Goal: Information Seeking & Learning: Learn about a topic

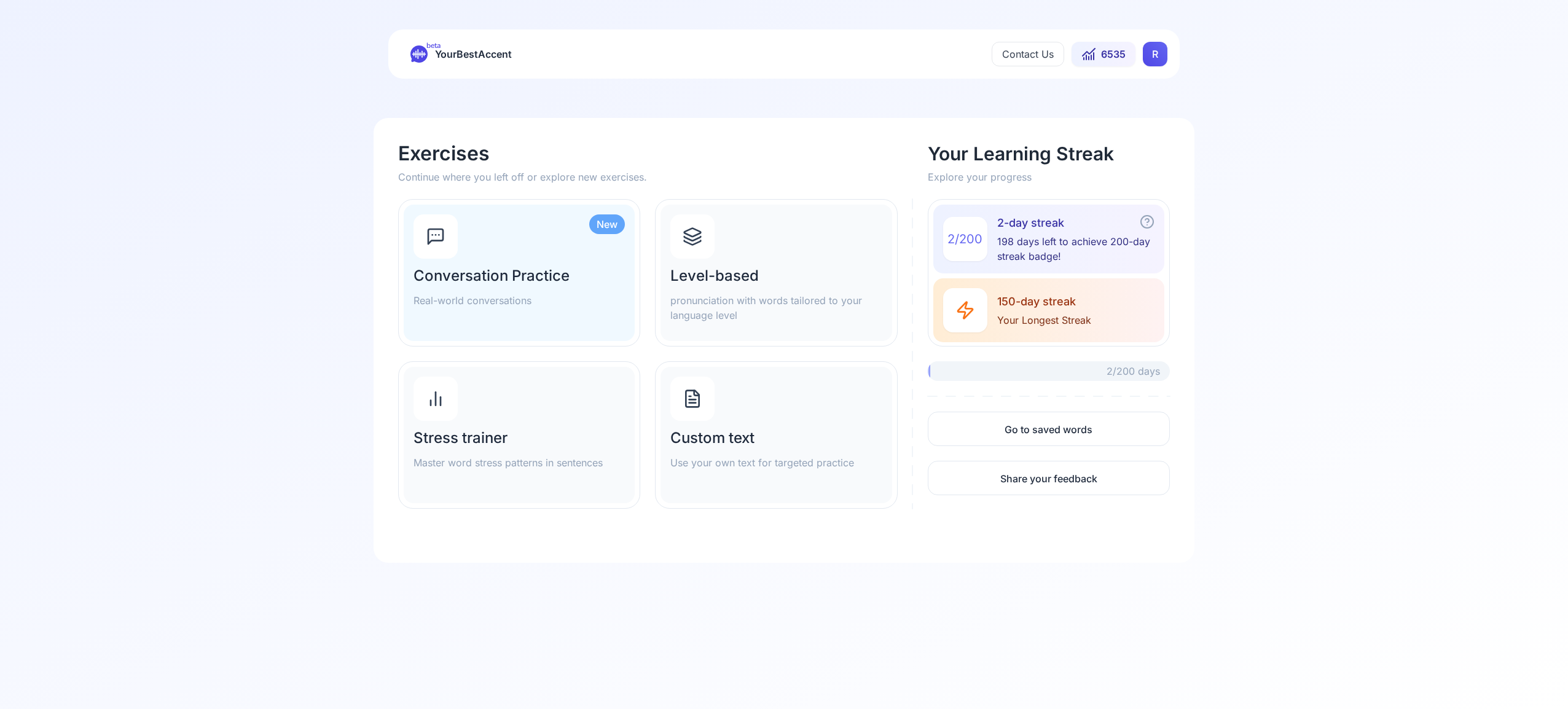
click at [693, 238] on icon at bounding box center [692, 237] width 20 height 20
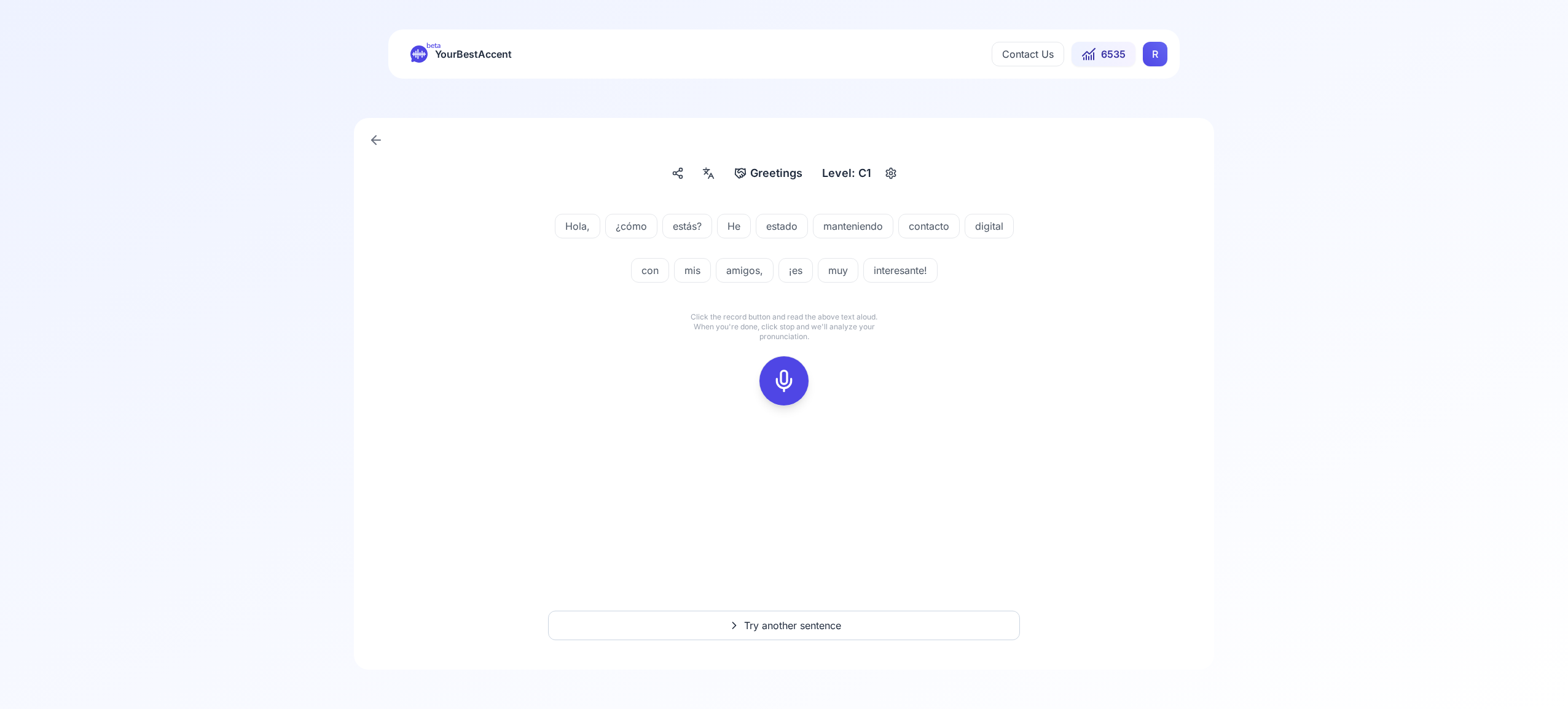
click at [783, 385] on icon at bounding box center [784, 381] width 25 height 25
click at [793, 378] on rect at bounding box center [784, 381] width 18 height 18
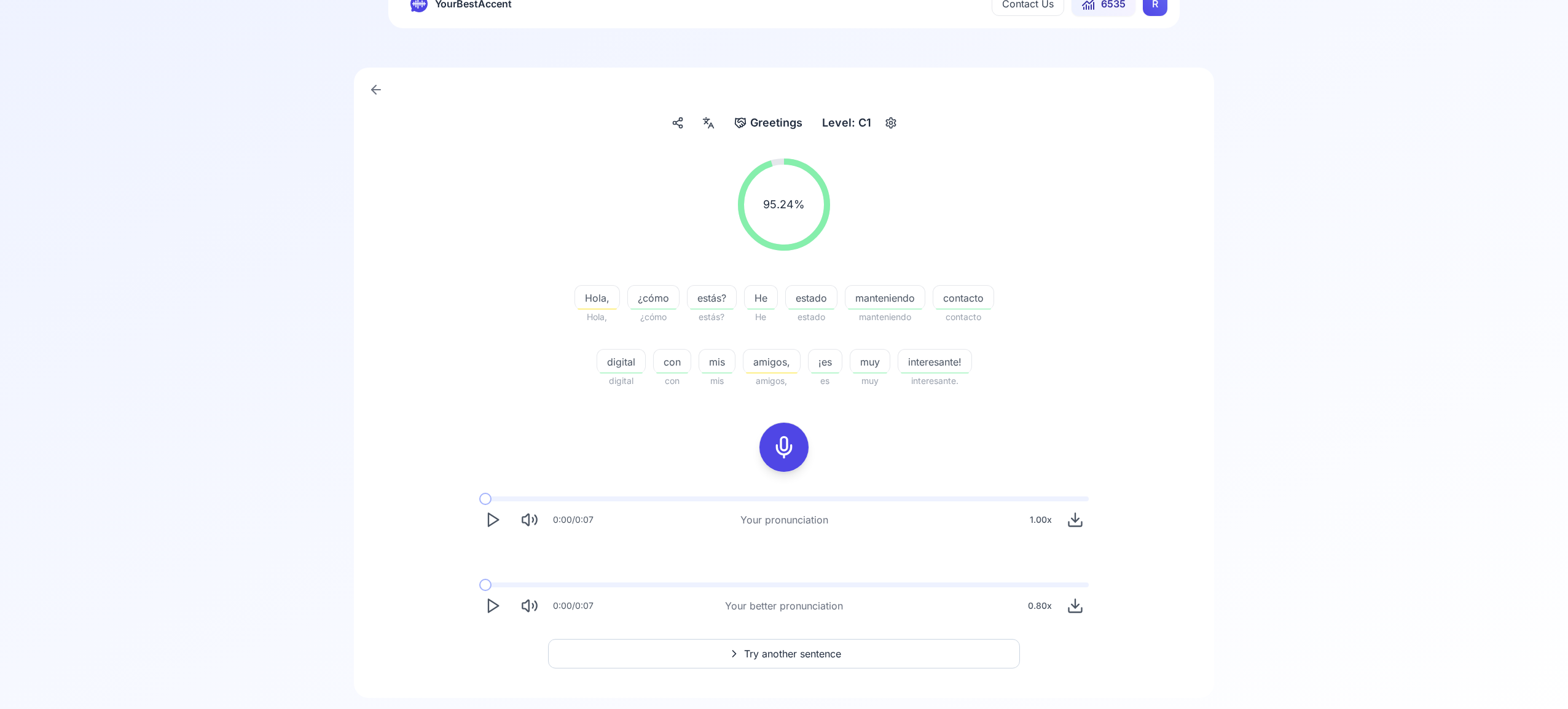
scroll to position [79, 0]
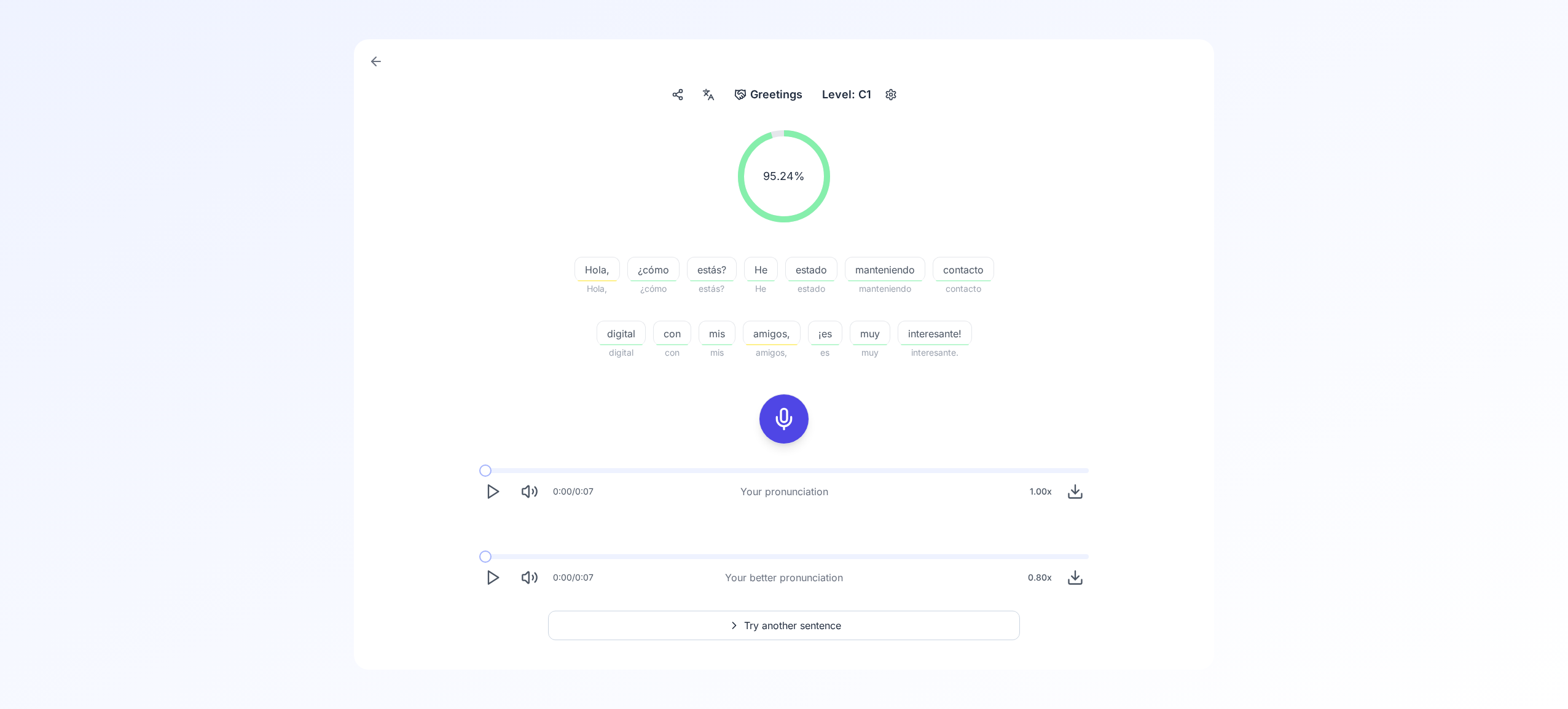
click at [811, 628] on span "Try another sentence" at bounding box center [792, 625] width 97 height 15
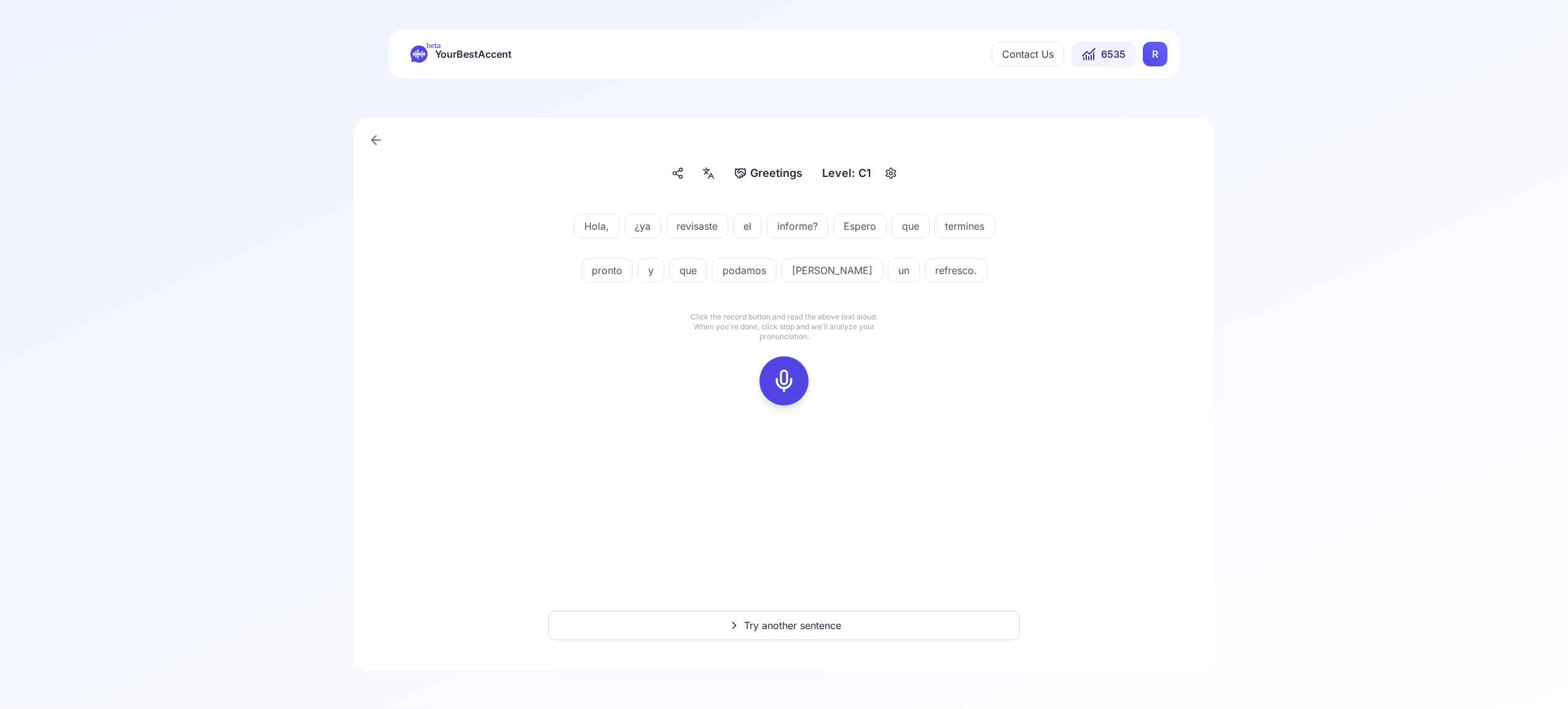
click at [787, 390] on rect at bounding box center [784, 381] width 18 height 18
click at [776, 382] on icon at bounding box center [784, 381] width 25 height 25
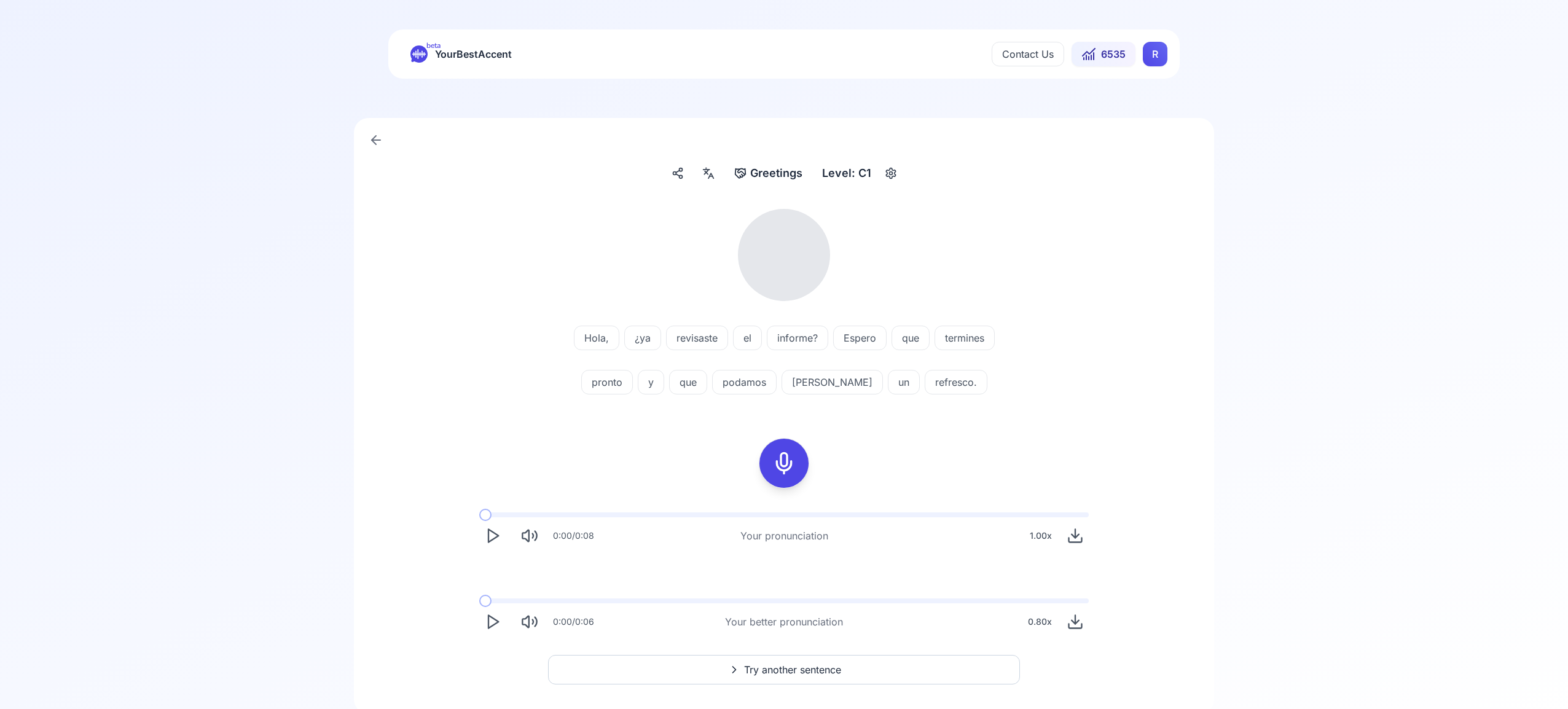
click at [709, 170] on icon at bounding box center [708, 173] width 15 height 12
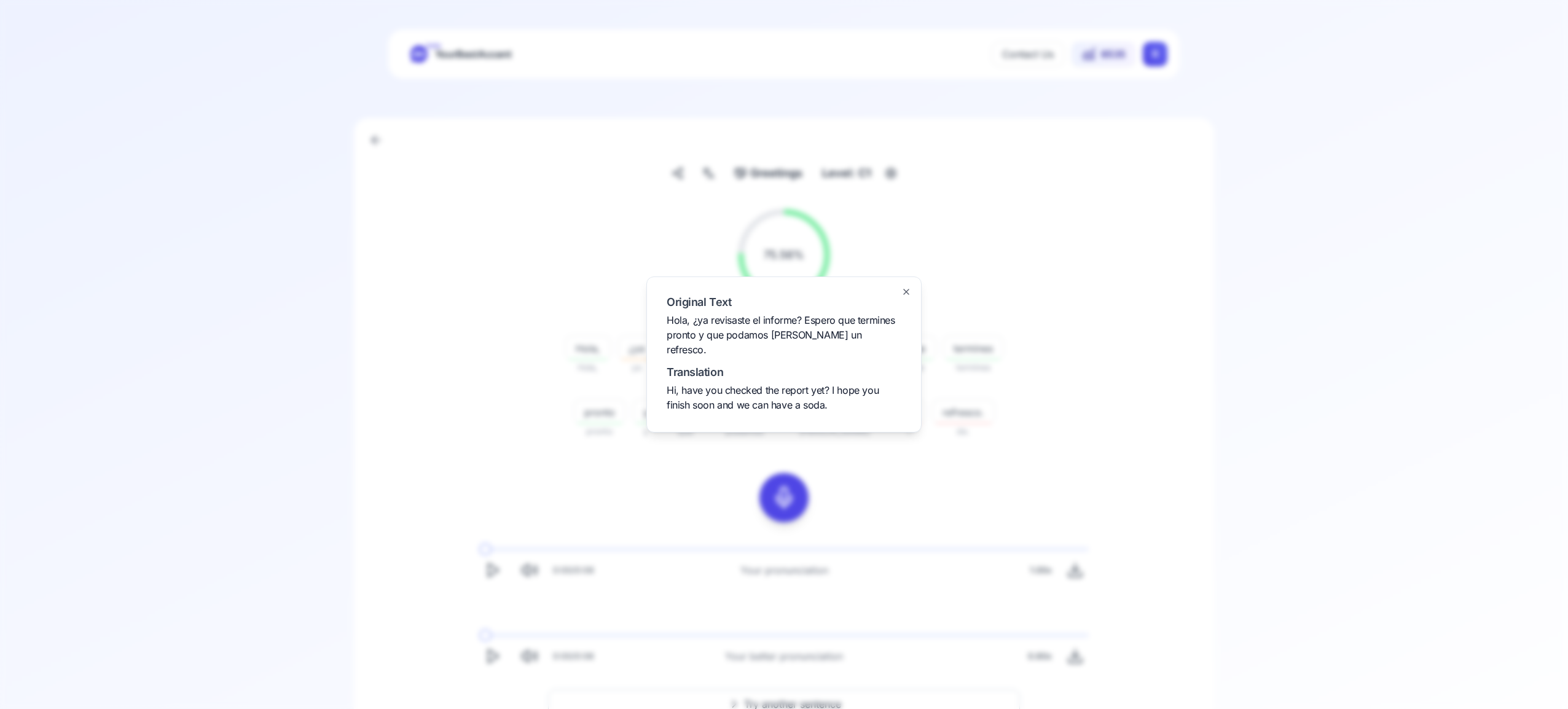
click at [903, 297] on icon "button" at bounding box center [906, 292] width 10 height 10
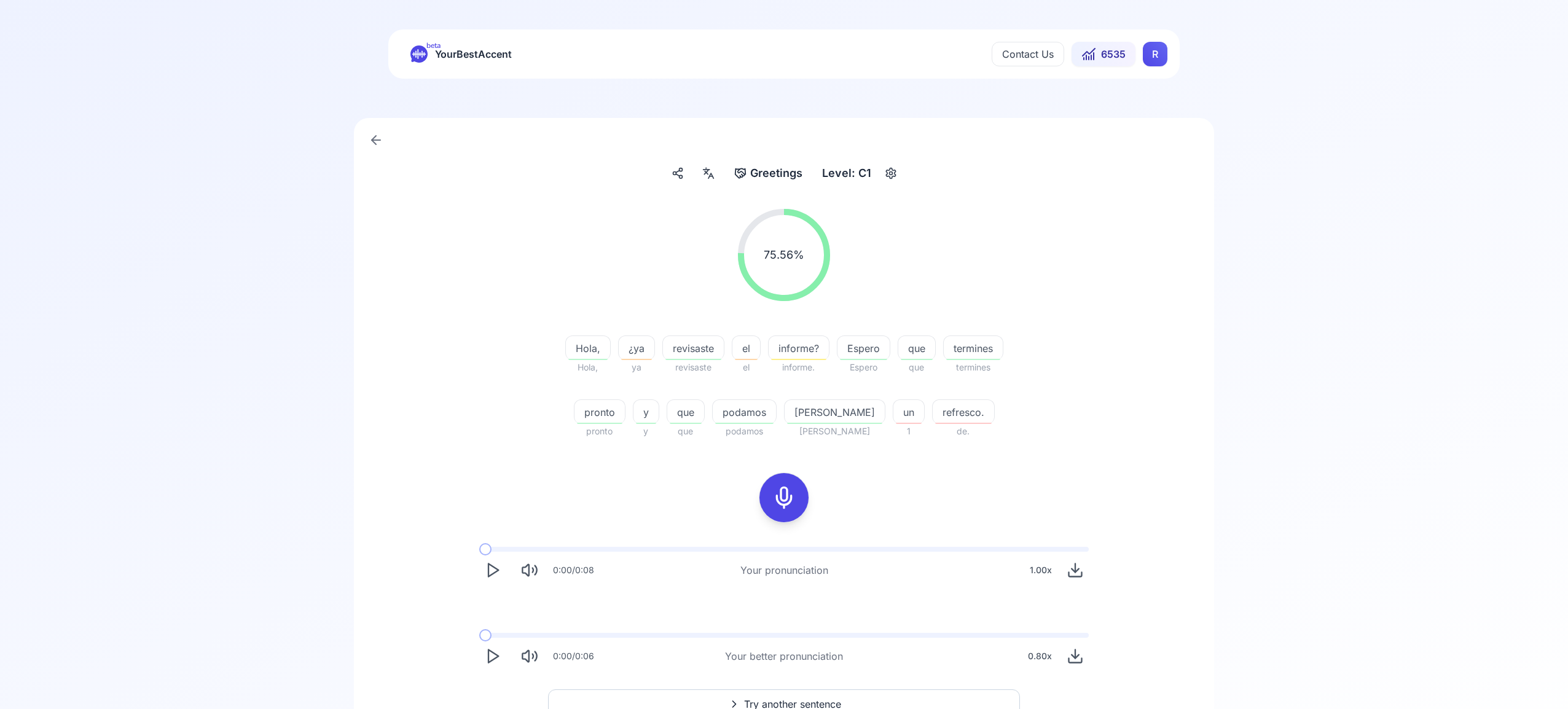
click at [789, 695] on button "Try another sentence" at bounding box center [784, 704] width 472 height 30
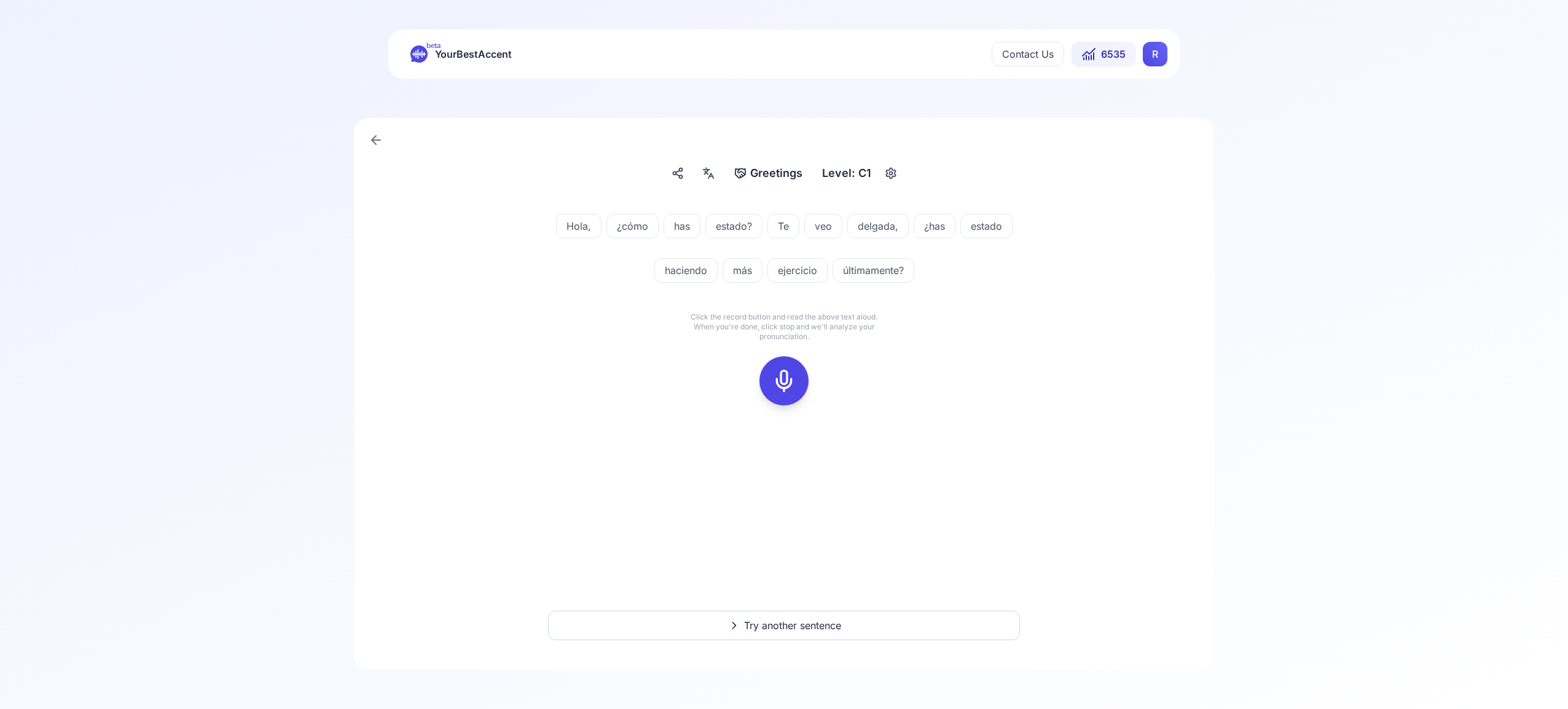
click at [780, 384] on icon at bounding box center [784, 381] width 25 height 25
click at [775, 388] on rect at bounding box center [784, 381] width 18 height 18
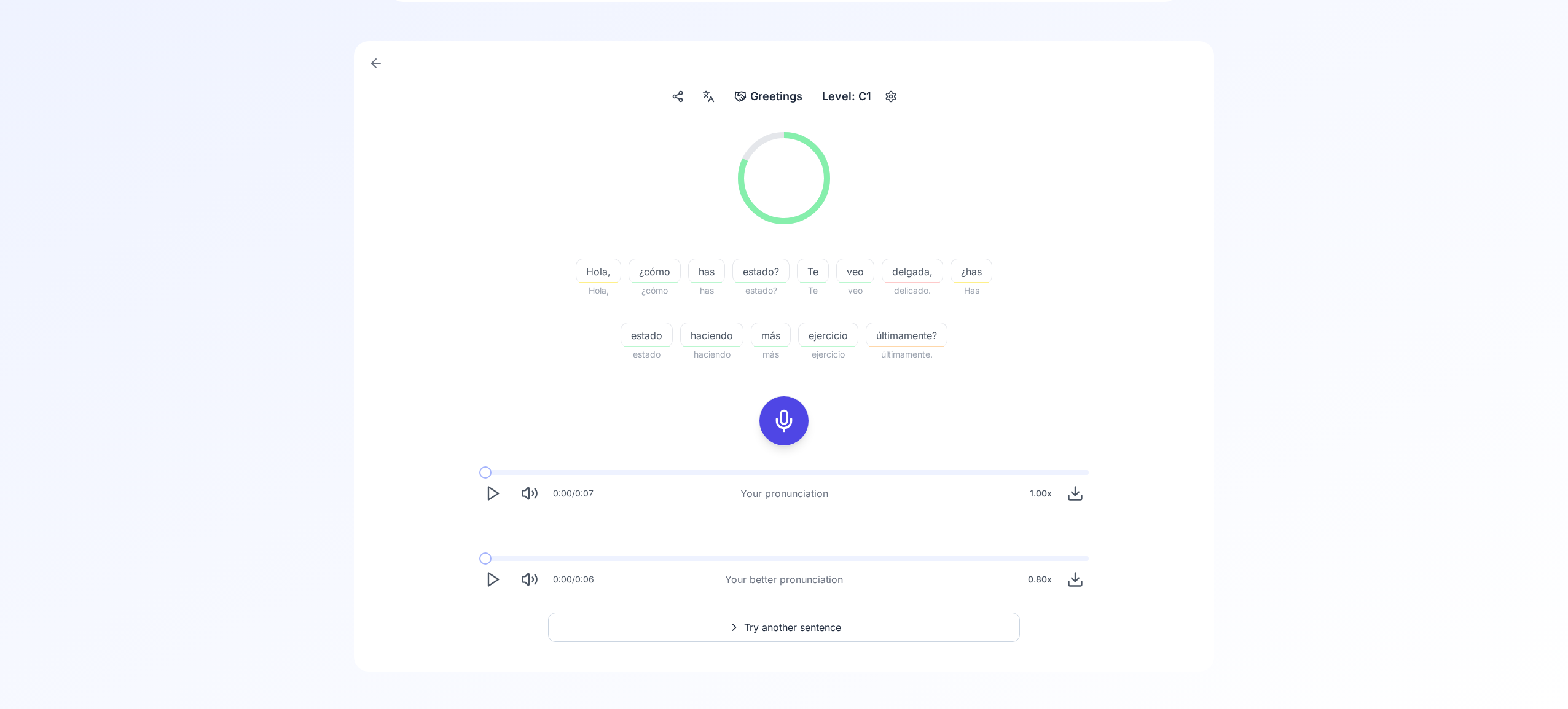
scroll to position [79, 0]
click at [831, 627] on span "Try another sentence" at bounding box center [792, 625] width 97 height 15
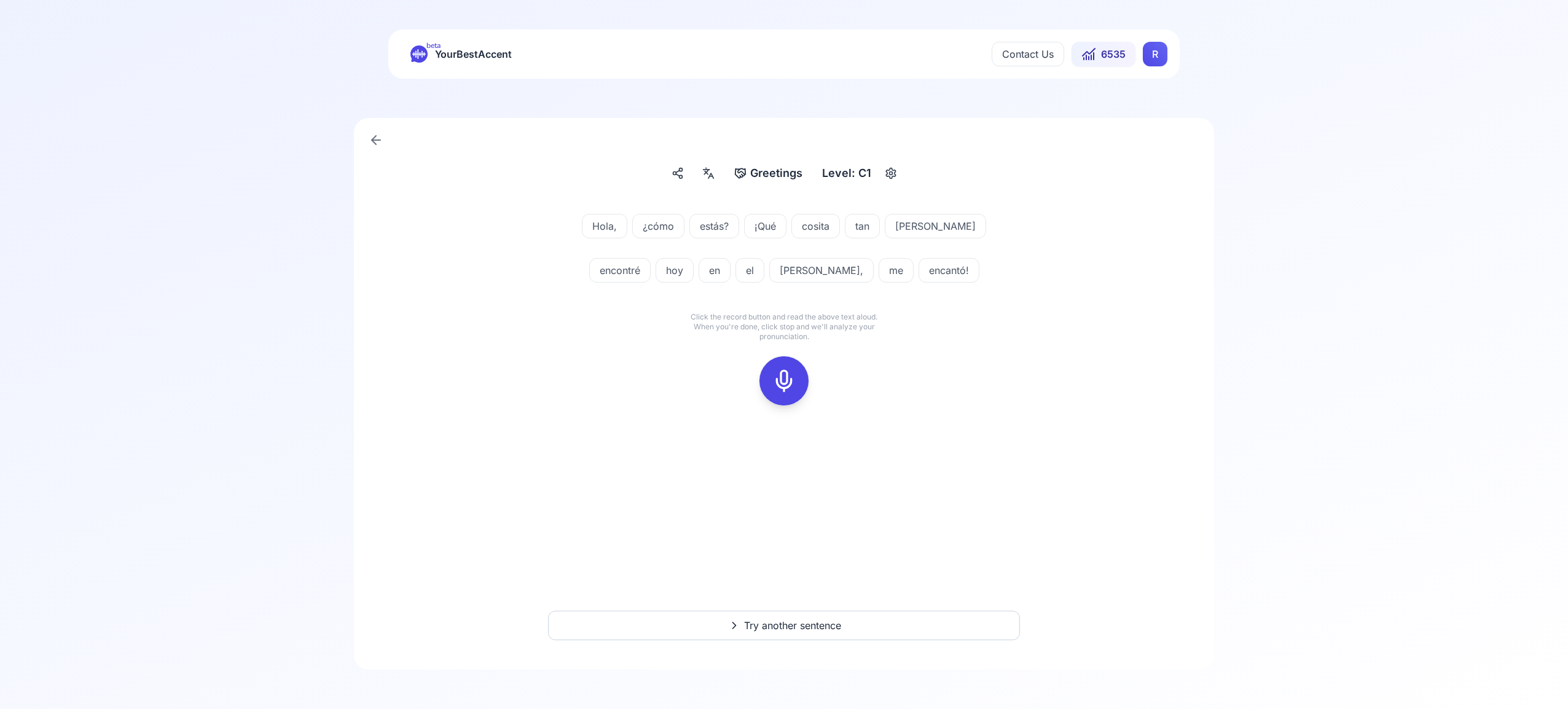
click at [781, 374] on icon at bounding box center [784, 381] width 25 height 25
click at [779, 387] on icon at bounding box center [784, 381] width 25 height 25
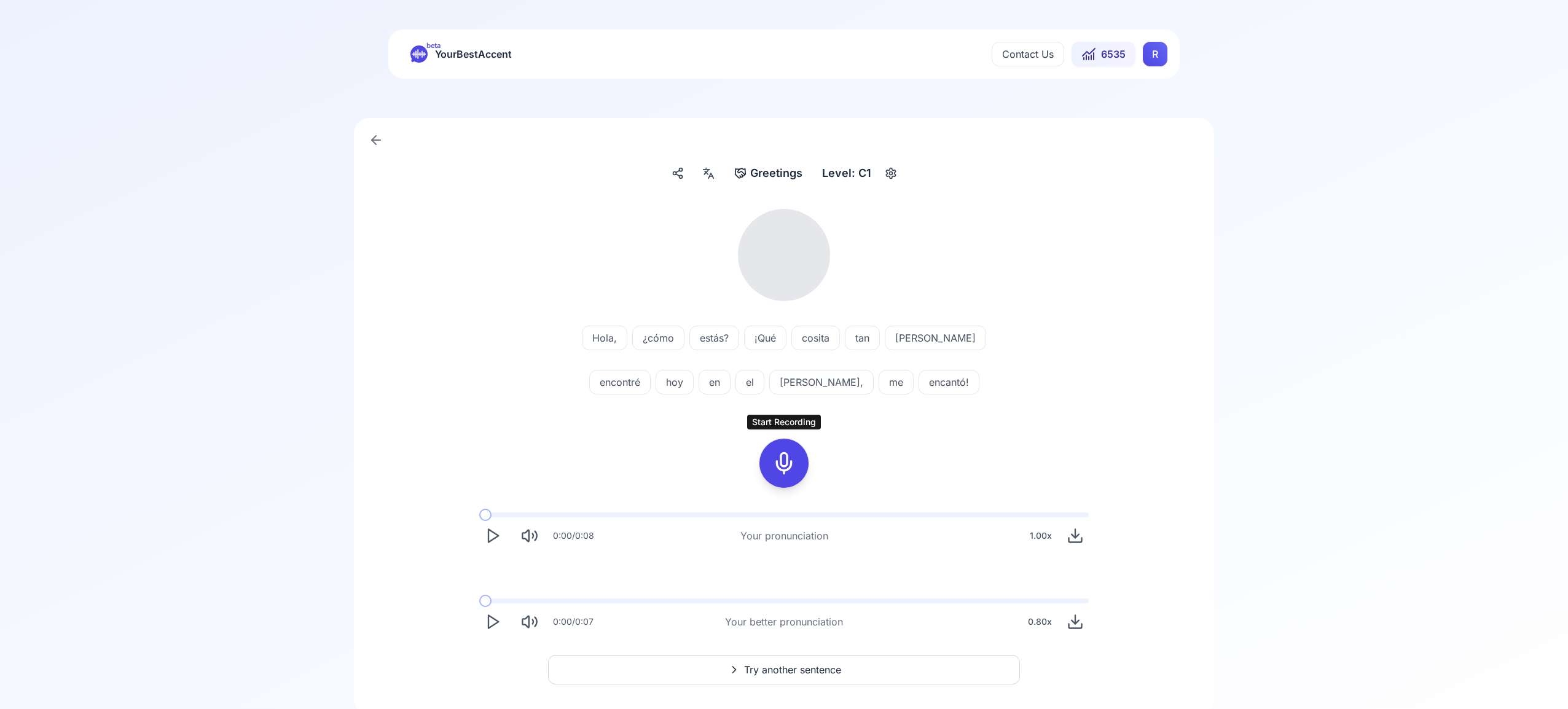
click at [781, 464] on icon at bounding box center [784, 464] width 25 height 25
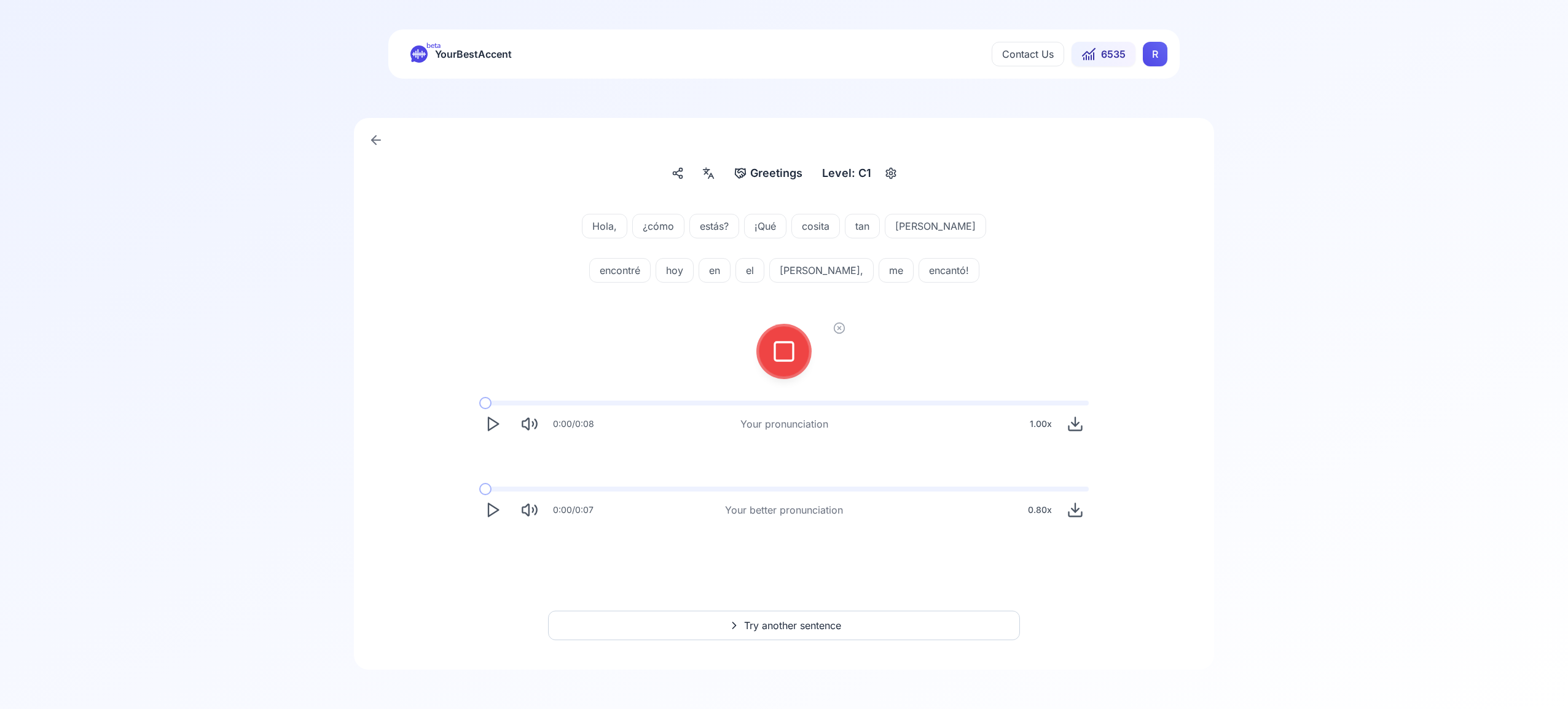
click at [786, 368] on div at bounding box center [784, 352] width 30 height 49
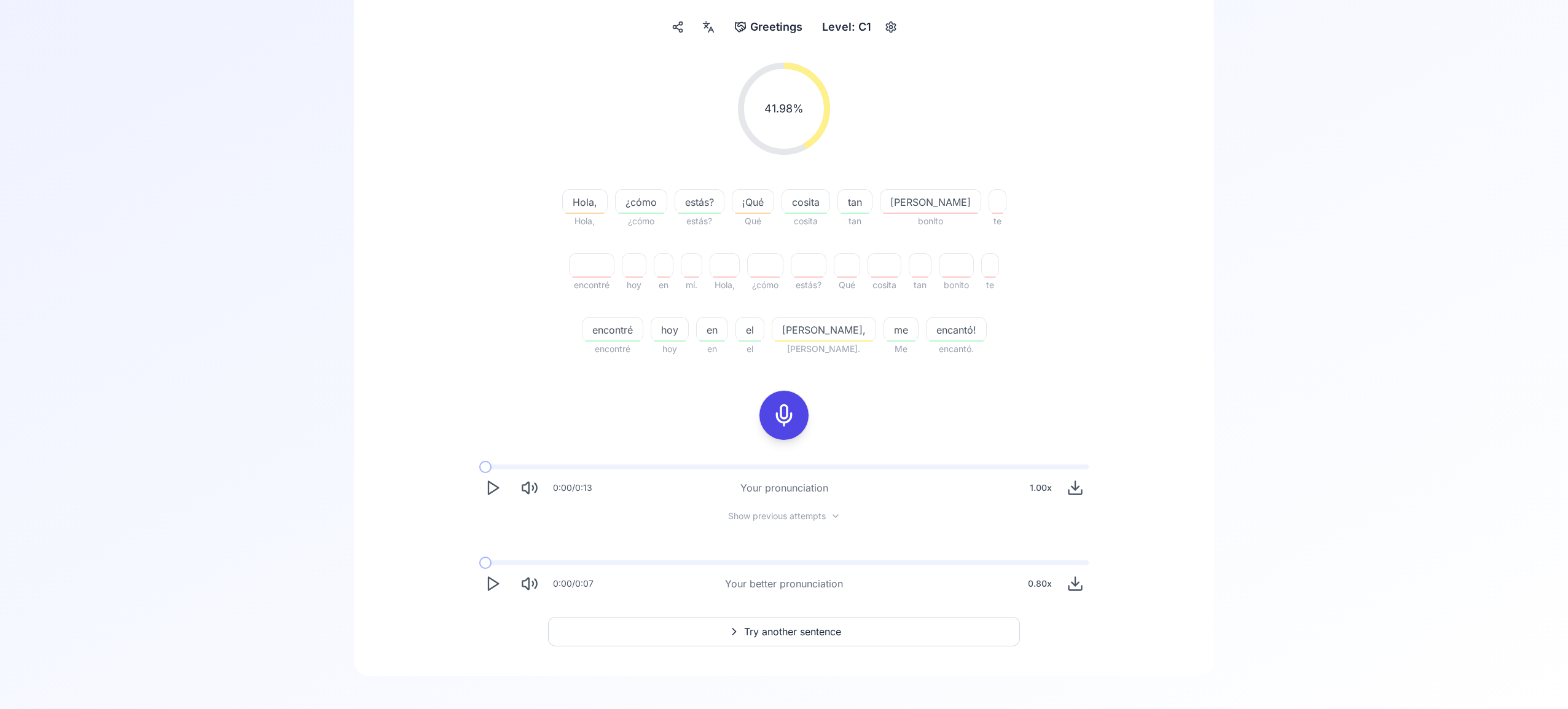
scroll to position [152, 0]
click at [795, 624] on span "Try another sentence" at bounding box center [792, 625] width 97 height 15
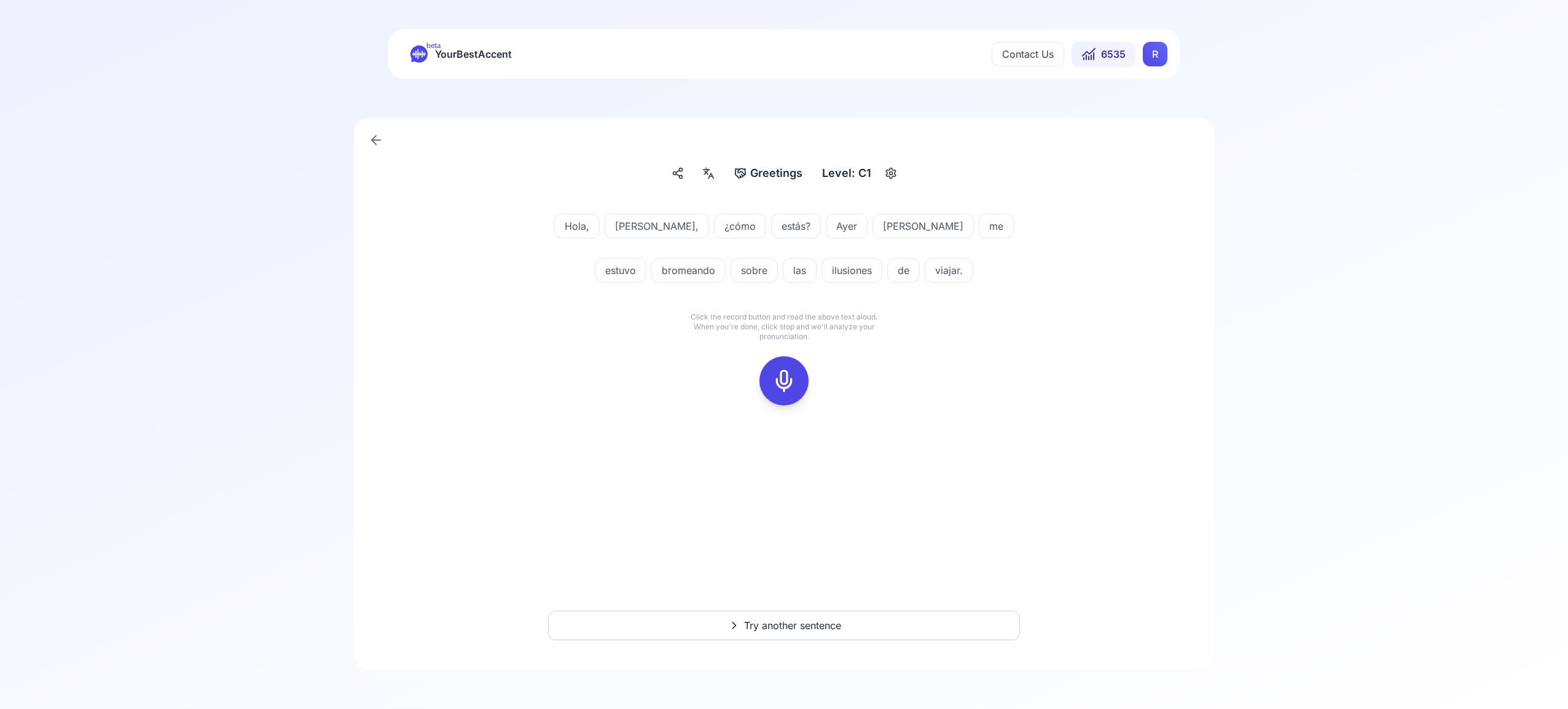
click at [788, 376] on icon at bounding box center [784, 381] width 25 height 25
click at [792, 384] on rect at bounding box center [784, 381] width 18 height 18
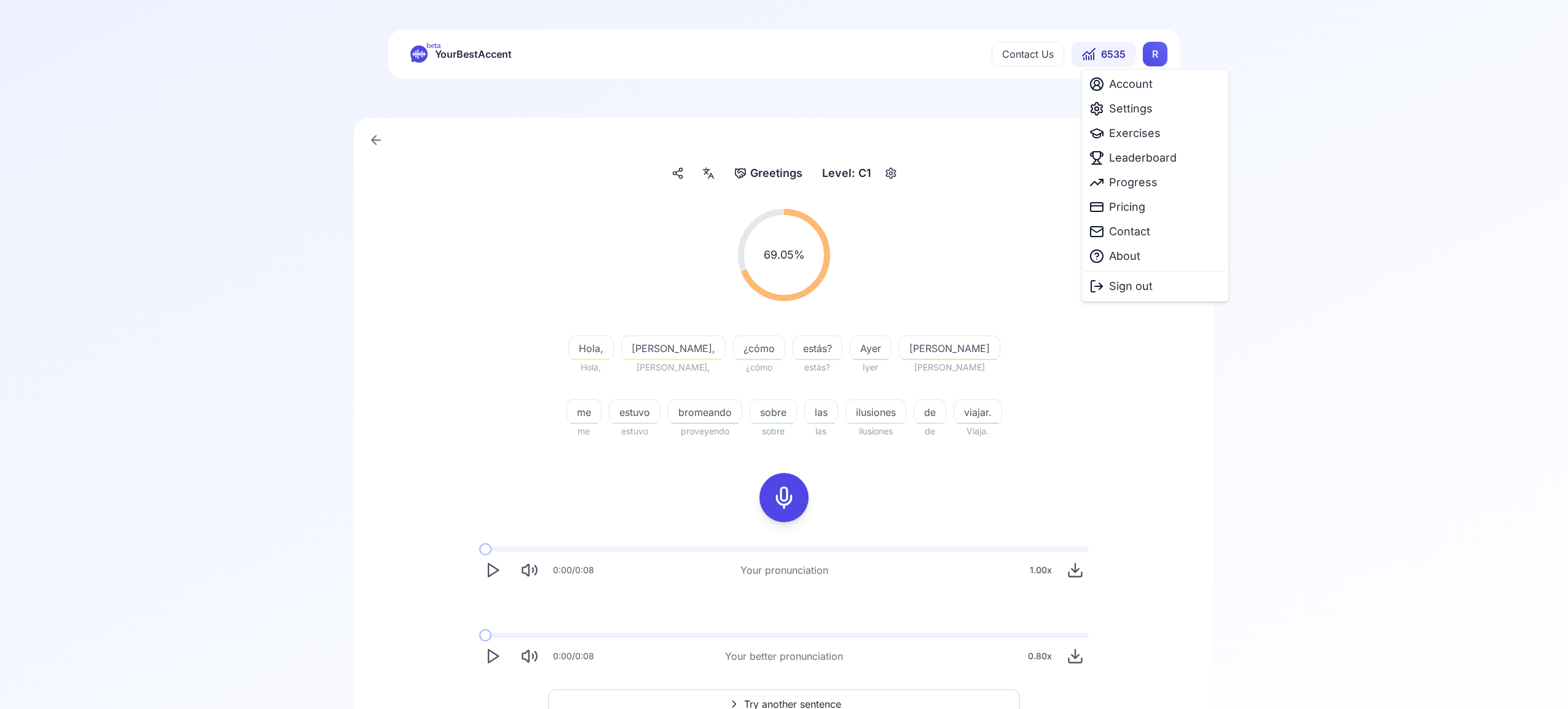
click at [1156, 53] on html "beta YourBestAccent Contact Us 6535 R Greetings Greetings Level: C1 69.05 % 69.…" at bounding box center [784, 354] width 1568 height 709
click at [1123, 109] on span "Settings" at bounding box center [1130, 109] width 44 height 17
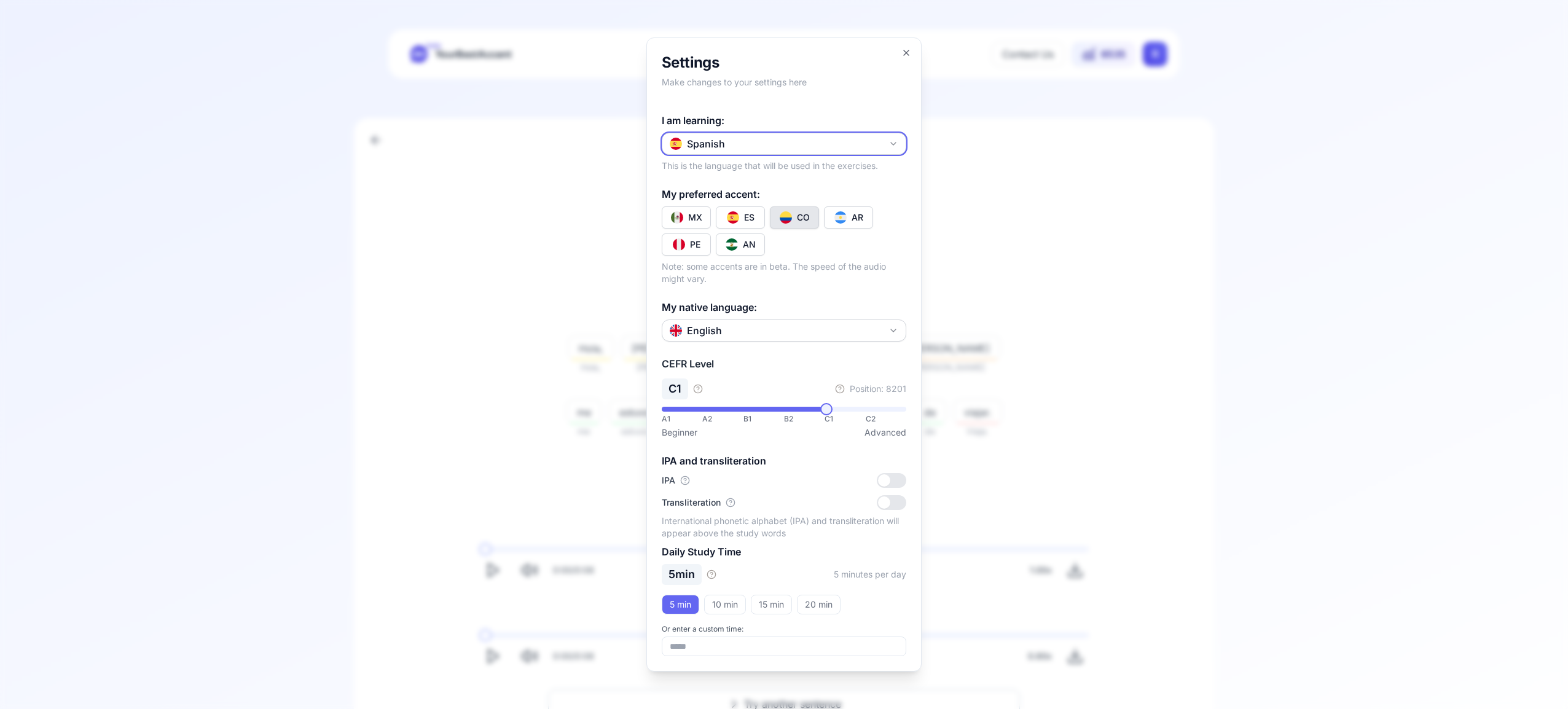
click at [897, 140] on icon "button" at bounding box center [893, 144] width 10 height 10
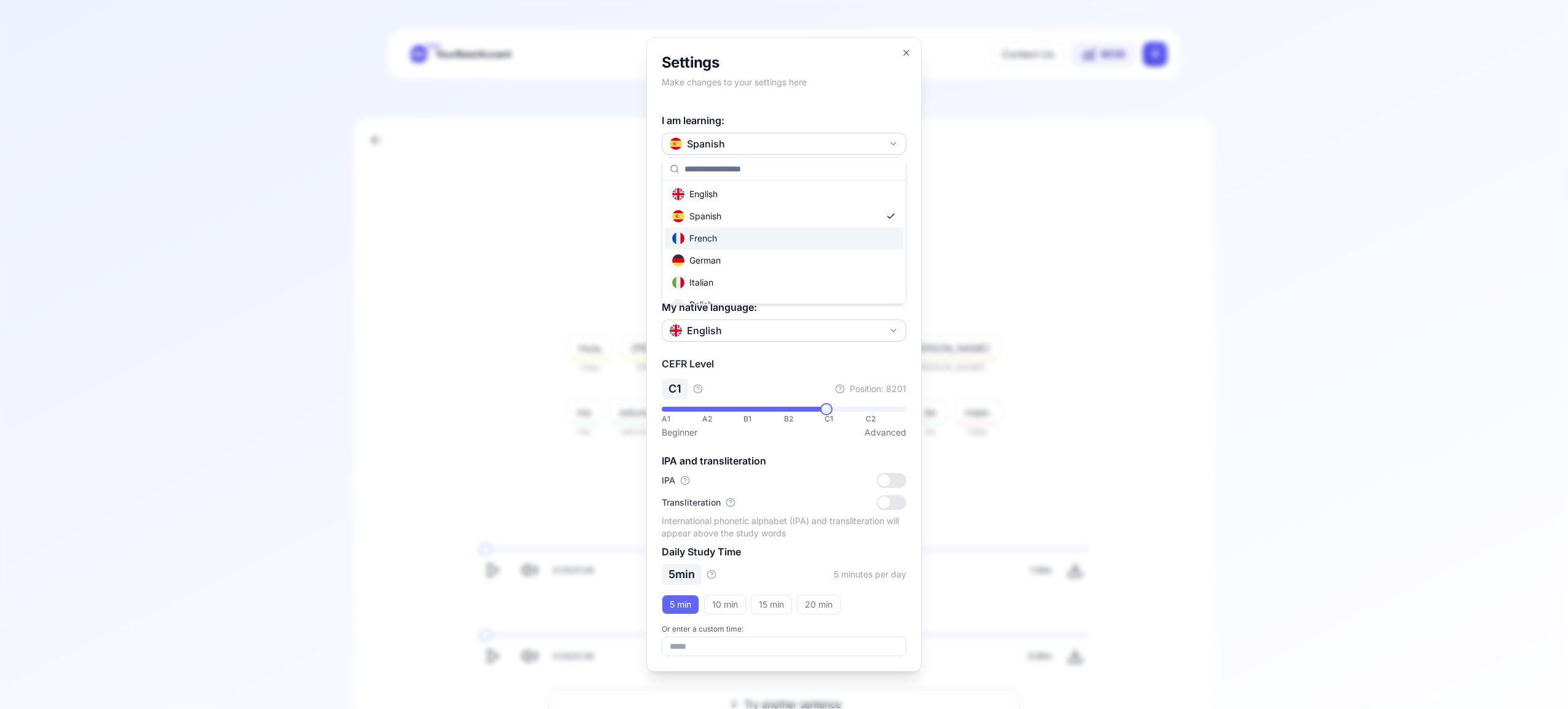
click at [763, 240] on div "French" at bounding box center [784, 239] width 238 height 22
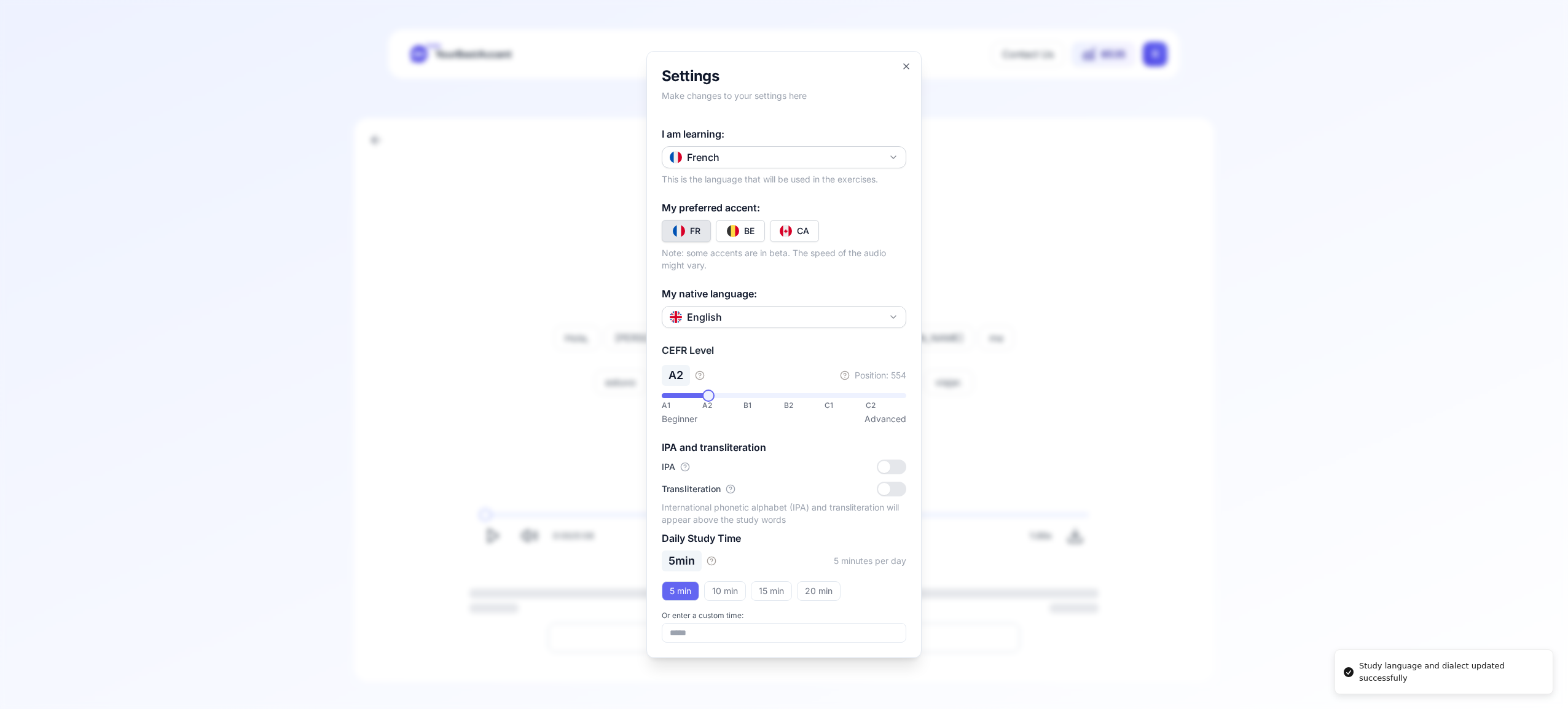
click at [791, 231] on img "Toggle fr-CA" at bounding box center [786, 231] width 12 height 12
click at [905, 66] on icon "button" at bounding box center [906, 66] width 10 height 10
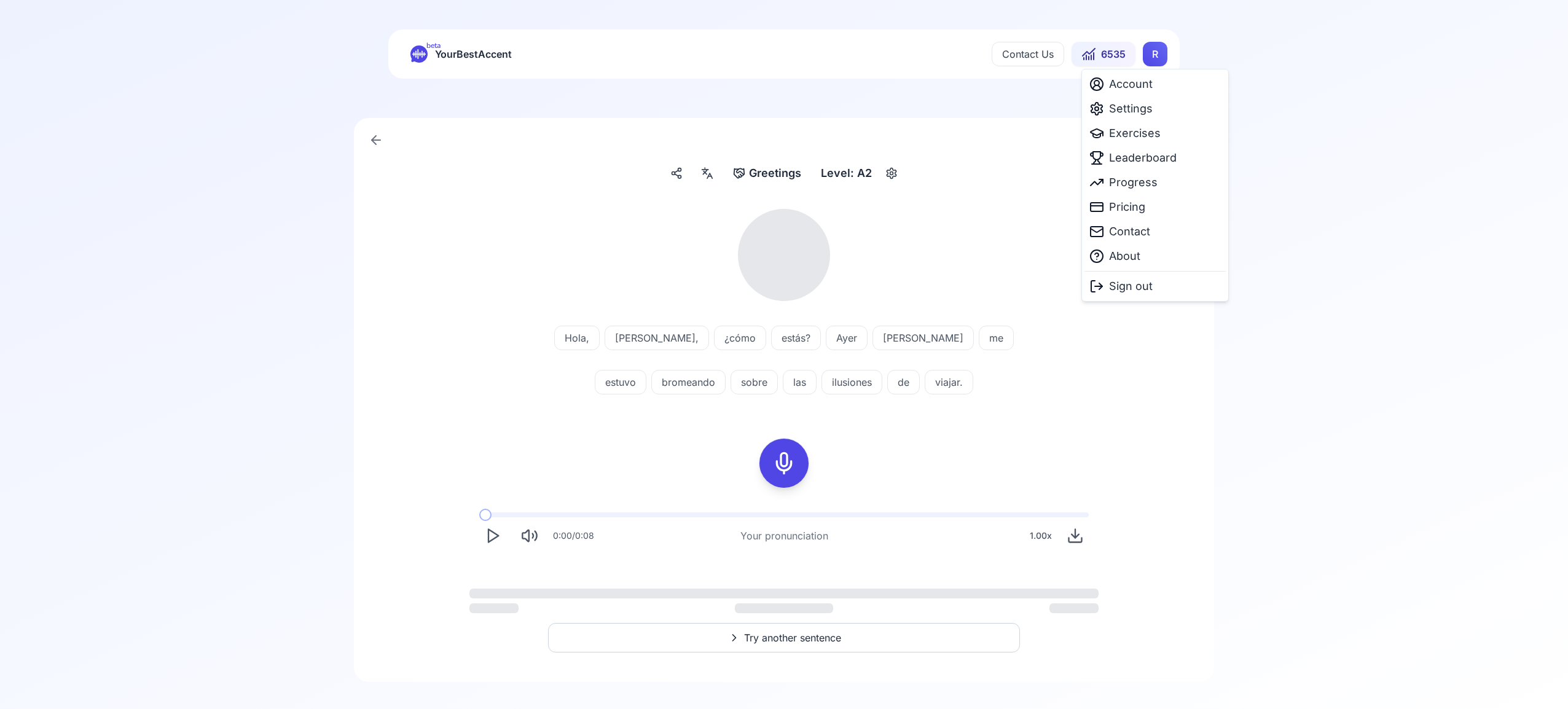
click at [1152, 55] on html "Dialect updated successfully beta YourBestAccent Contact Us 6535 R Greetings Gr…" at bounding box center [784, 354] width 1568 height 709
click at [1134, 132] on span "Exercises" at bounding box center [1135, 133] width 52 height 17
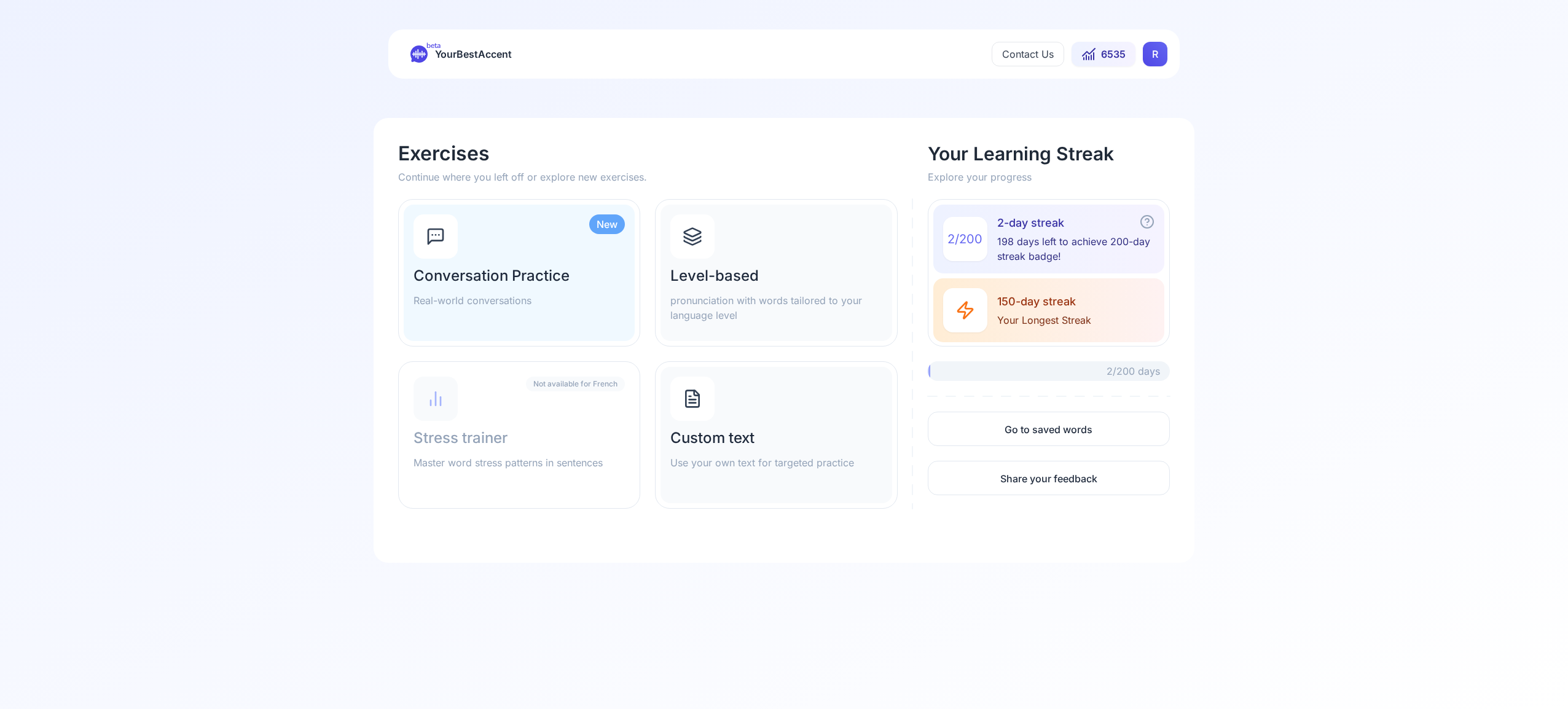
click at [731, 252] on div "Level-based pronunciation with words tailored to your language level" at bounding box center [776, 273] width 231 height 137
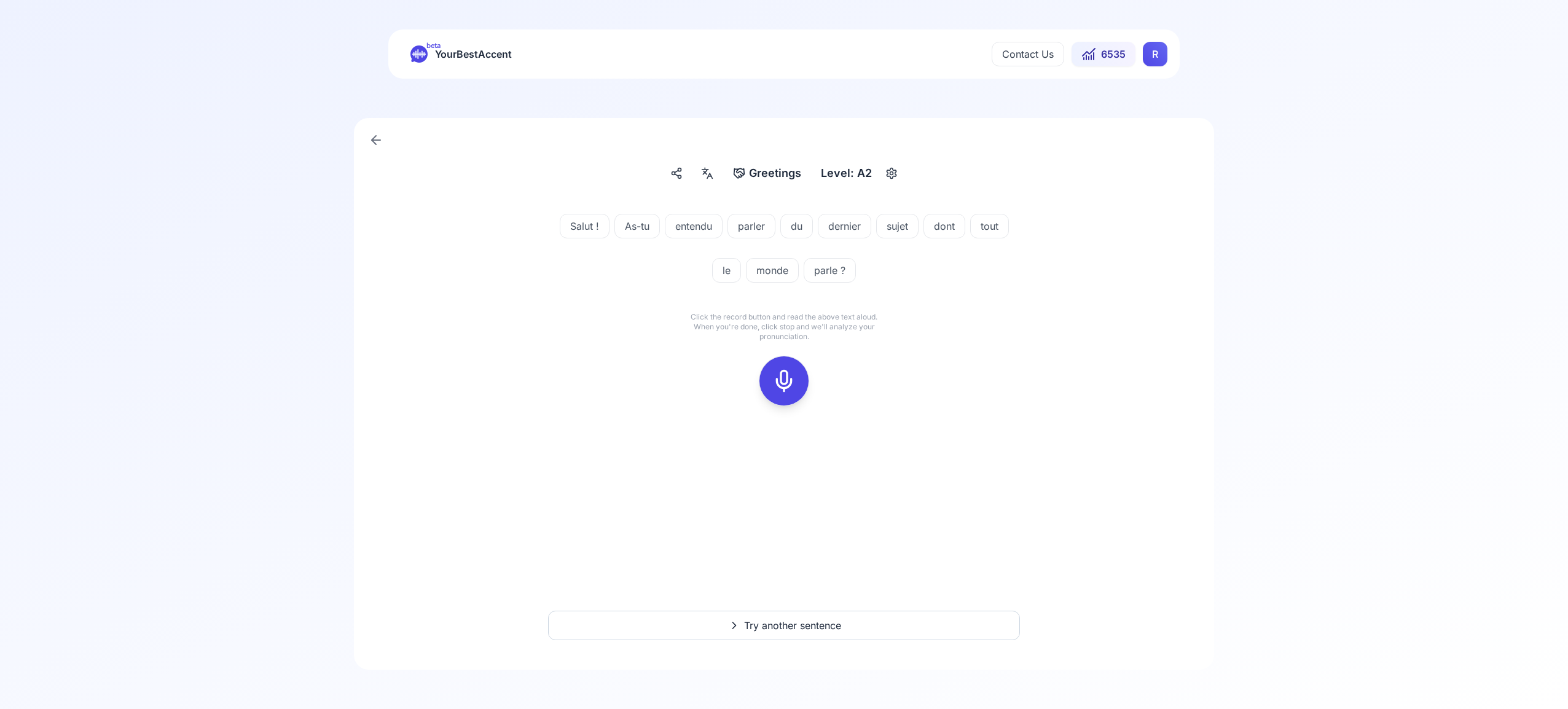
click at [792, 371] on icon at bounding box center [784, 381] width 25 height 25
click at [803, 382] on button at bounding box center [784, 381] width 49 height 49
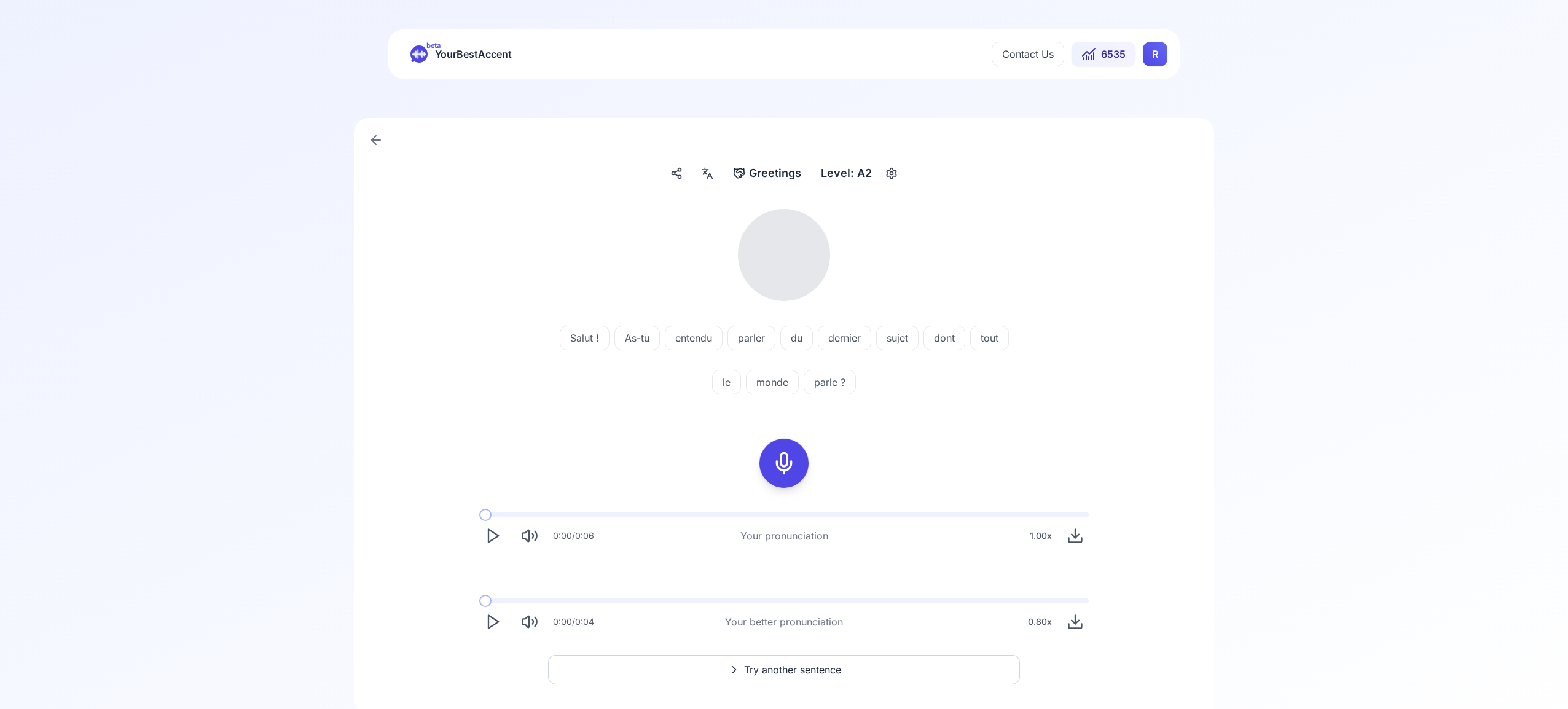
click at [786, 466] on icon at bounding box center [784, 464] width 25 height 25
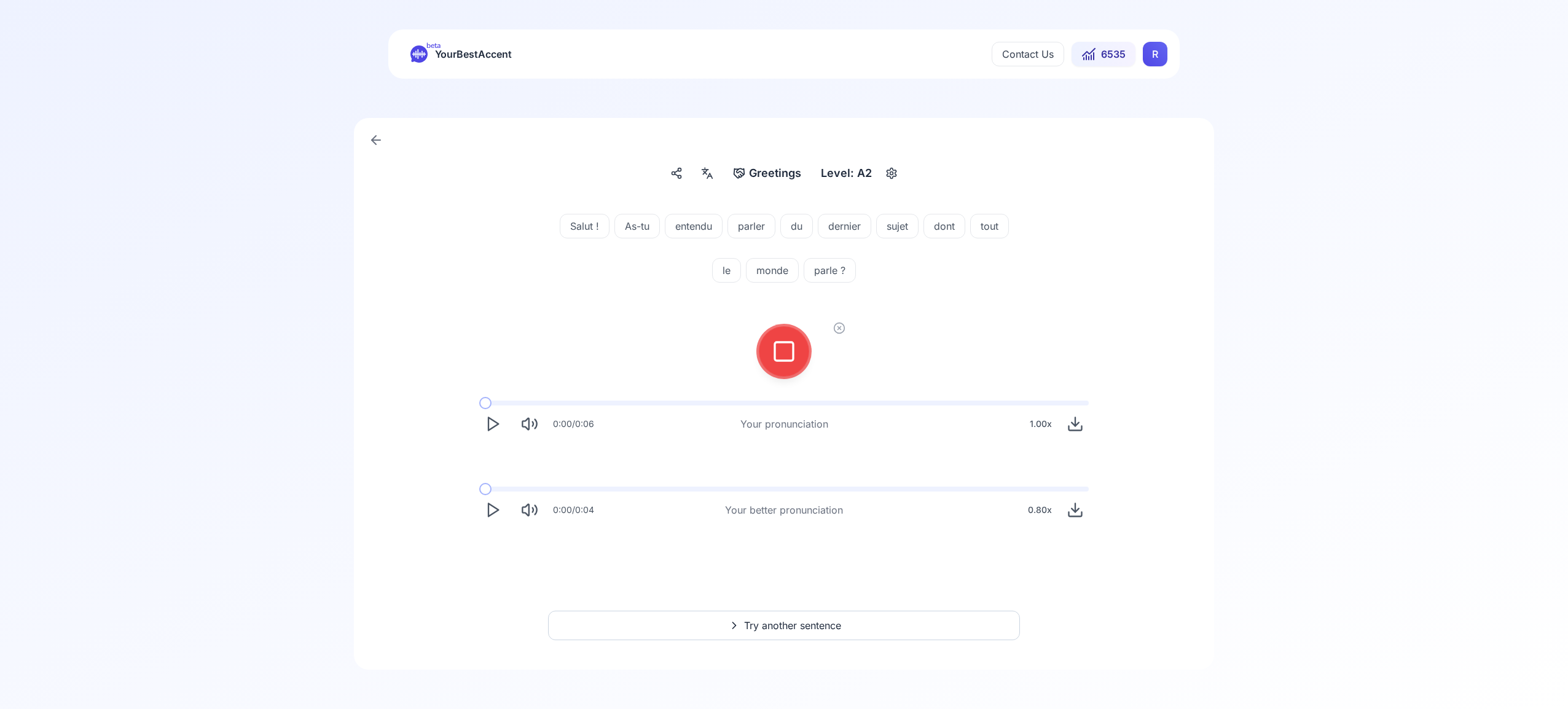
click at [782, 465] on div "0:00 / 0:06 Your pronunciation 1.00 x 0:00 / 0:04 Your better pronunciation 0.8…" at bounding box center [784, 462] width 786 height 143
click at [776, 360] on icon at bounding box center [784, 352] width 25 height 25
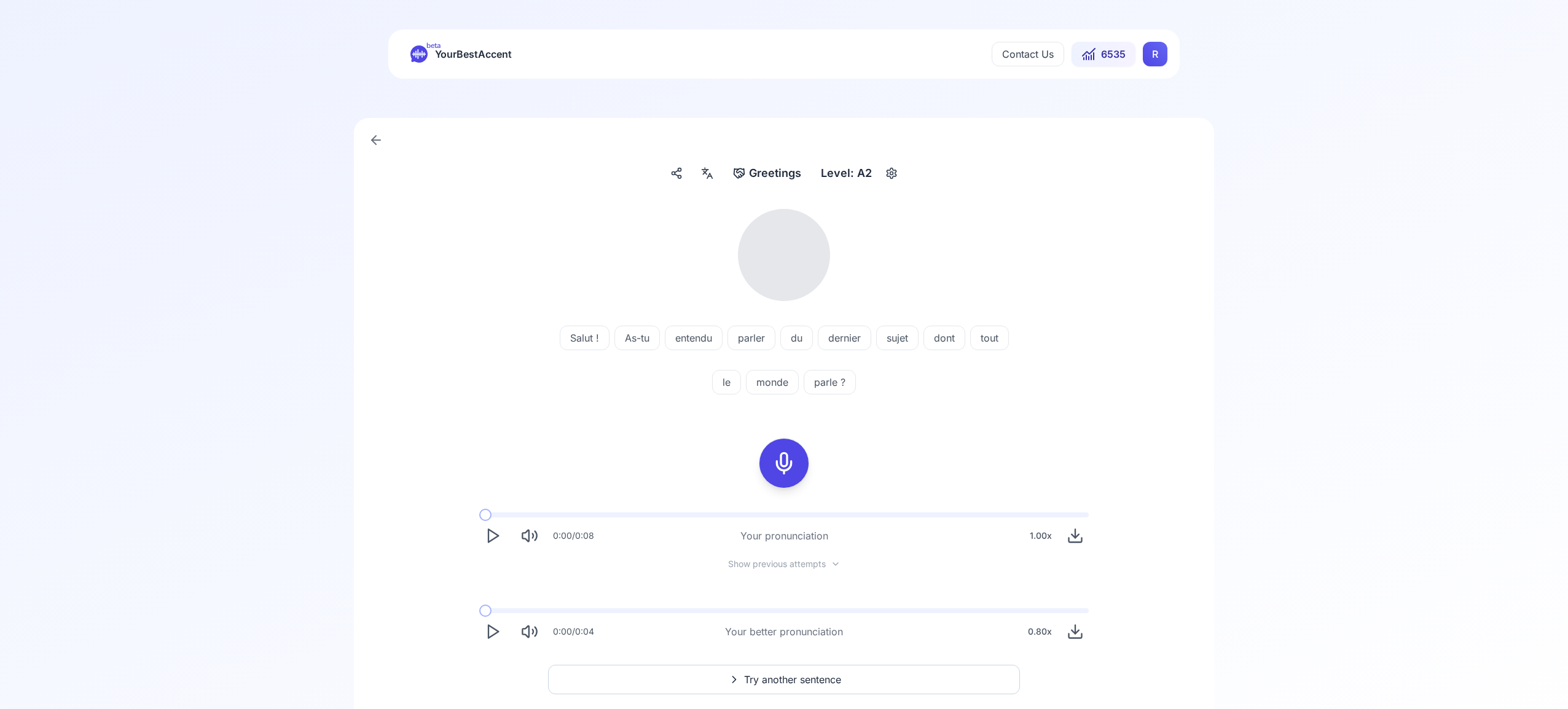
click at [782, 466] on icon at bounding box center [784, 464] width 25 height 25
click at [791, 469] on icon at bounding box center [784, 464] width 25 height 25
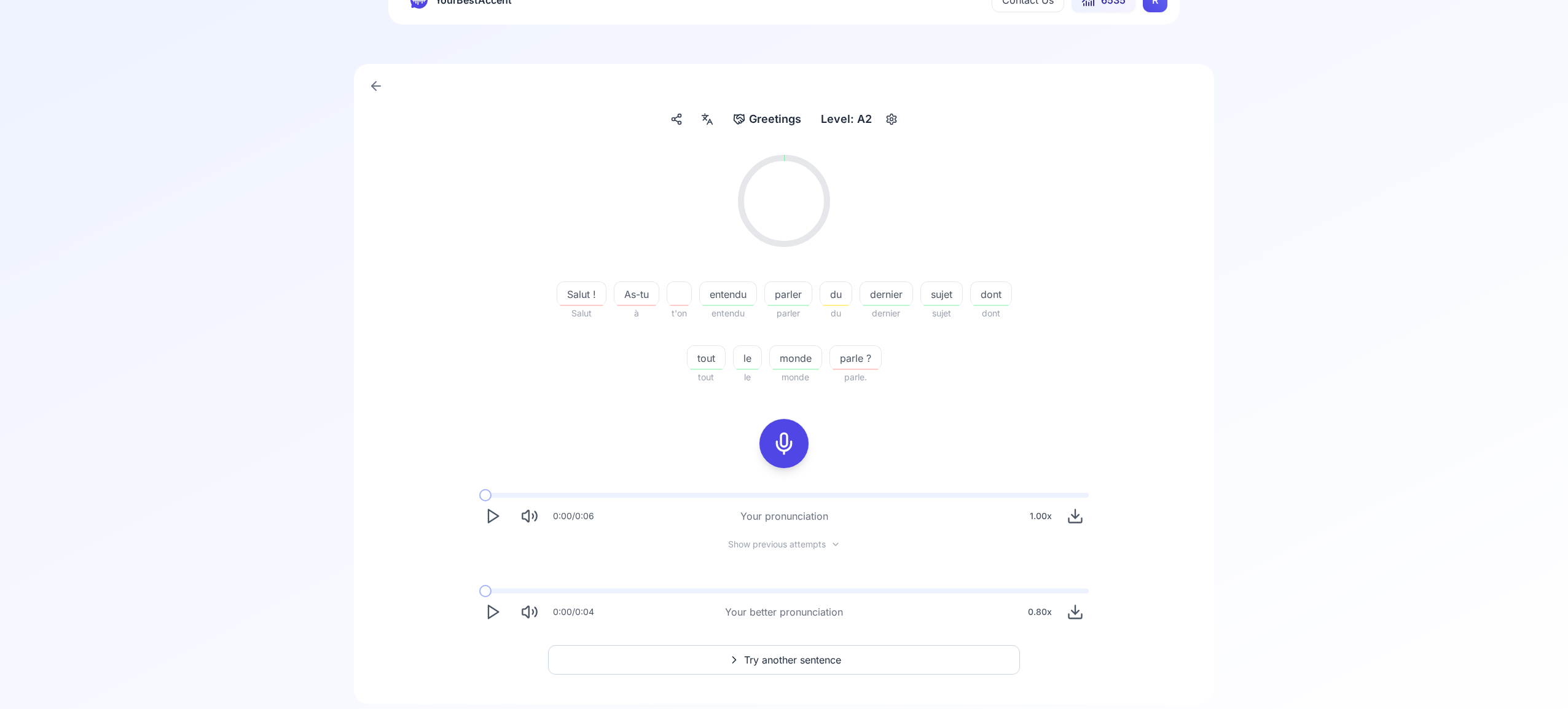
scroll to position [62, 0]
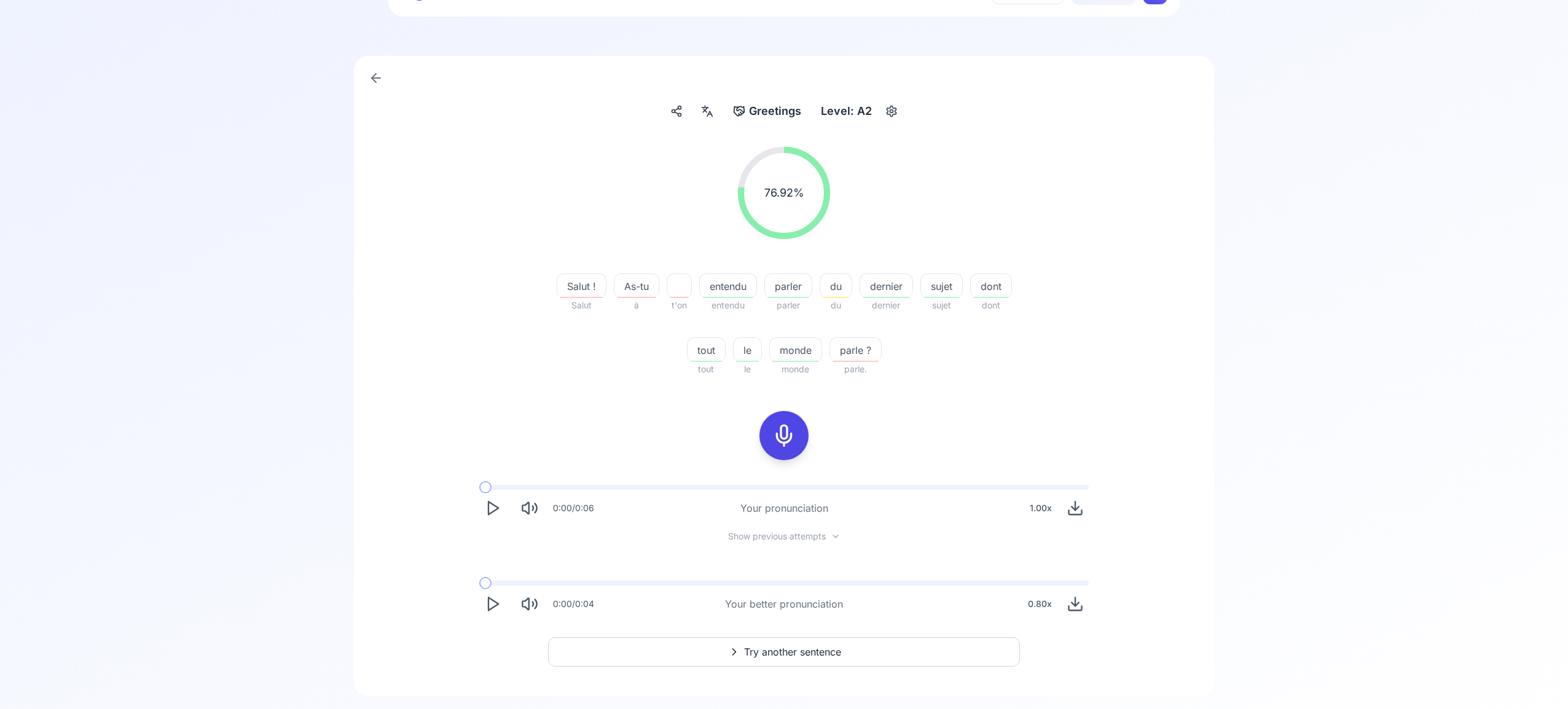
click at [814, 652] on span "Try another sentence" at bounding box center [792, 652] width 97 height 15
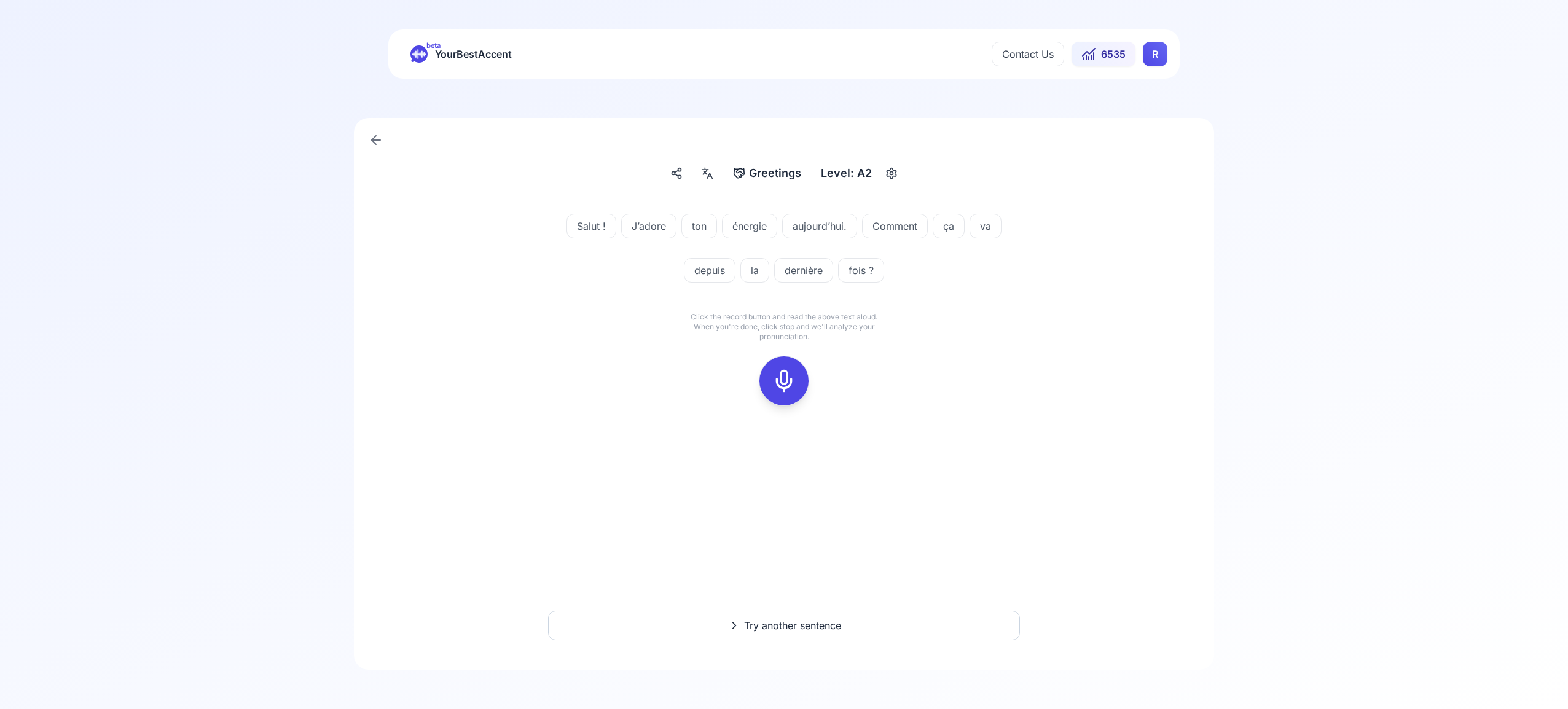
click at [788, 376] on icon at bounding box center [784, 381] width 25 height 25
click at [789, 389] on icon at bounding box center [784, 381] width 25 height 25
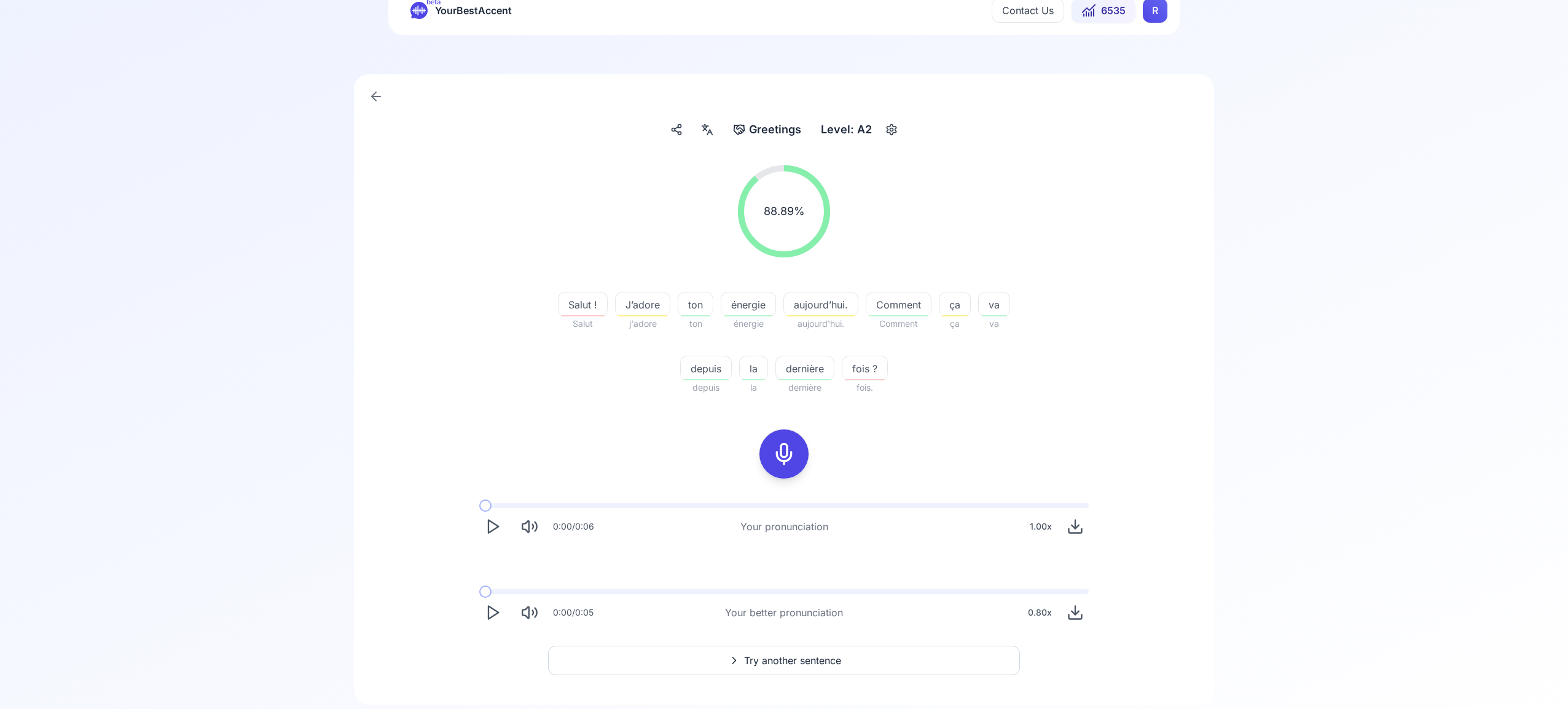
scroll to position [44, 0]
click at [837, 657] on span "Try another sentence" at bounding box center [792, 660] width 97 height 15
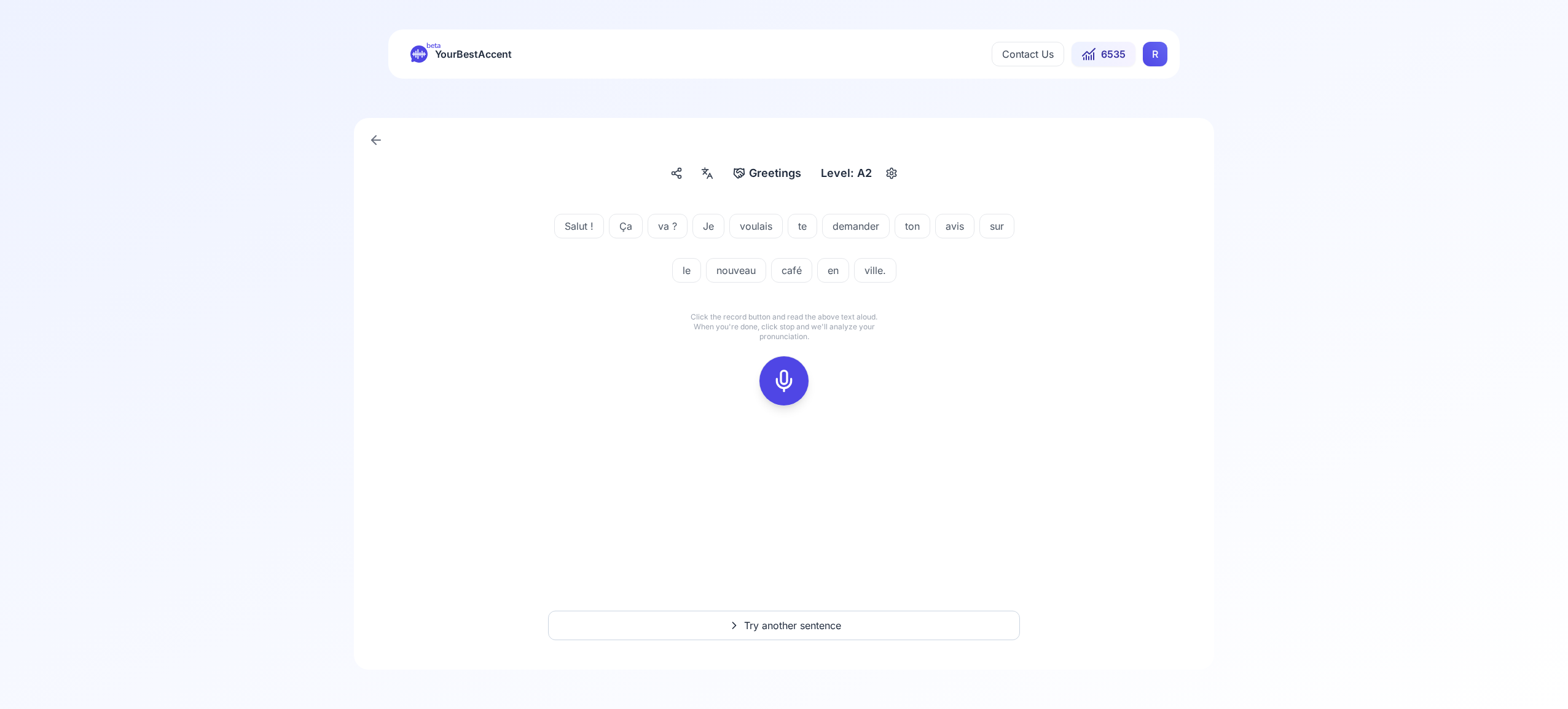
click at [786, 330] on p "Click the record button and read the above text aloud. When you're done, click …" at bounding box center [784, 327] width 197 height 30
click at [787, 377] on icon at bounding box center [784, 381] width 25 height 25
click at [794, 379] on icon at bounding box center [784, 381] width 25 height 25
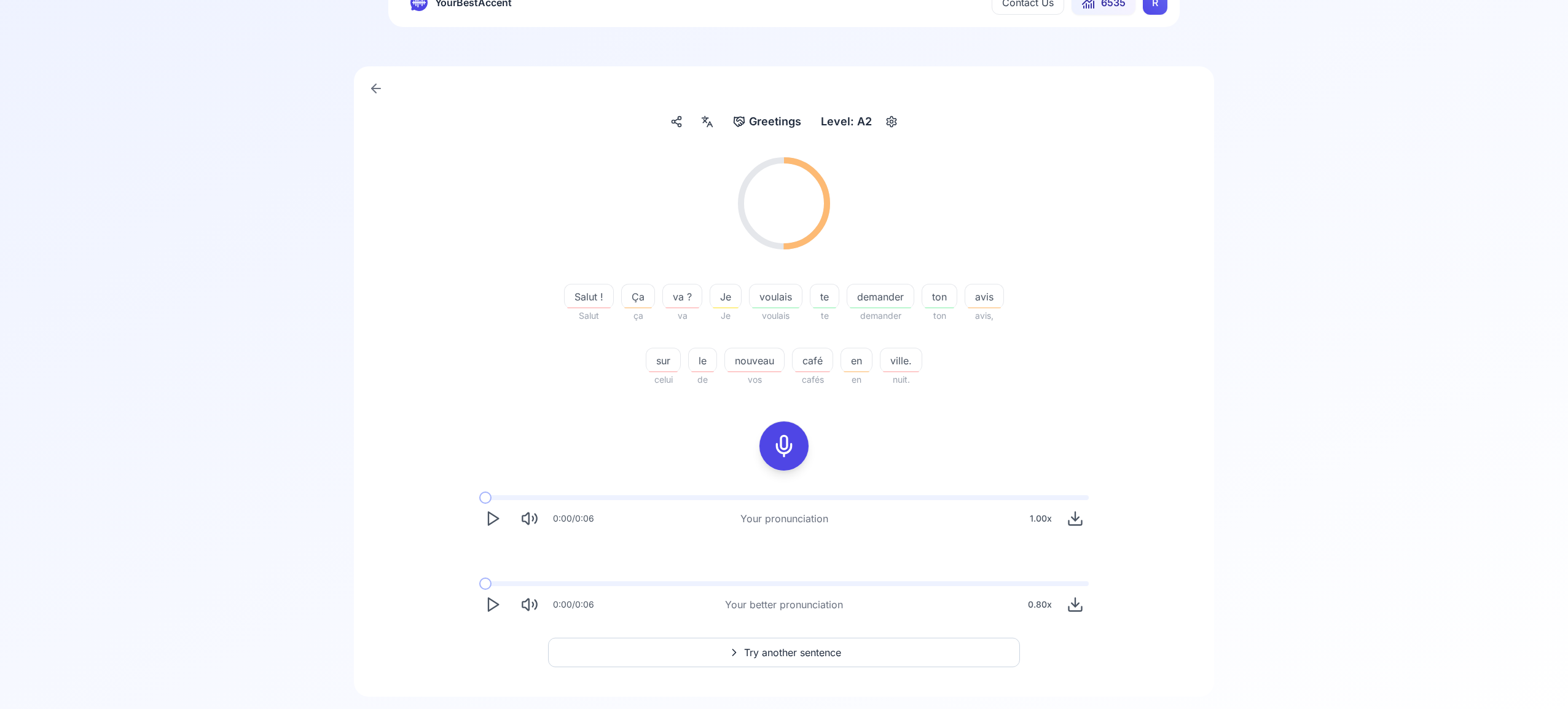
scroll to position [79, 0]
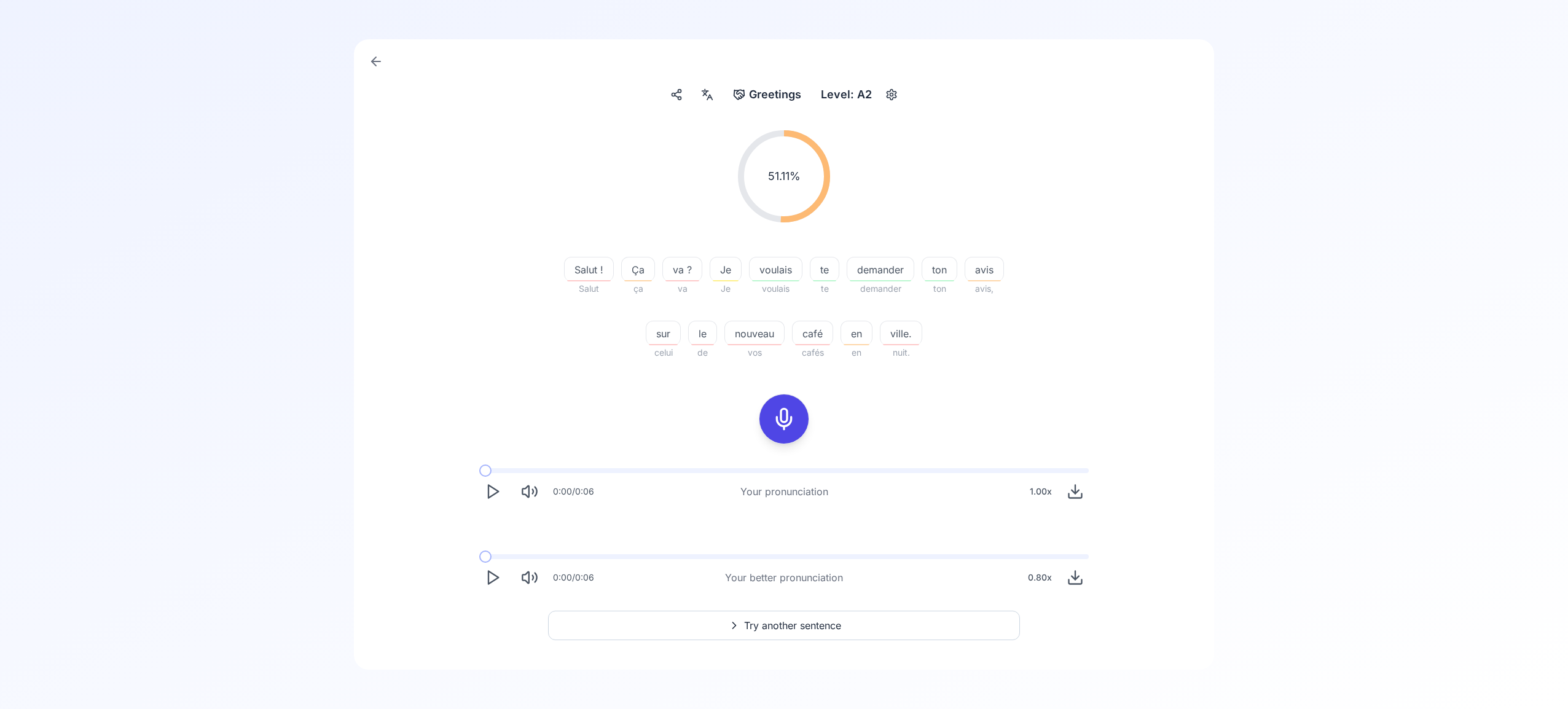
click at [807, 614] on button "Try another sentence" at bounding box center [784, 625] width 472 height 30
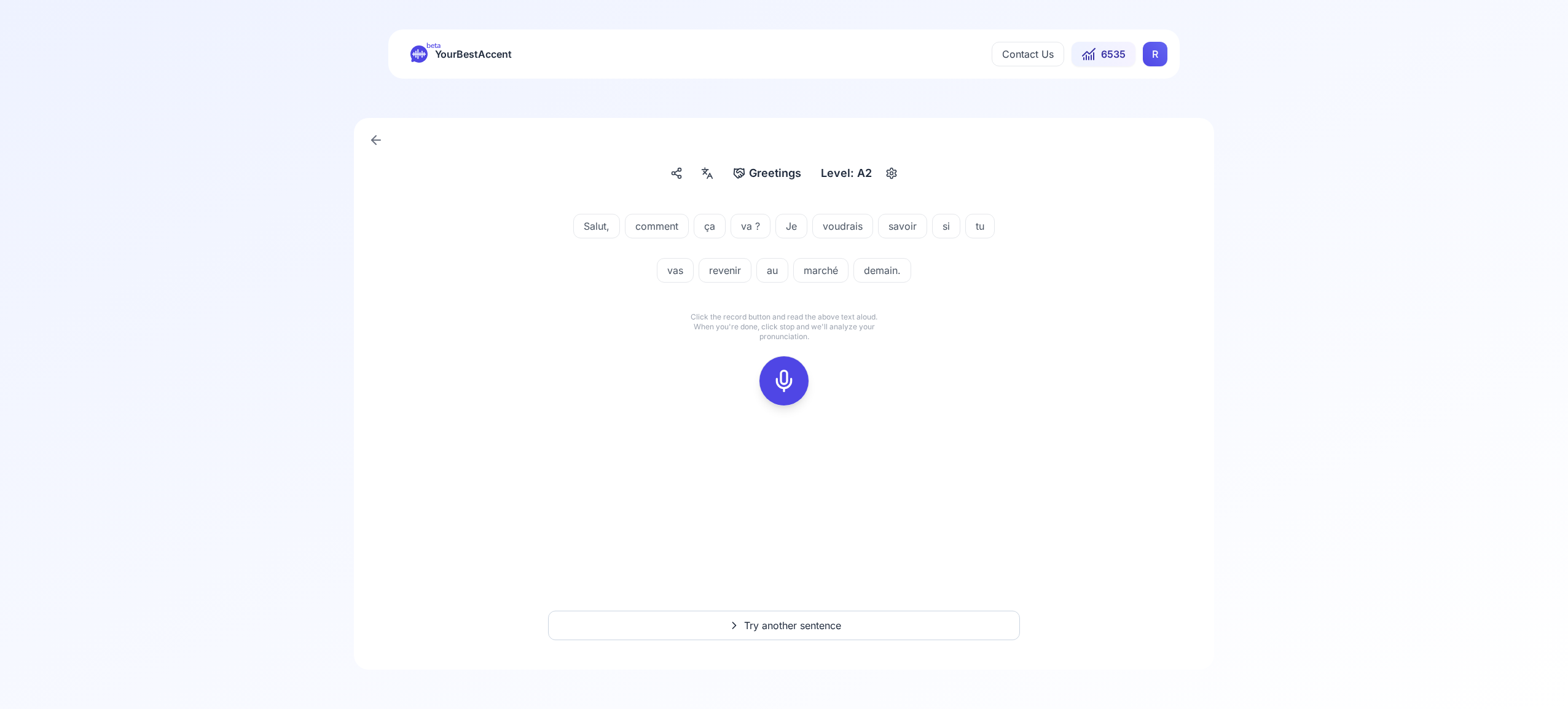
click at [782, 379] on icon at bounding box center [784, 381] width 25 height 25
click at [782, 383] on icon at bounding box center [784, 381] width 25 height 25
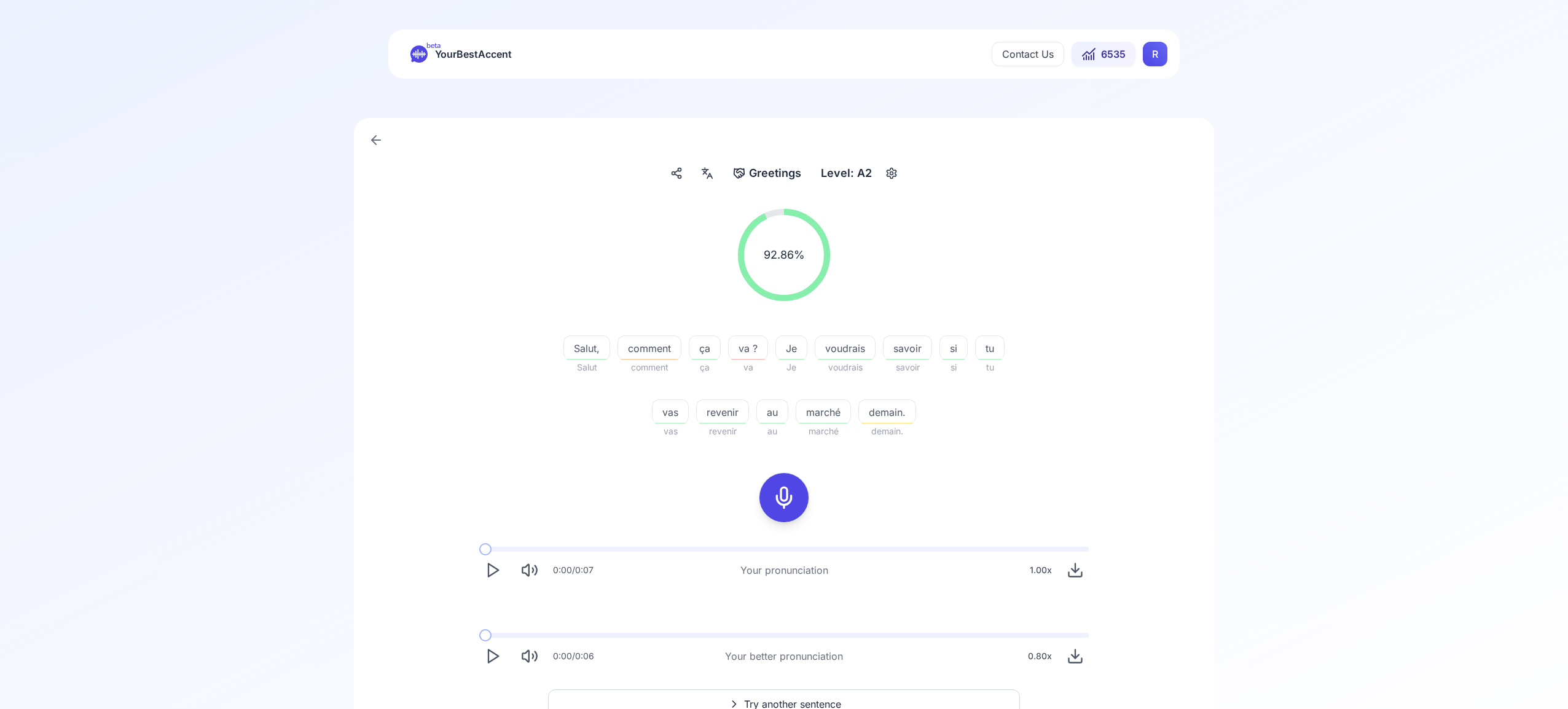
click at [808, 699] on span "Try another sentence" at bounding box center [792, 704] width 97 height 15
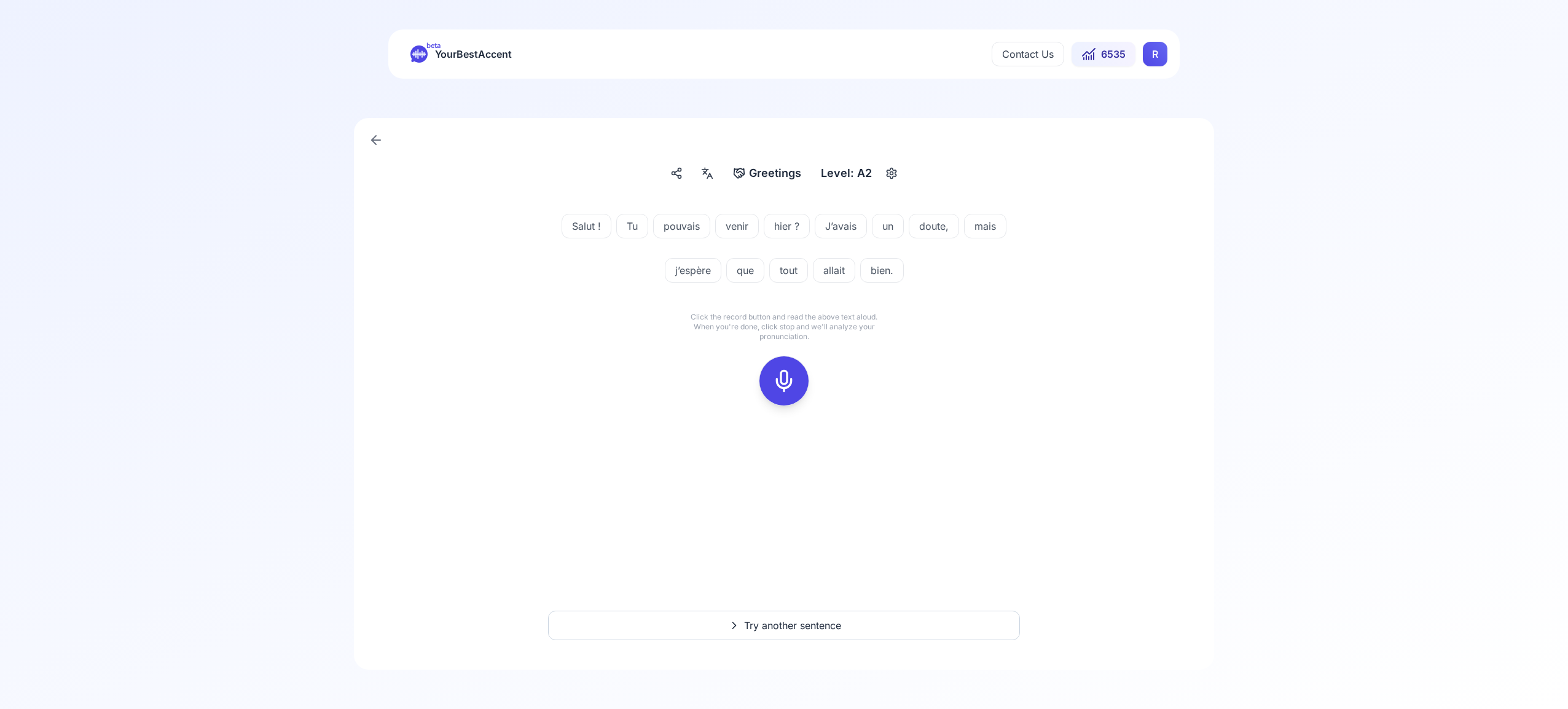
click at [782, 381] on icon at bounding box center [784, 381] width 25 height 25
click at [770, 376] on div at bounding box center [784, 381] width 30 height 49
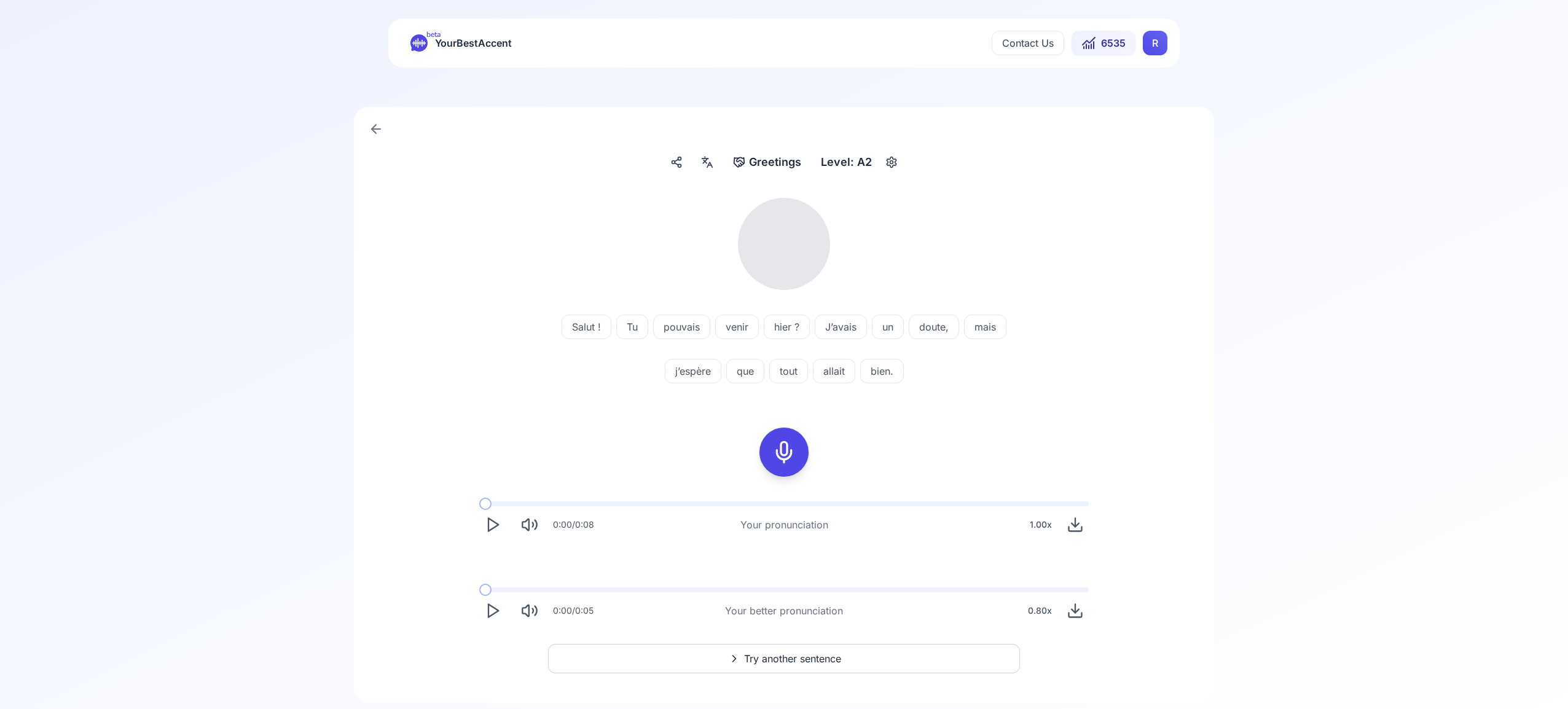
scroll to position [12, 0]
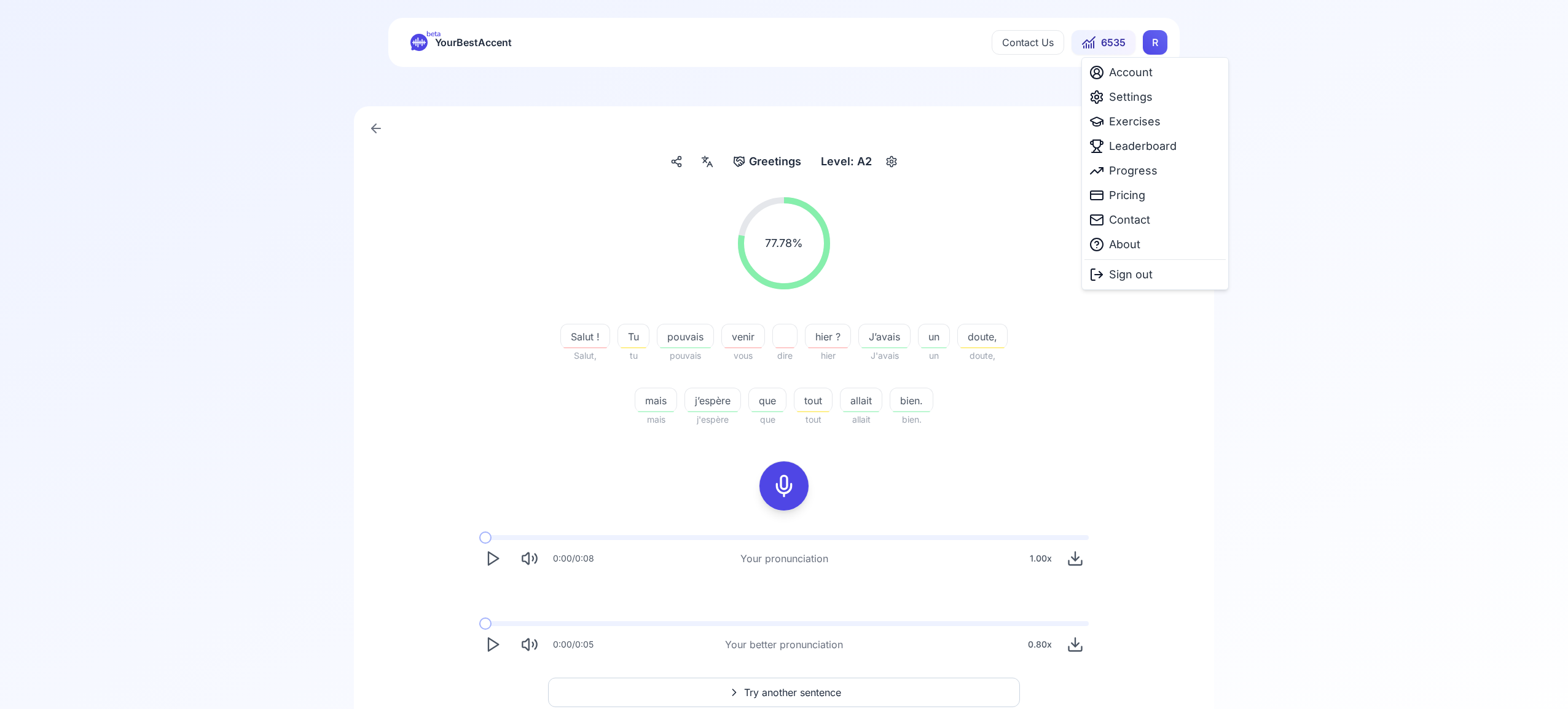
click at [1160, 42] on html "beta YourBestAccent Contact Us 6535 R Greetings Greetings Level: A2 77.78 % 77.…" at bounding box center [784, 343] width 1568 height 709
click at [1143, 101] on span "Settings" at bounding box center [1130, 97] width 44 height 17
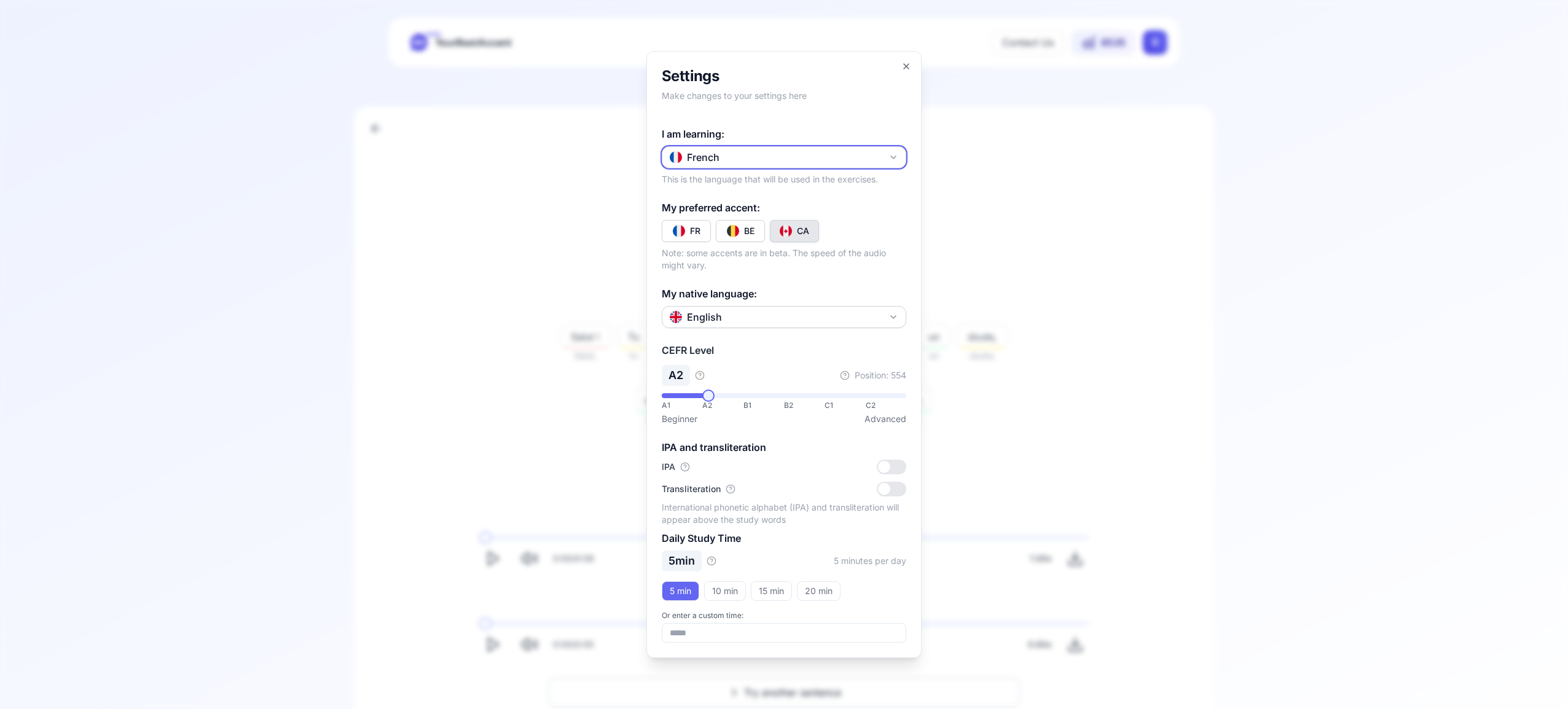
click at [894, 157] on icon "button" at bounding box center [893, 157] width 5 height 2
click at [806, 263] on div "Russian" at bounding box center [784, 264] width 238 height 22
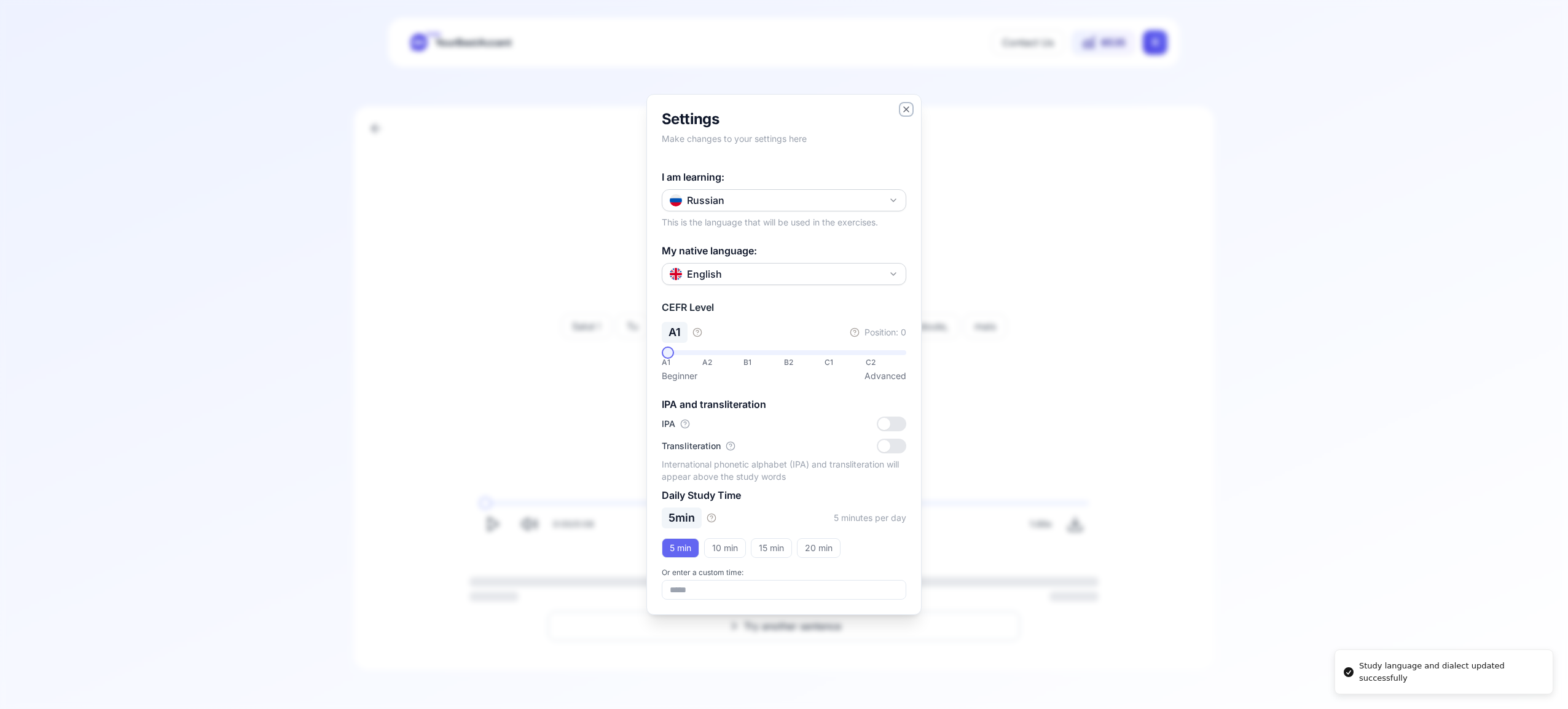
click at [910, 106] on icon "button" at bounding box center [906, 109] width 10 height 10
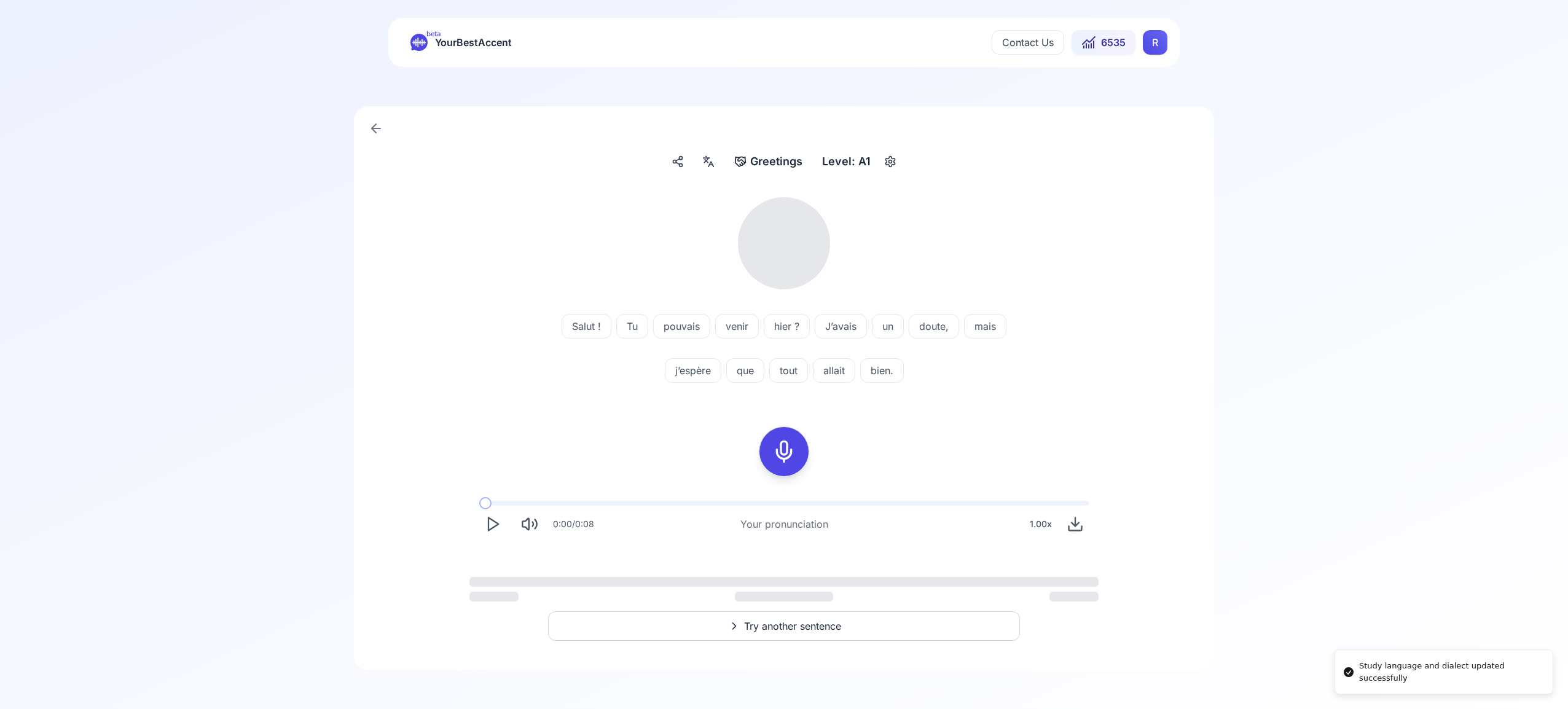
click at [1146, 46] on html "Study language and dialect updated successfully beta YourBestAccent Contact Us …" at bounding box center [784, 343] width 1568 height 709
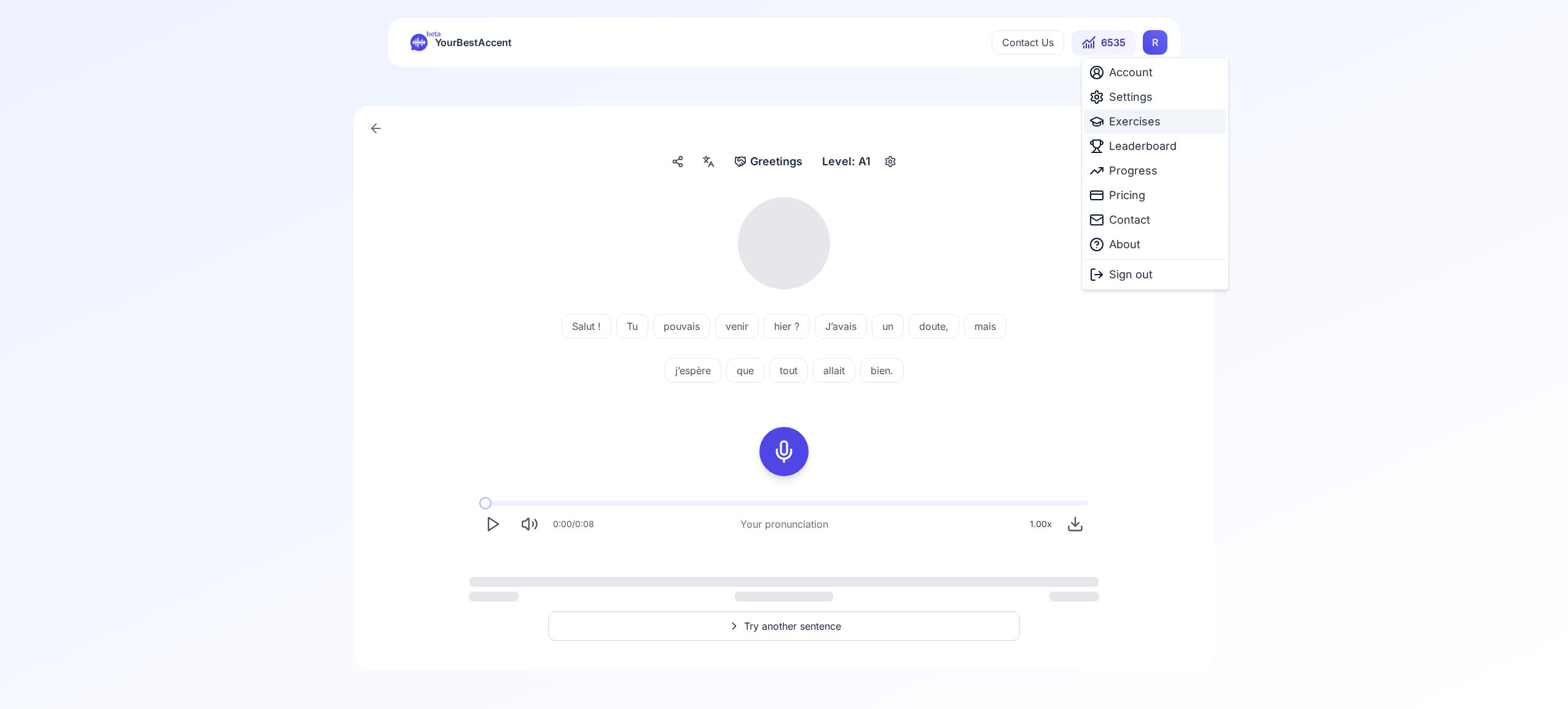
click at [1148, 127] on span "Exercises" at bounding box center [1135, 122] width 52 height 17
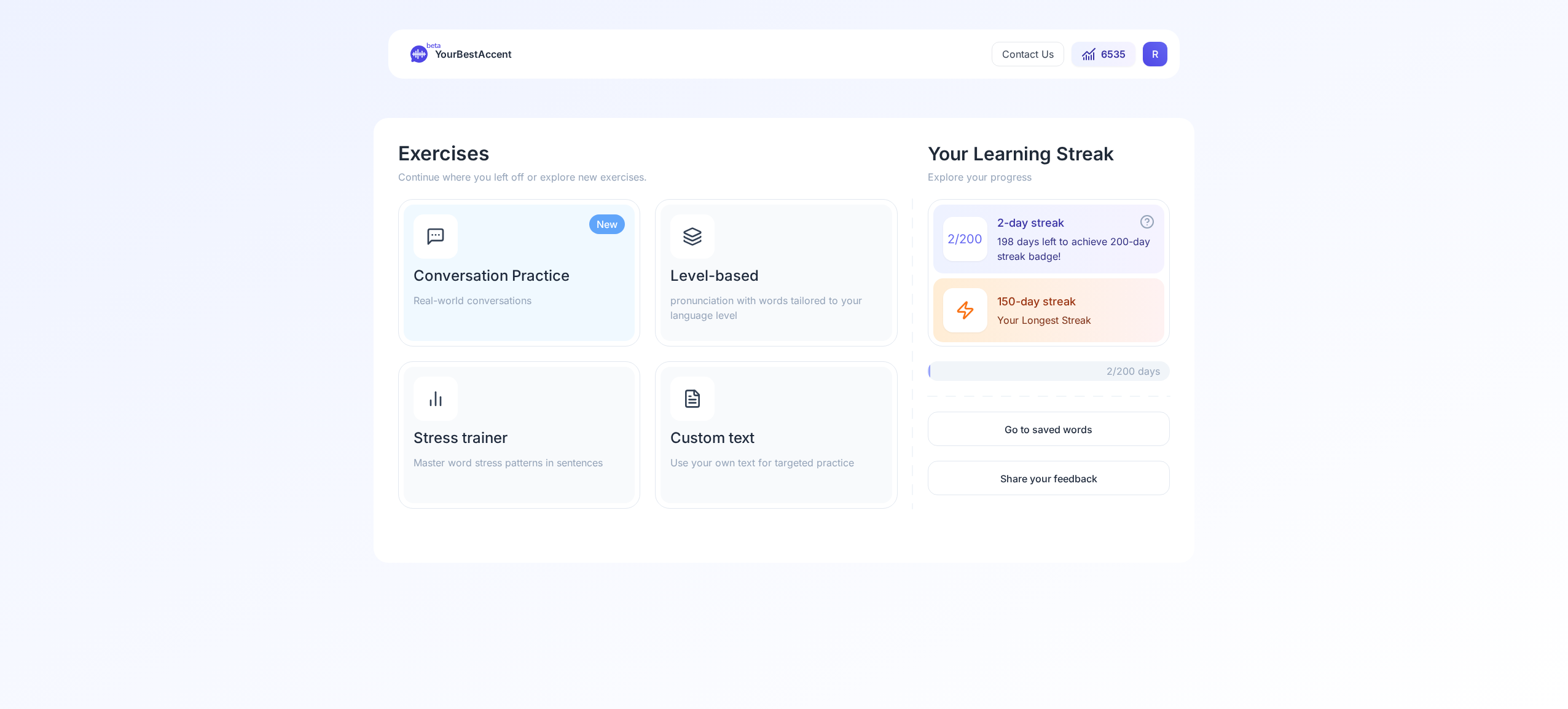
click at [692, 242] on icon at bounding box center [692, 237] width 20 height 20
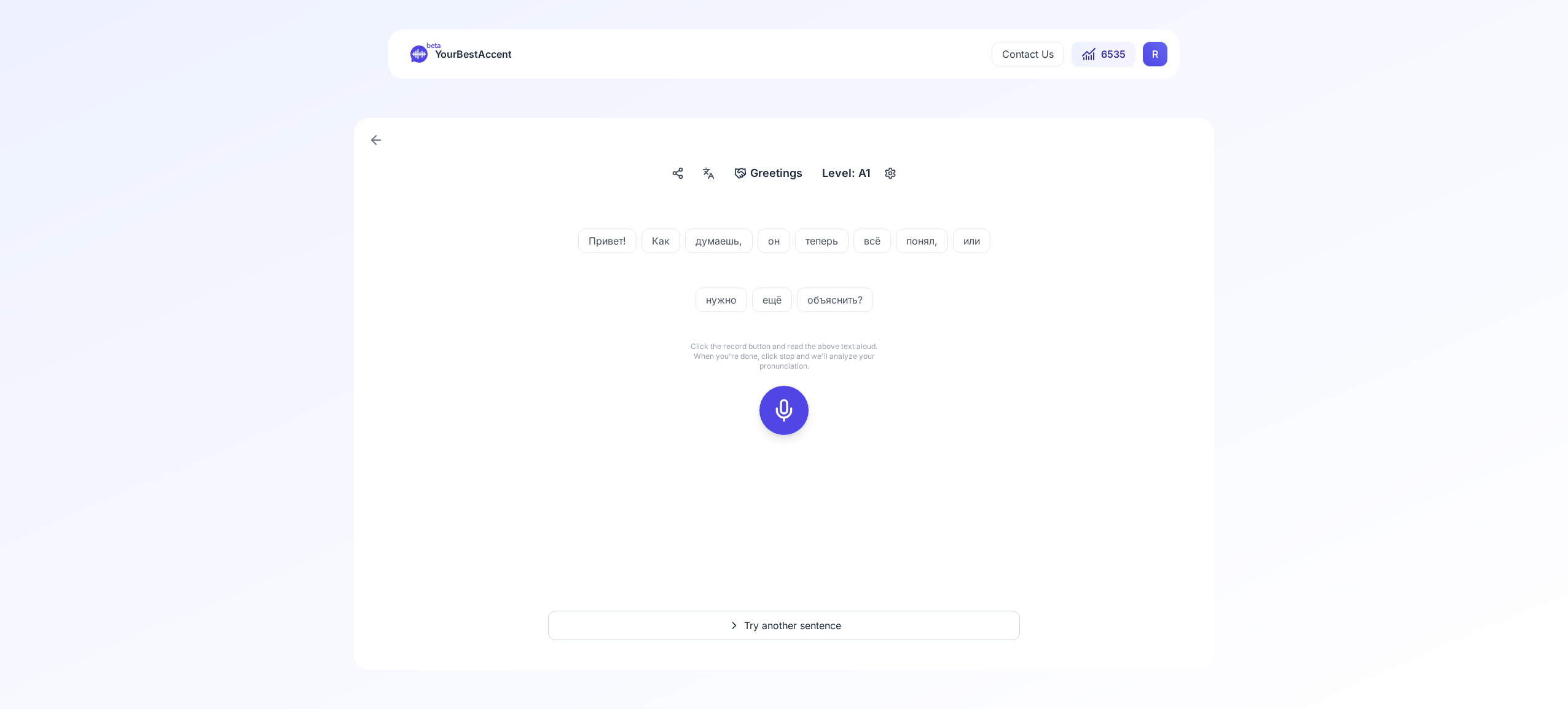
click at [789, 412] on icon at bounding box center [784, 411] width 25 height 25
click at [793, 401] on icon at bounding box center [784, 411] width 25 height 25
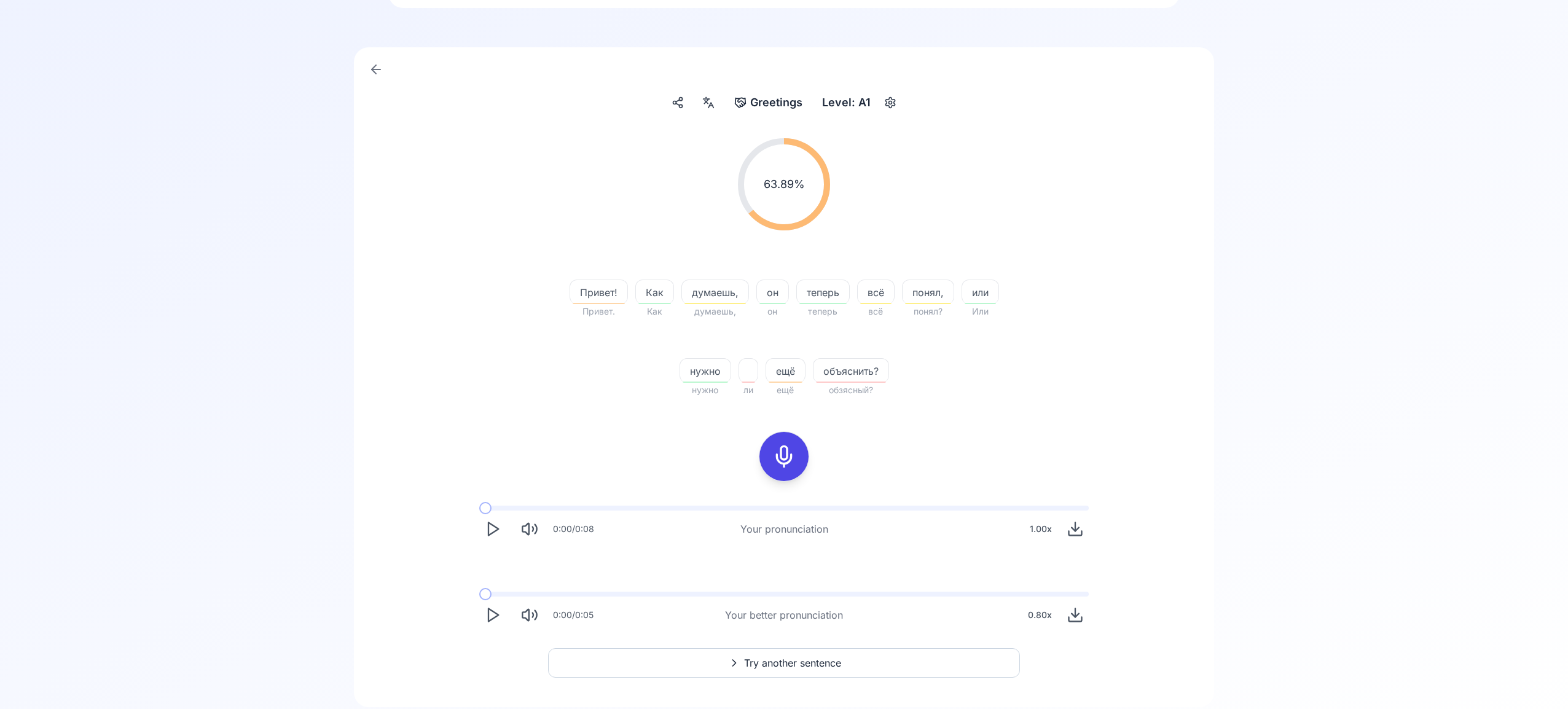
scroll to position [108, 0]
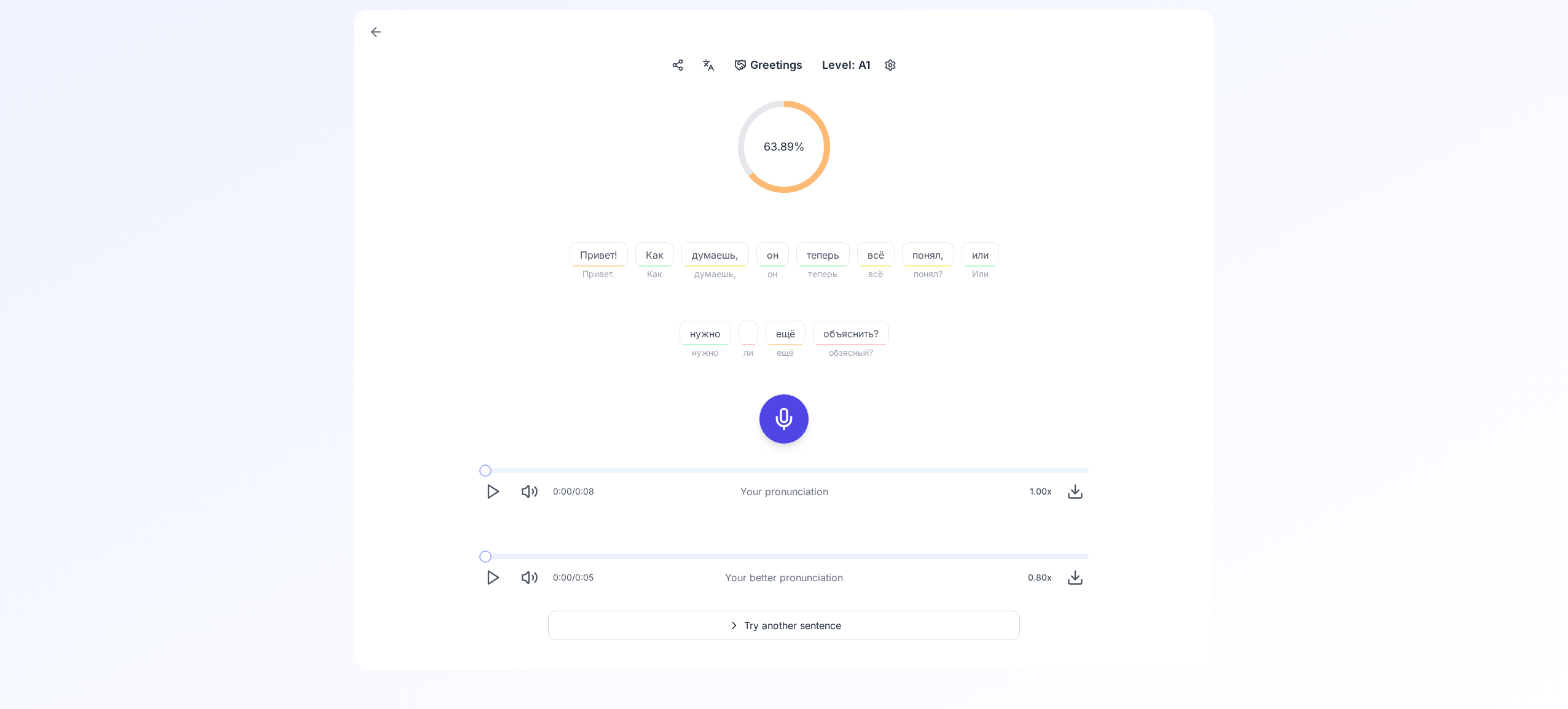
click at [885, 623] on button "Try another sentence" at bounding box center [784, 625] width 472 height 30
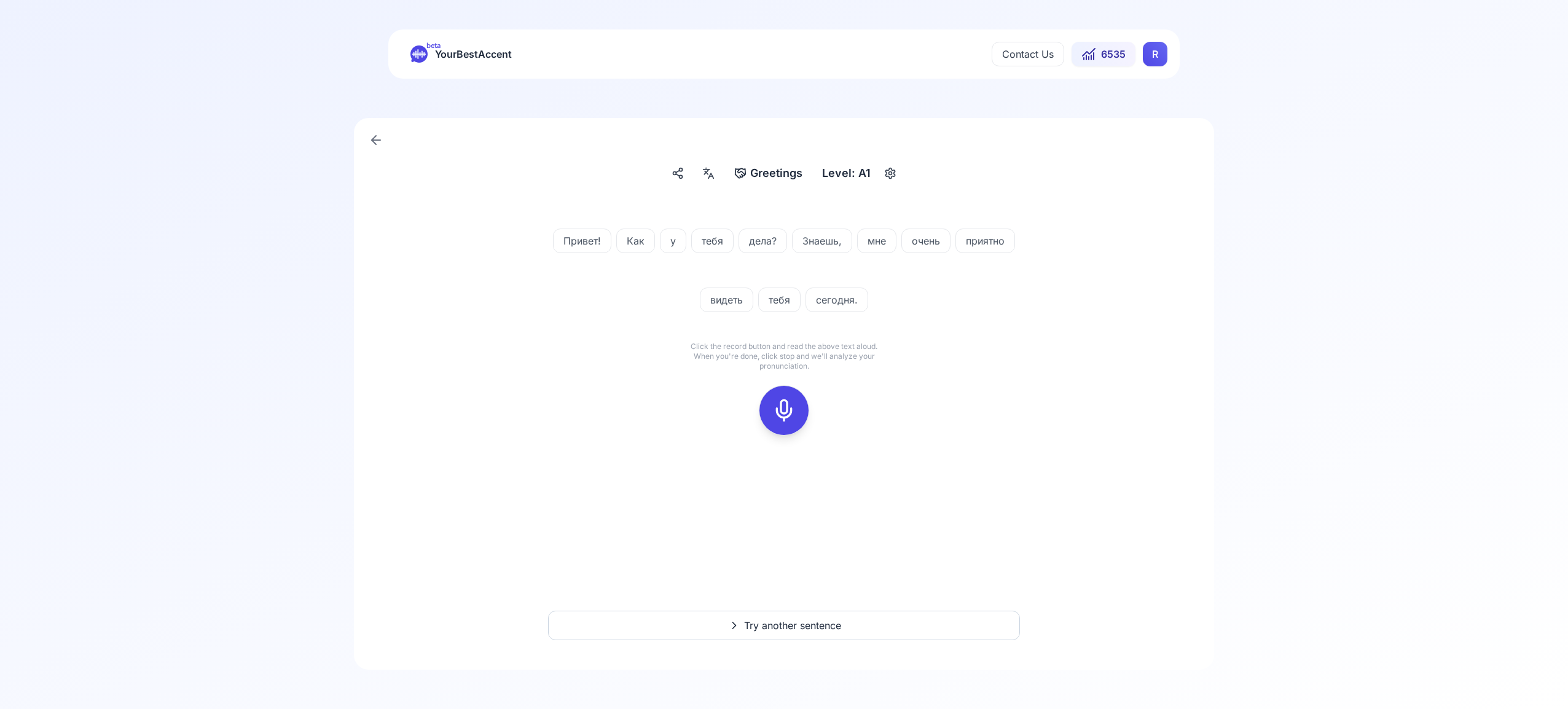
click at [793, 411] on rect at bounding box center [784, 411] width 18 height 18
click at [782, 404] on icon at bounding box center [784, 411] width 25 height 25
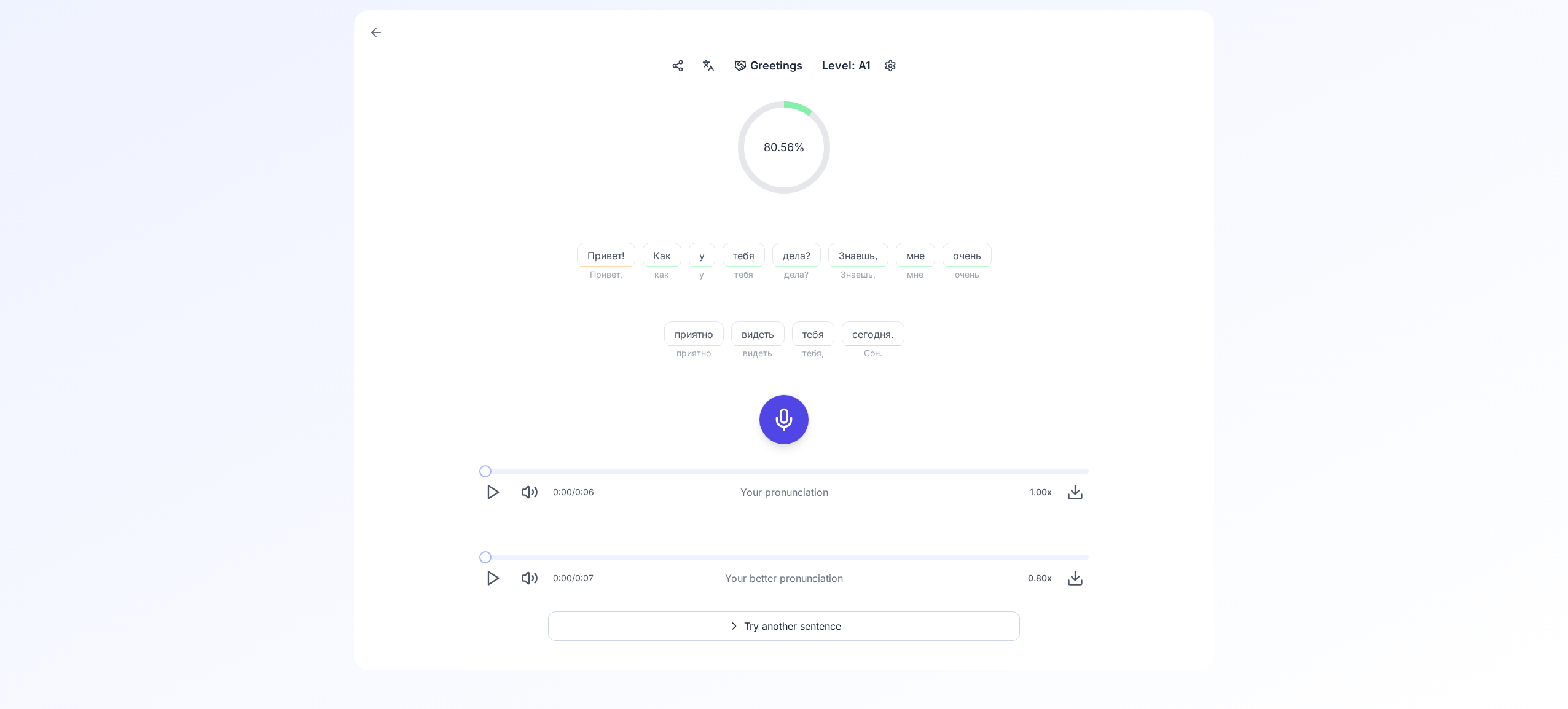
scroll to position [108, 0]
click at [808, 622] on span "Try another sentence" at bounding box center [792, 625] width 97 height 15
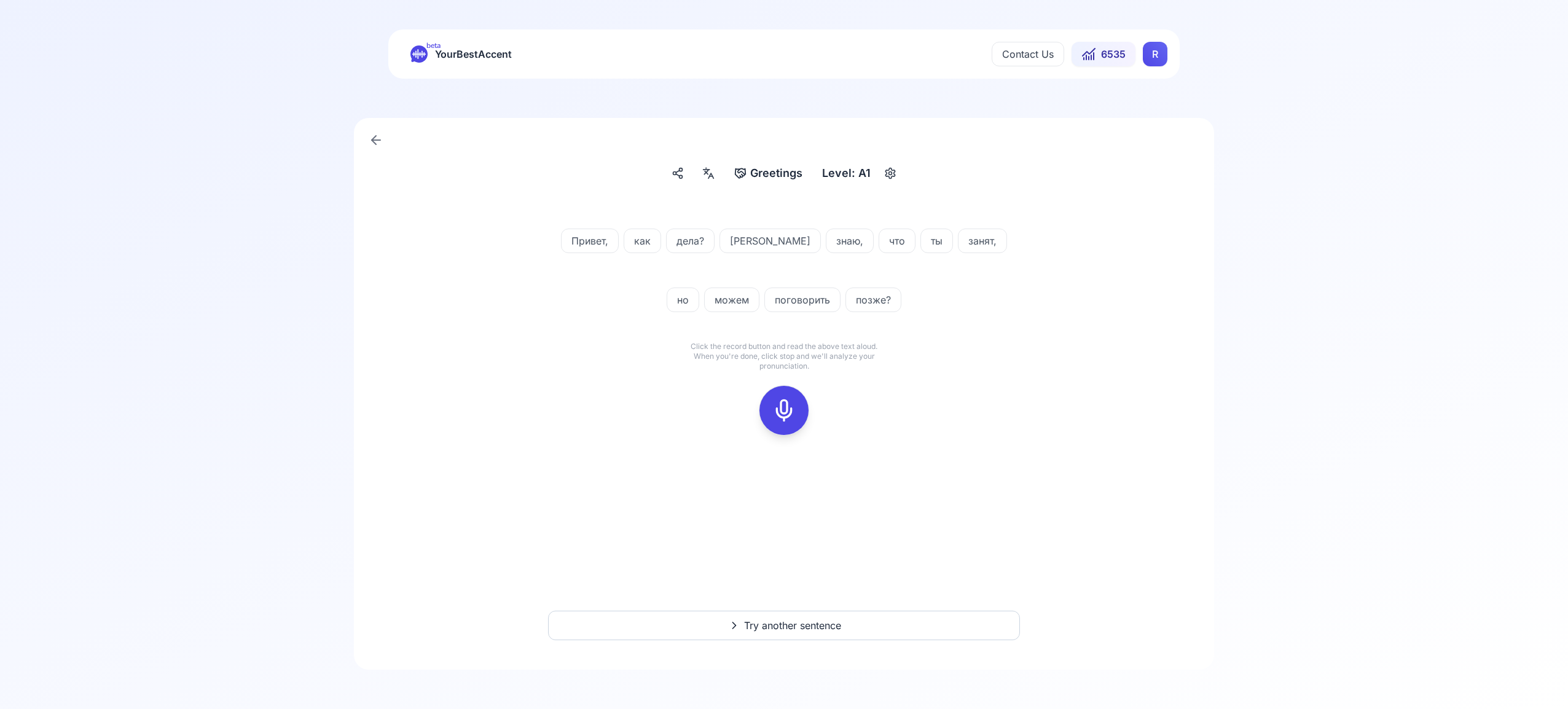
click at [789, 408] on icon at bounding box center [784, 411] width 25 height 25
click at [782, 397] on div at bounding box center [784, 411] width 30 height 49
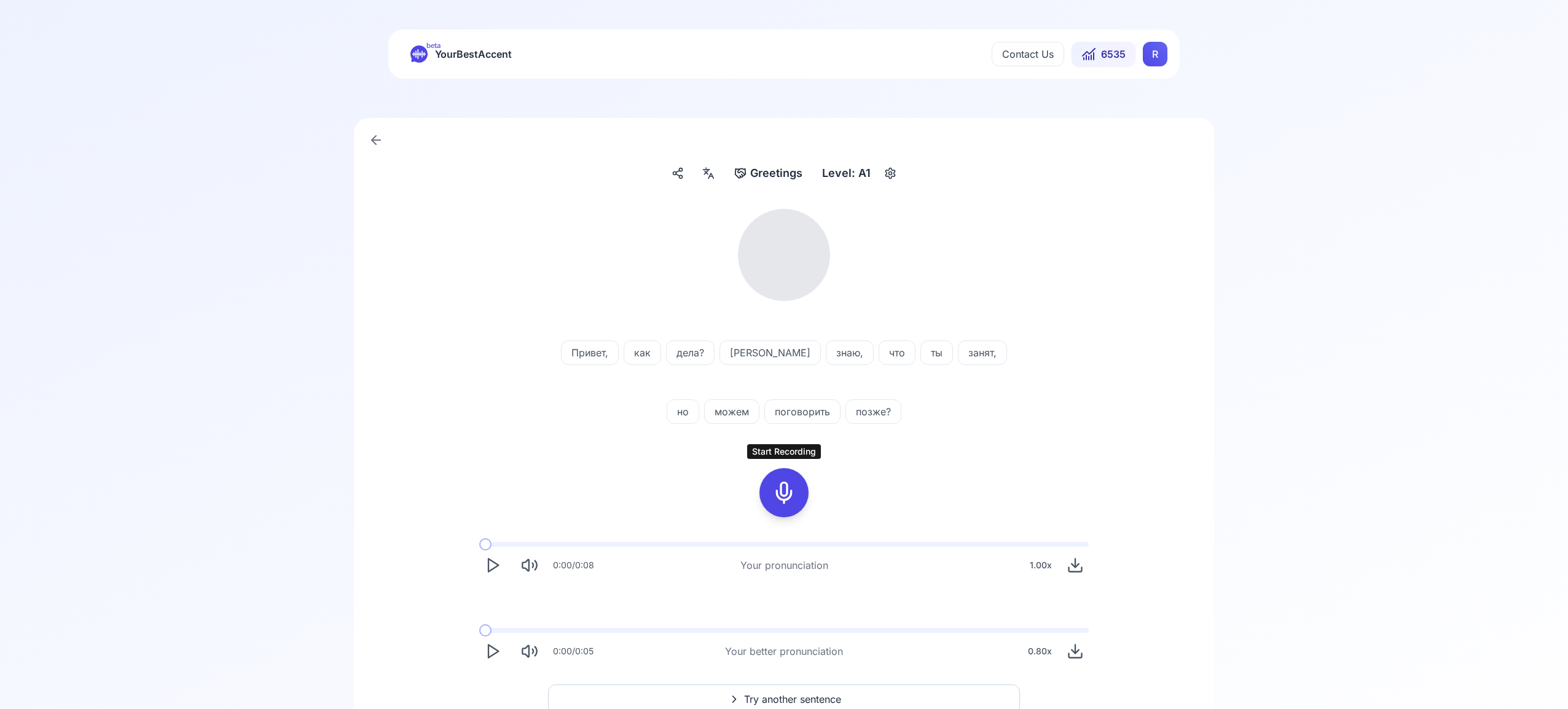
click at [789, 493] on icon at bounding box center [784, 493] width 25 height 25
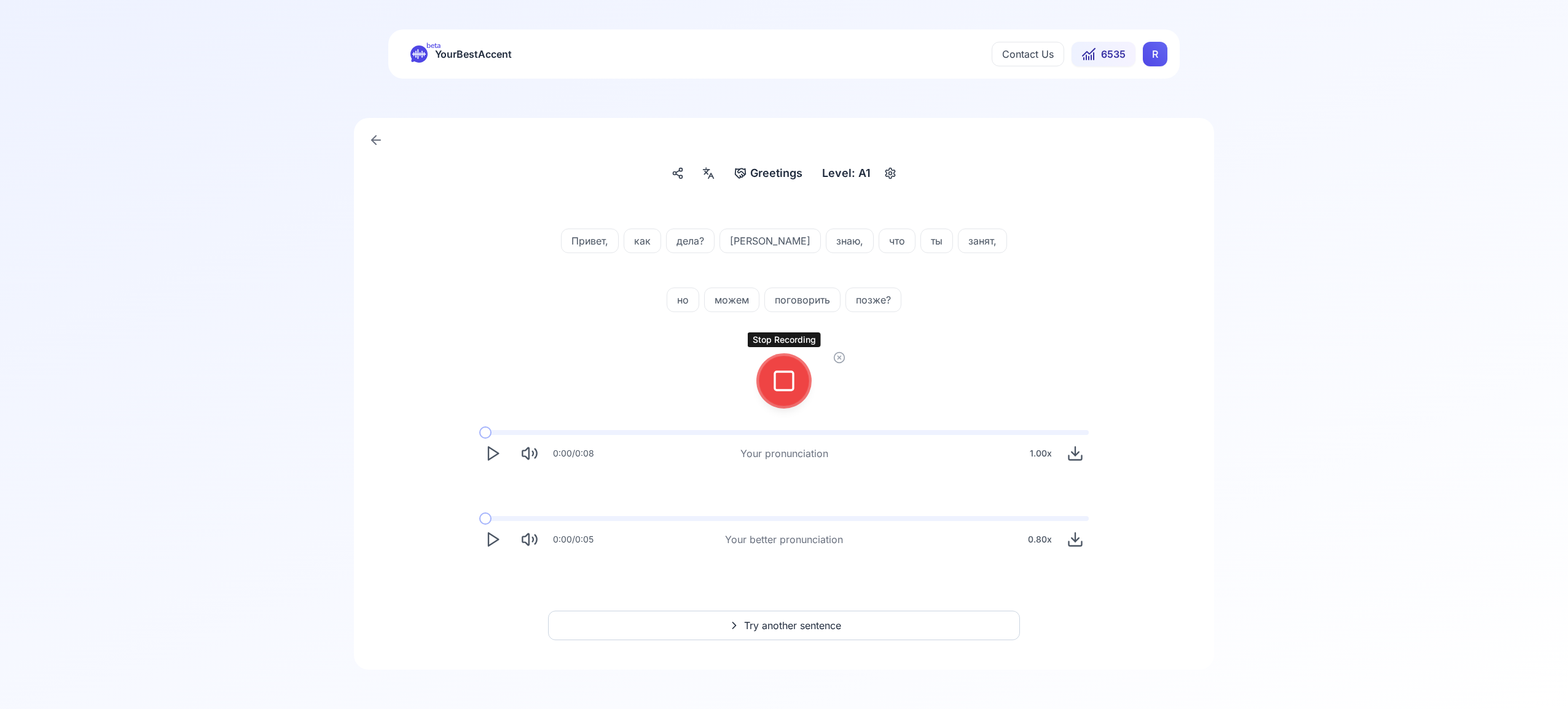
click at [782, 389] on icon at bounding box center [784, 381] width 25 height 25
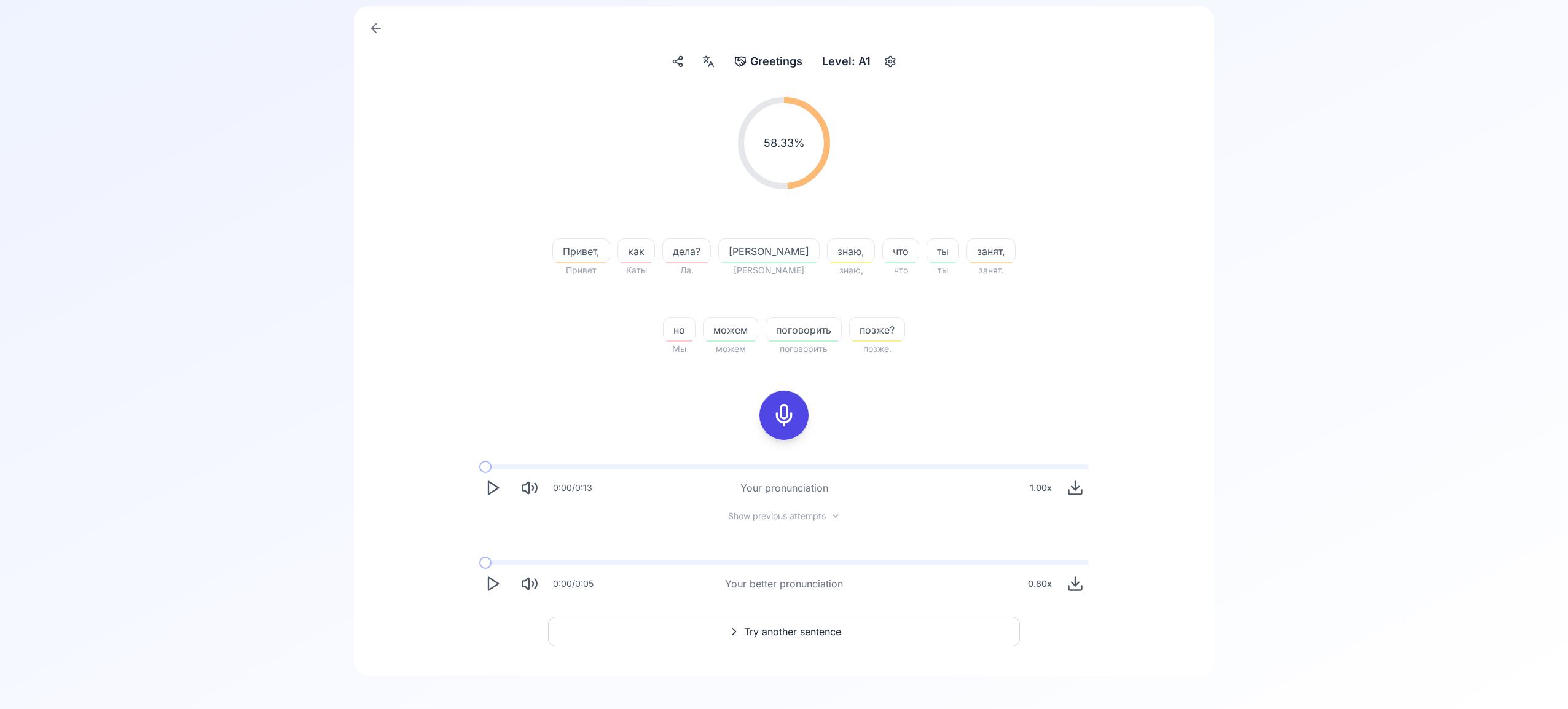
scroll to position [118, 0]
click at [809, 627] on span "Try another sentence" at bounding box center [792, 625] width 97 height 15
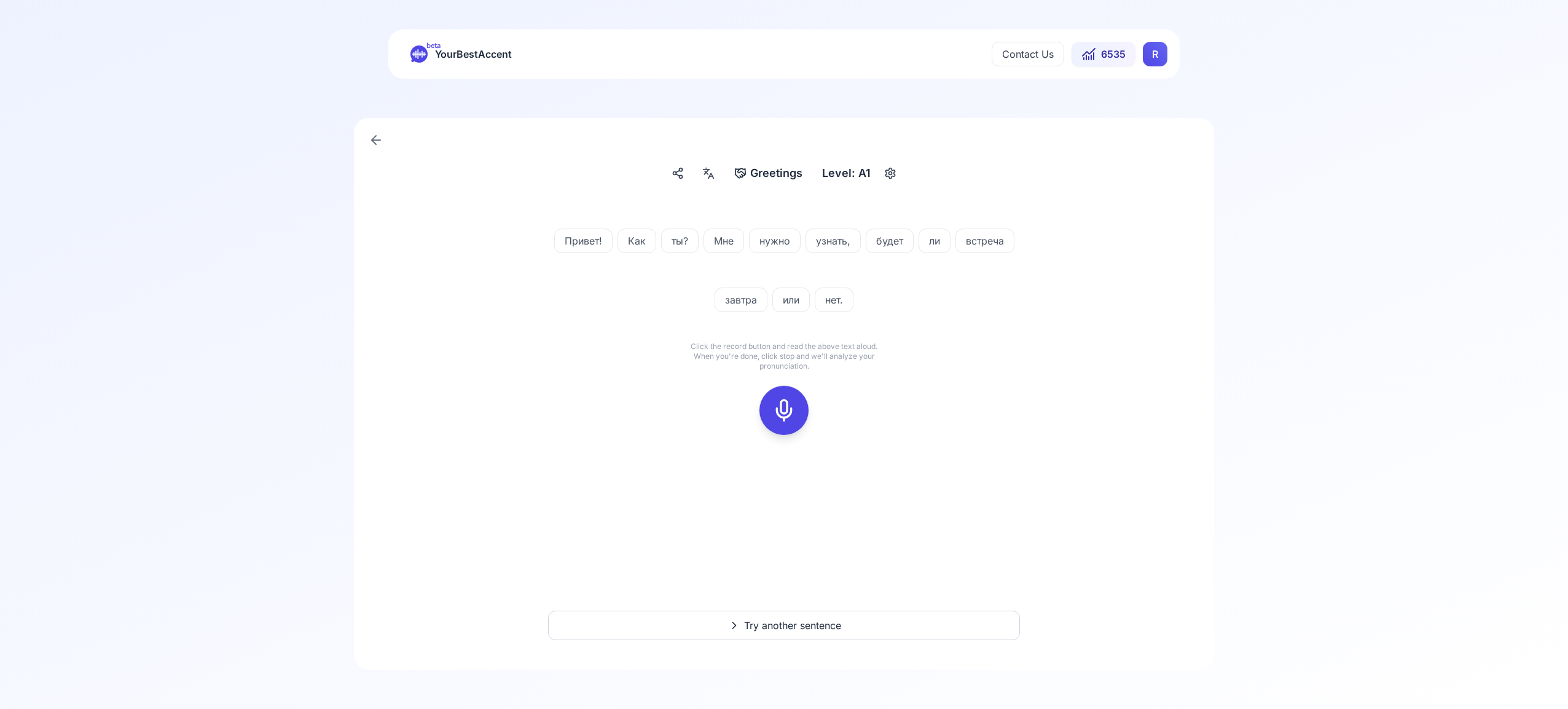
click at [789, 406] on icon at bounding box center [784, 411] width 25 height 25
click at [779, 413] on icon at bounding box center [784, 411] width 25 height 25
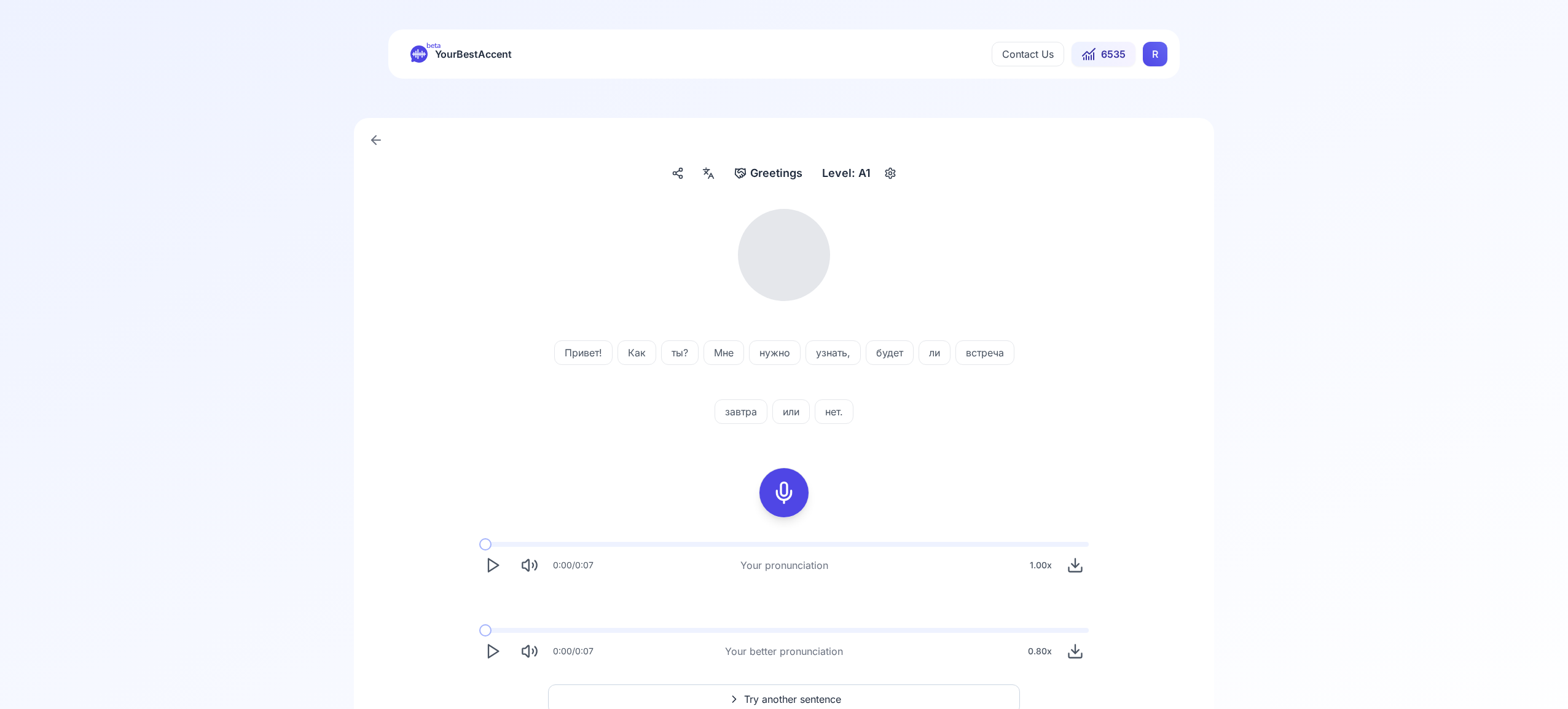
click at [786, 492] on icon at bounding box center [784, 493] width 25 height 25
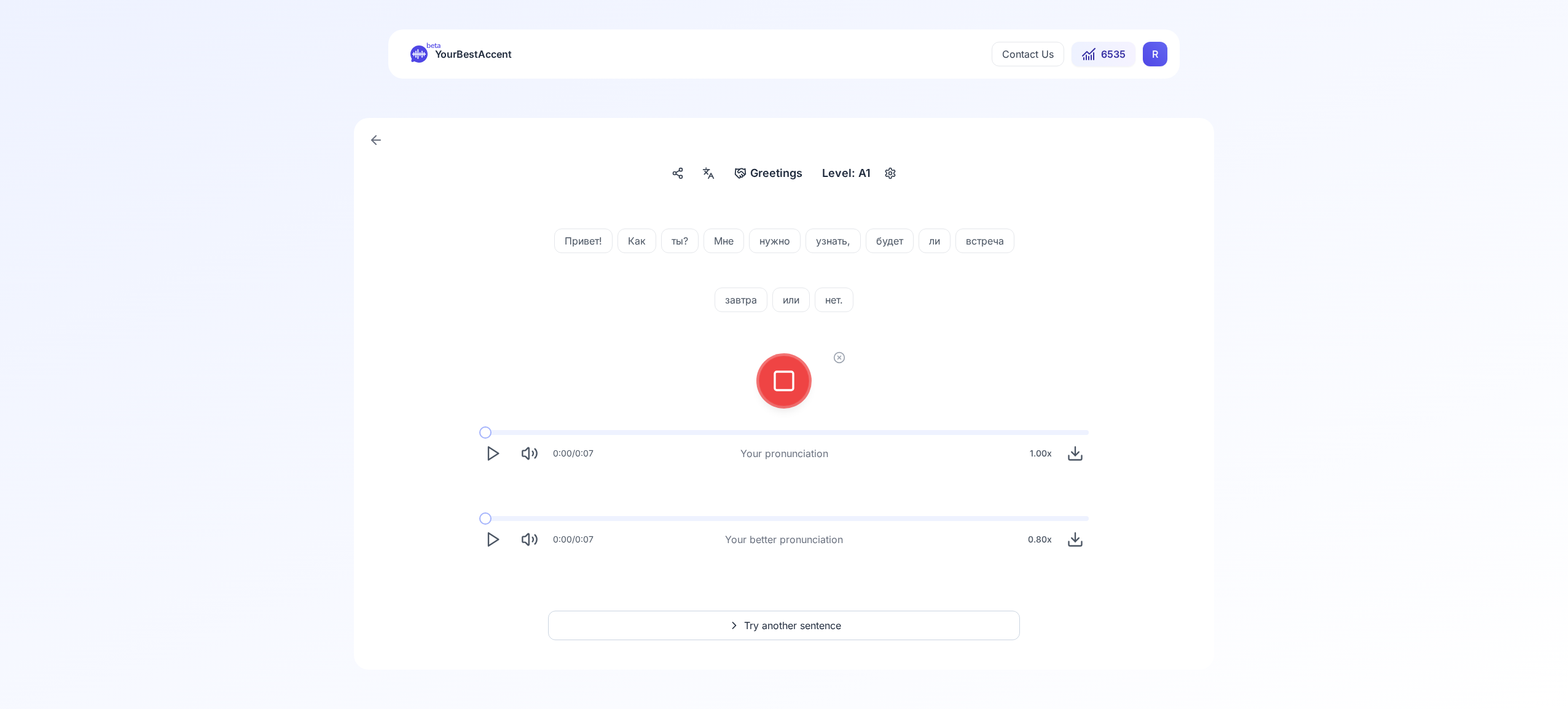
click at [785, 383] on icon at bounding box center [784, 381] width 25 height 25
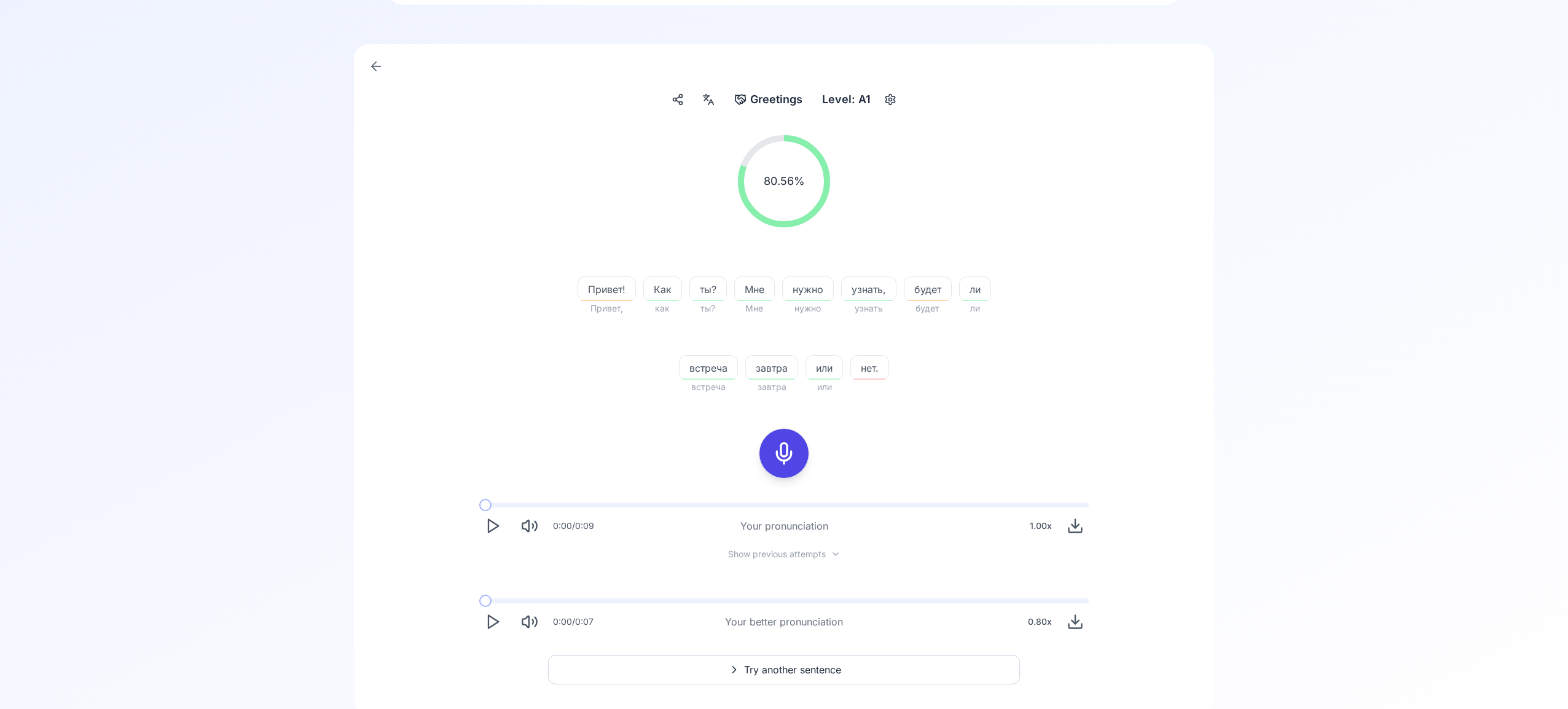
scroll to position [90, 0]
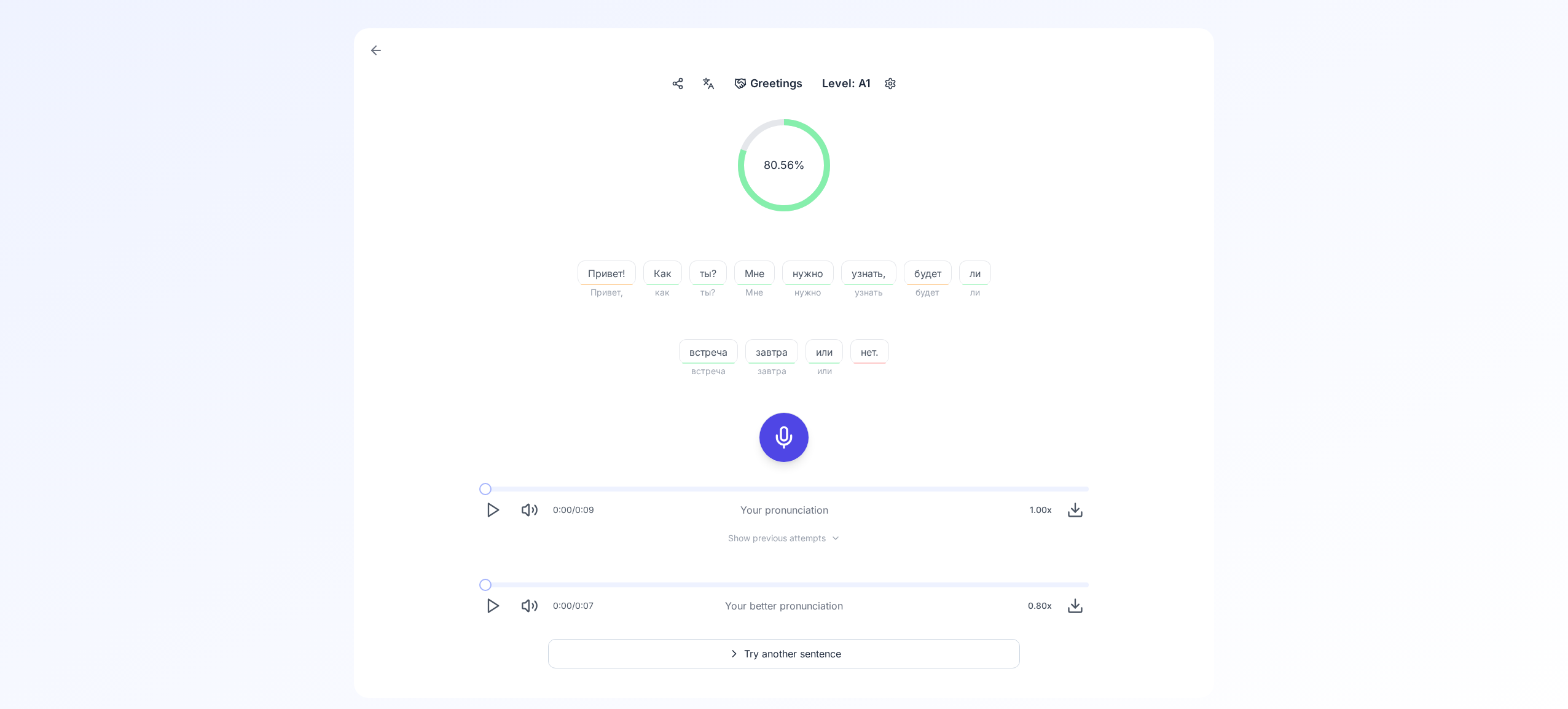
click at [815, 651] on span "Try another sentence" at bounding box center [792, 654] width 97 height 15
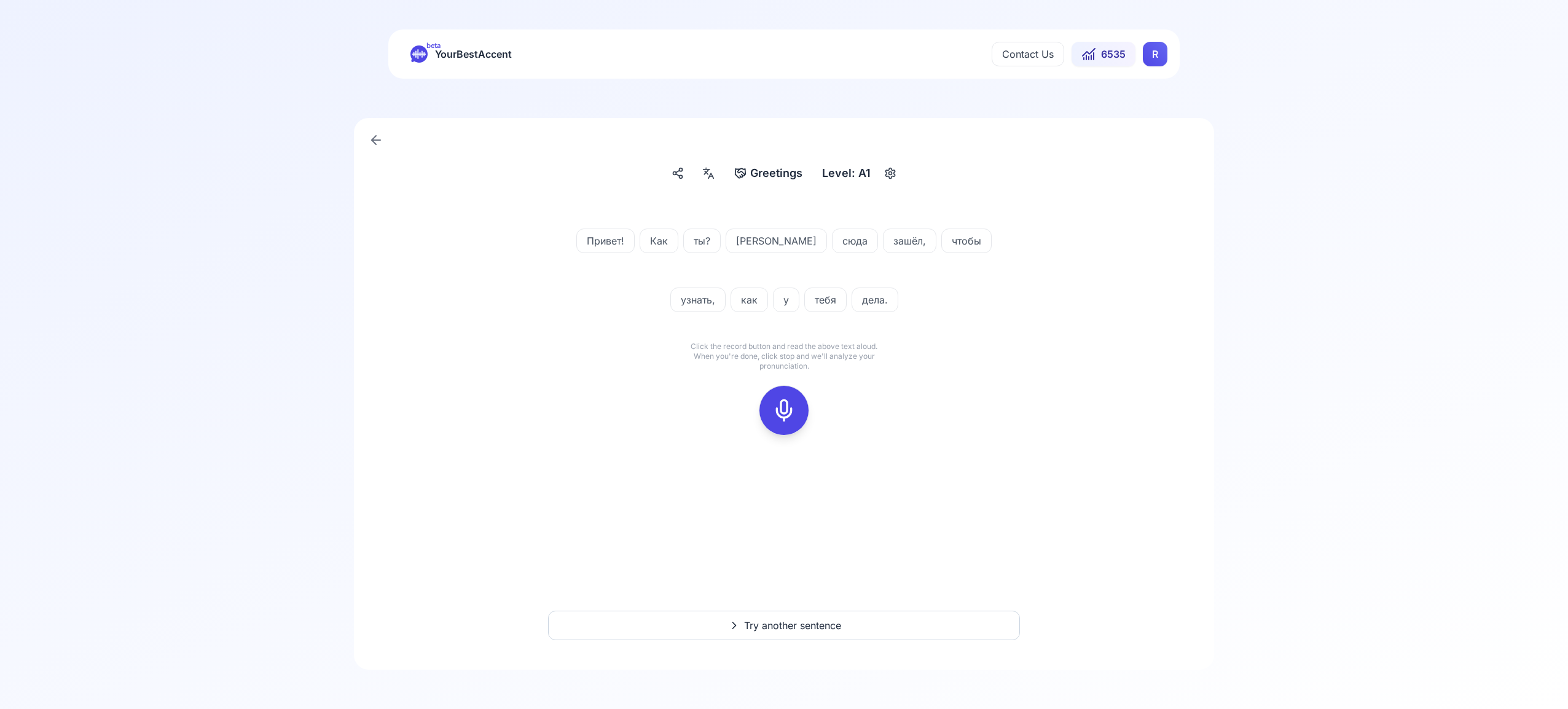
click at [788, 402] on rect at bounding box center [784, 411] width 18 height 18
click at [779, 408] on icon at bounding box center [784, 411] width 25 height 25
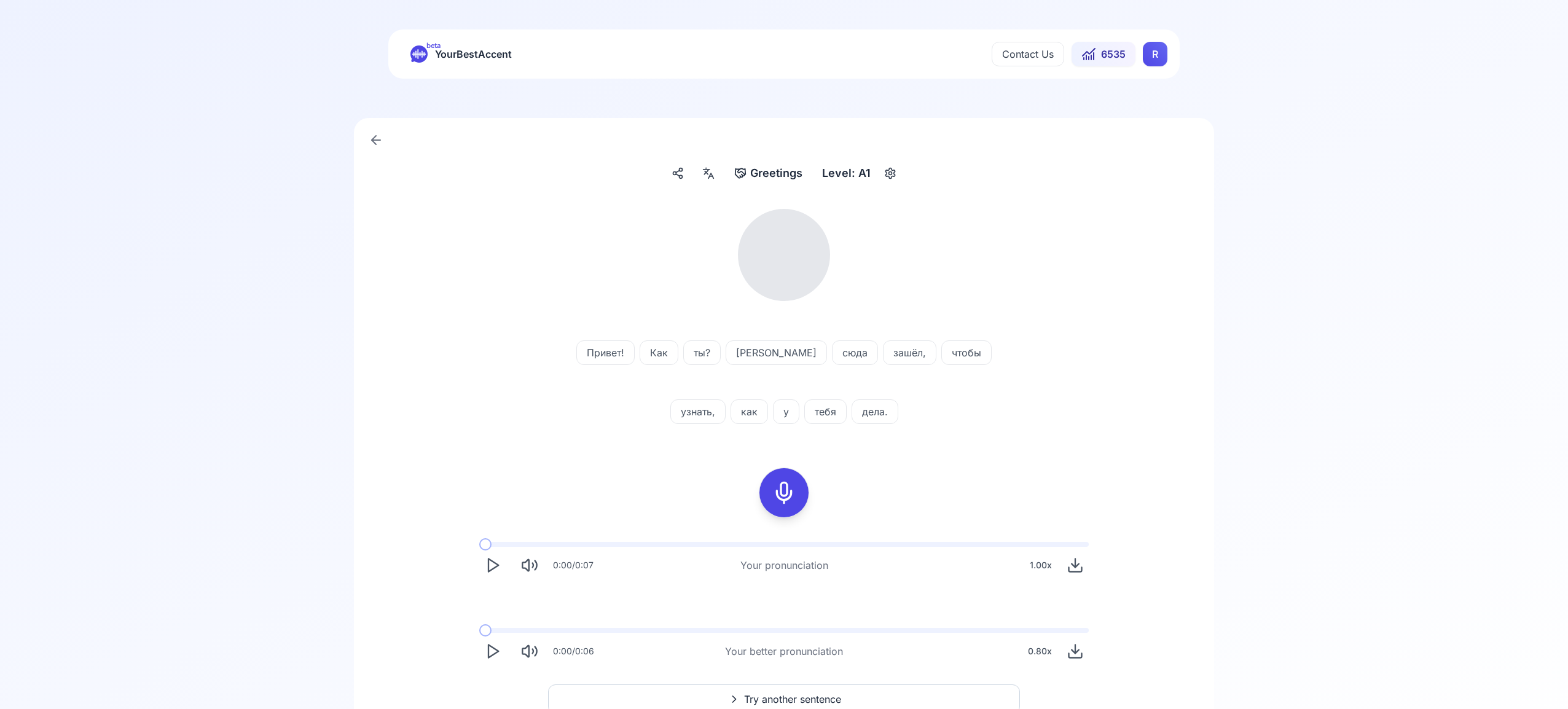
click at [790, 487] on icon at bounding box center [784, 493] width 25 height 25
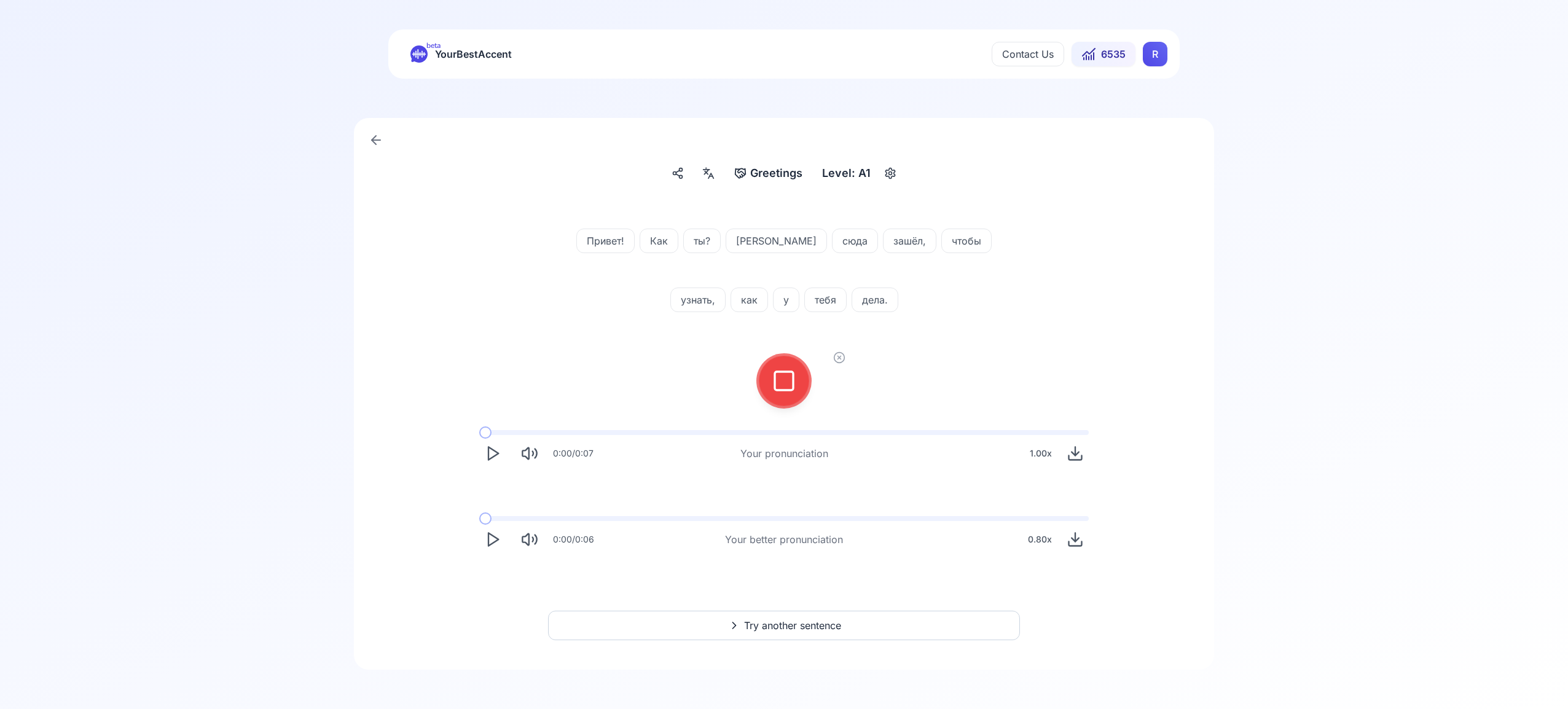
click at [784, 380] on icon at bounding box center [784, 381] width 25 height 25
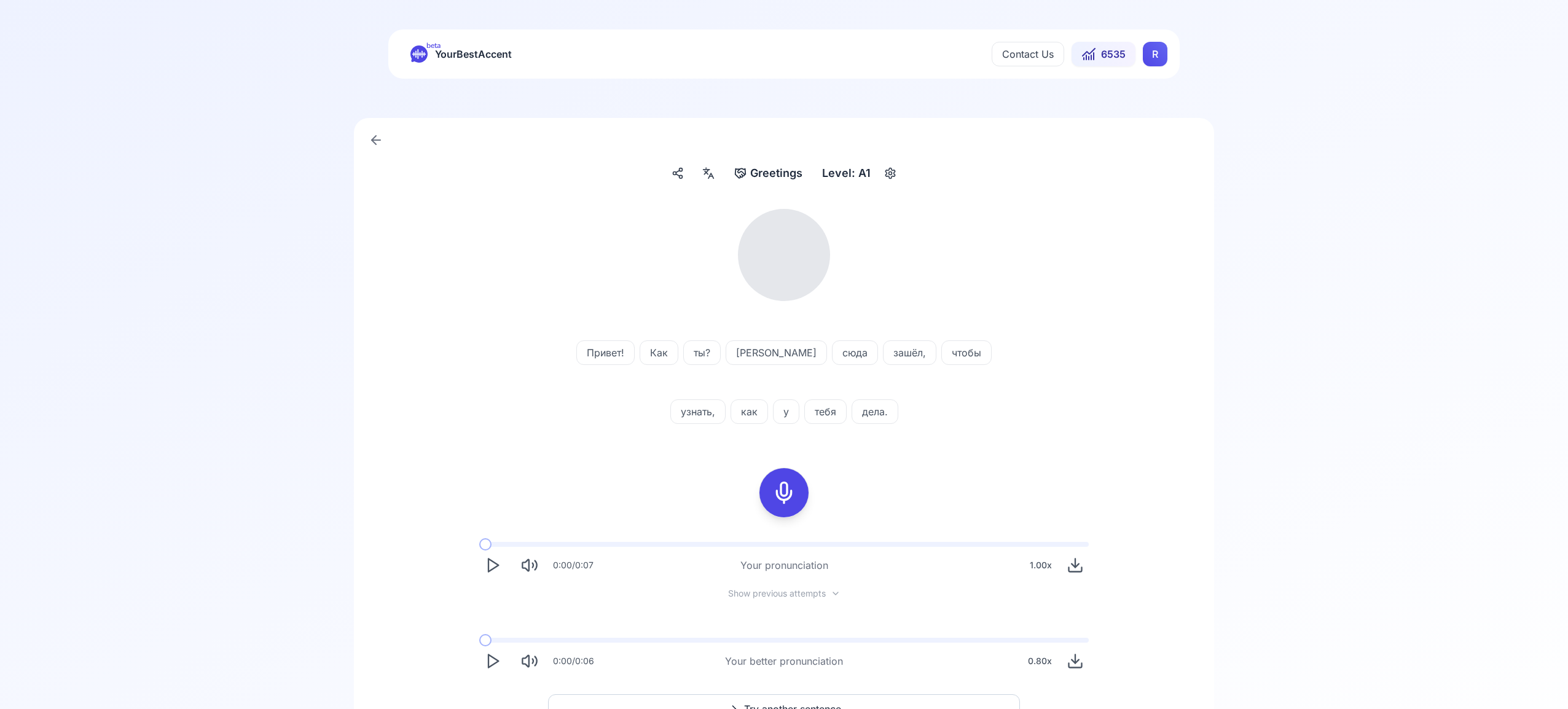
click at [712, 175] on icon at bounding box center [711, 176] width 5 height 5
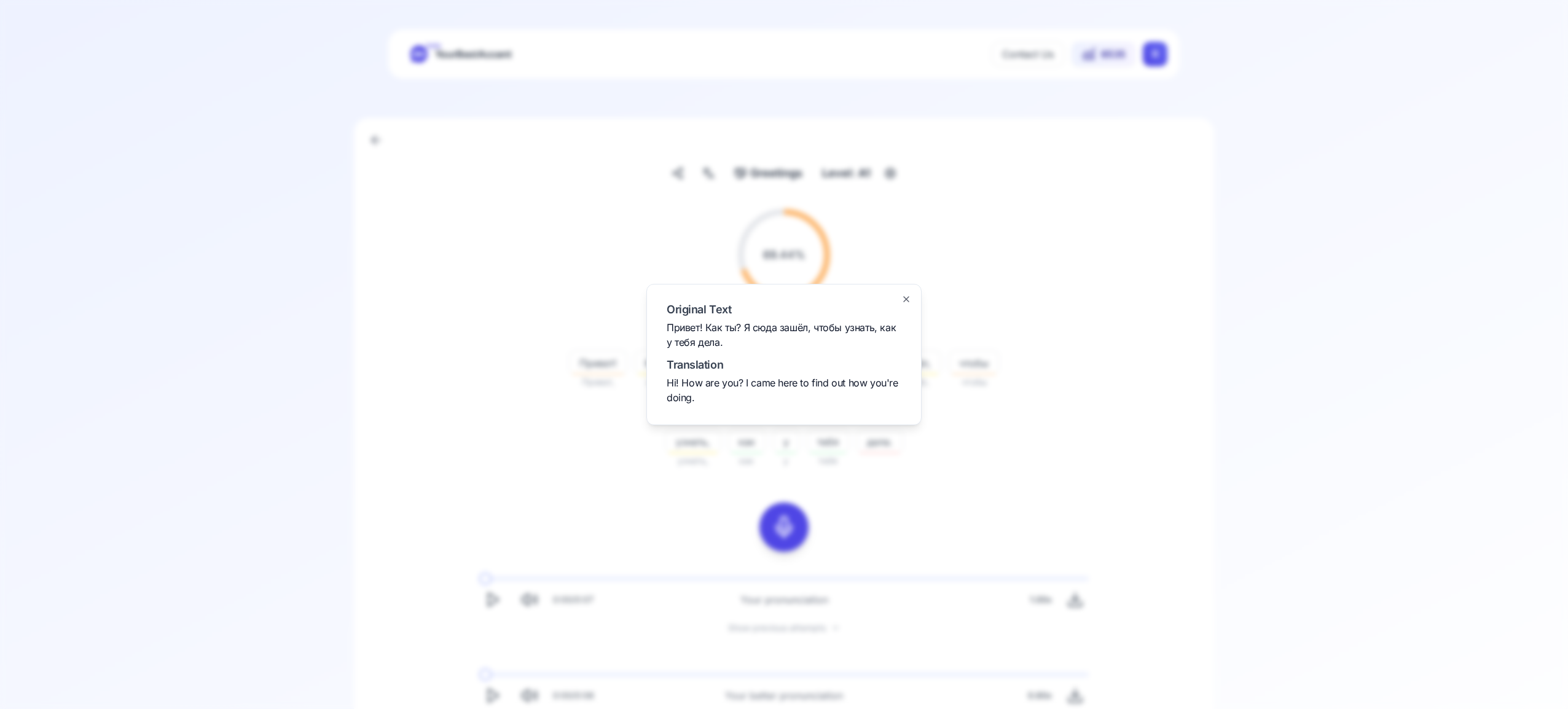
click at [910, 300] on icon "button" at bounding box center [906, 299] width 10 height 10
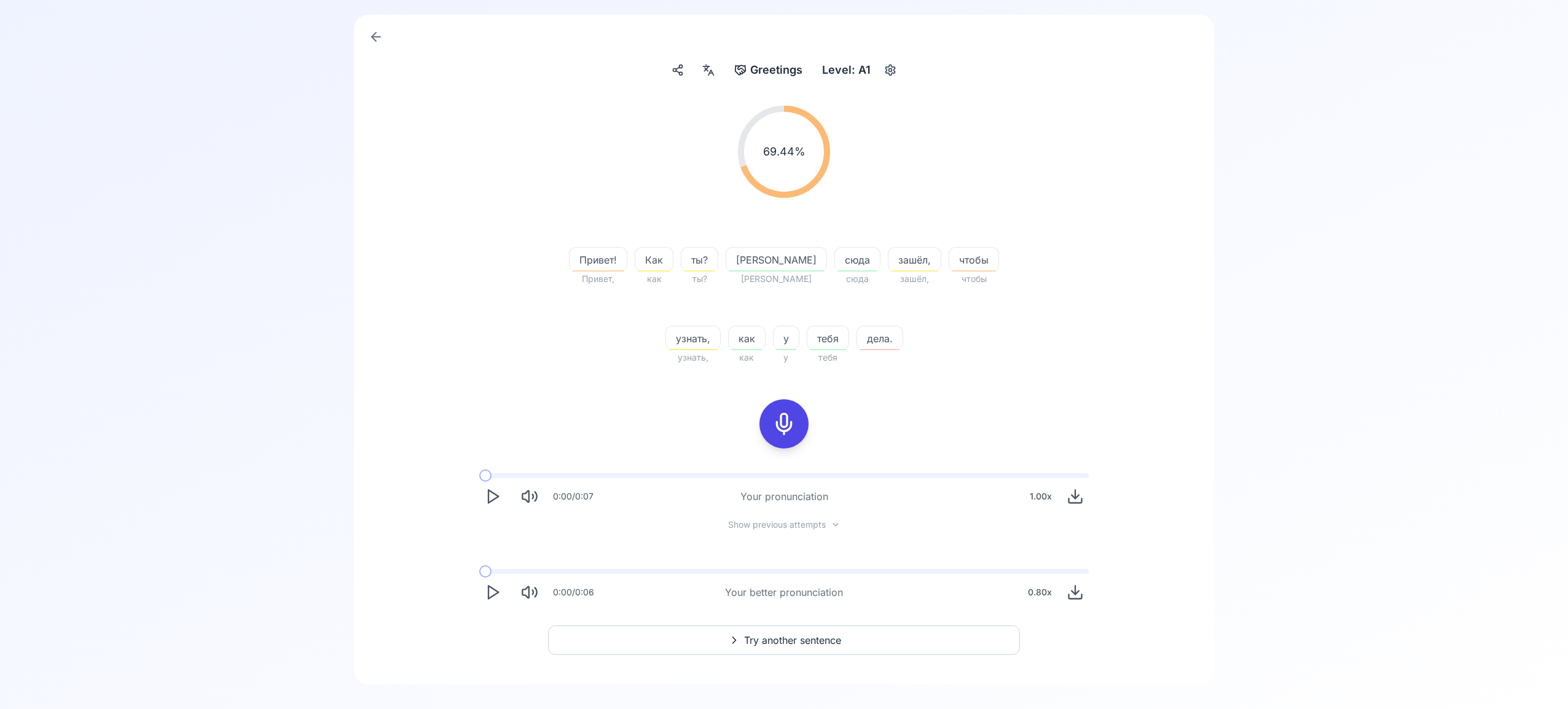
scroll to position [117, 0]
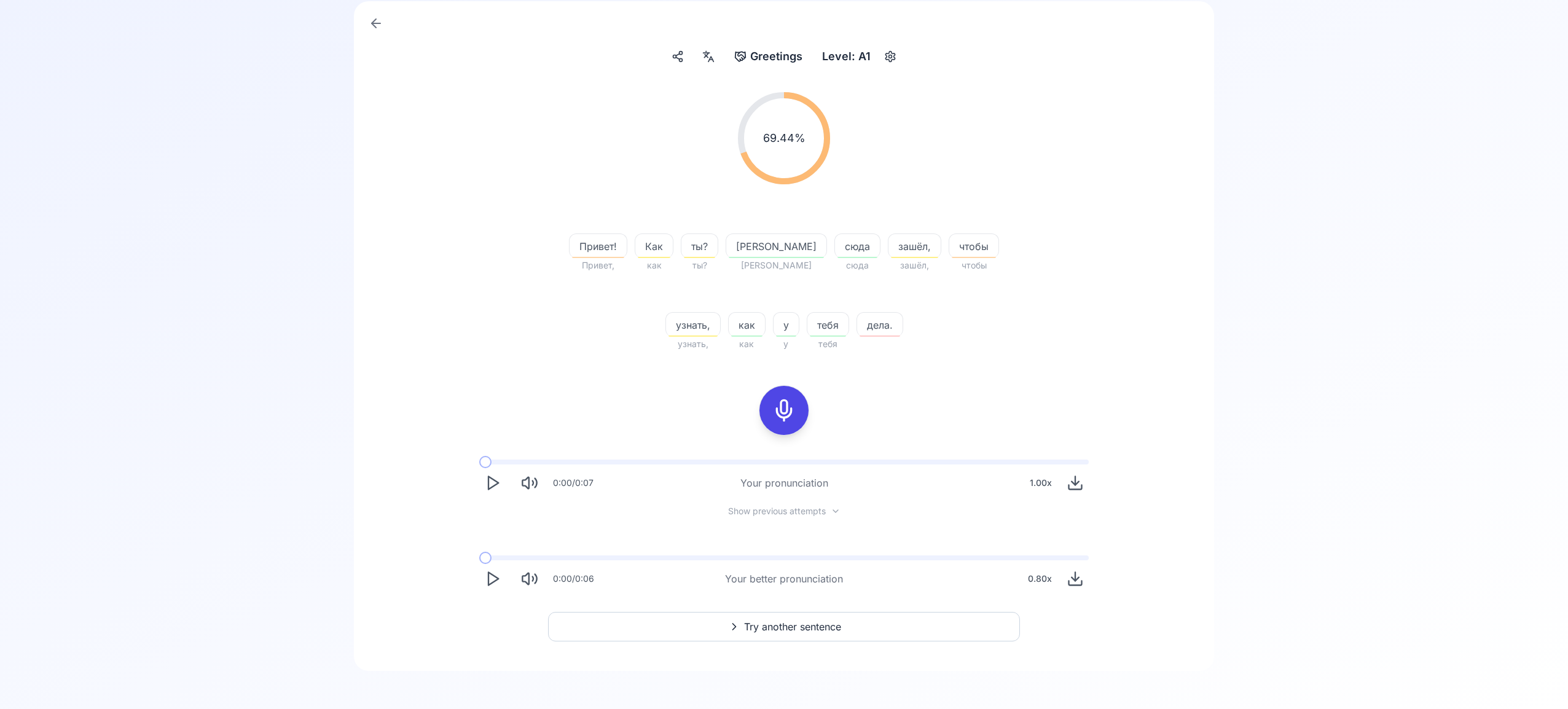
click at [805, 624] on span "Try another sentence" at bounding box center [792, 627] width 97 height 15
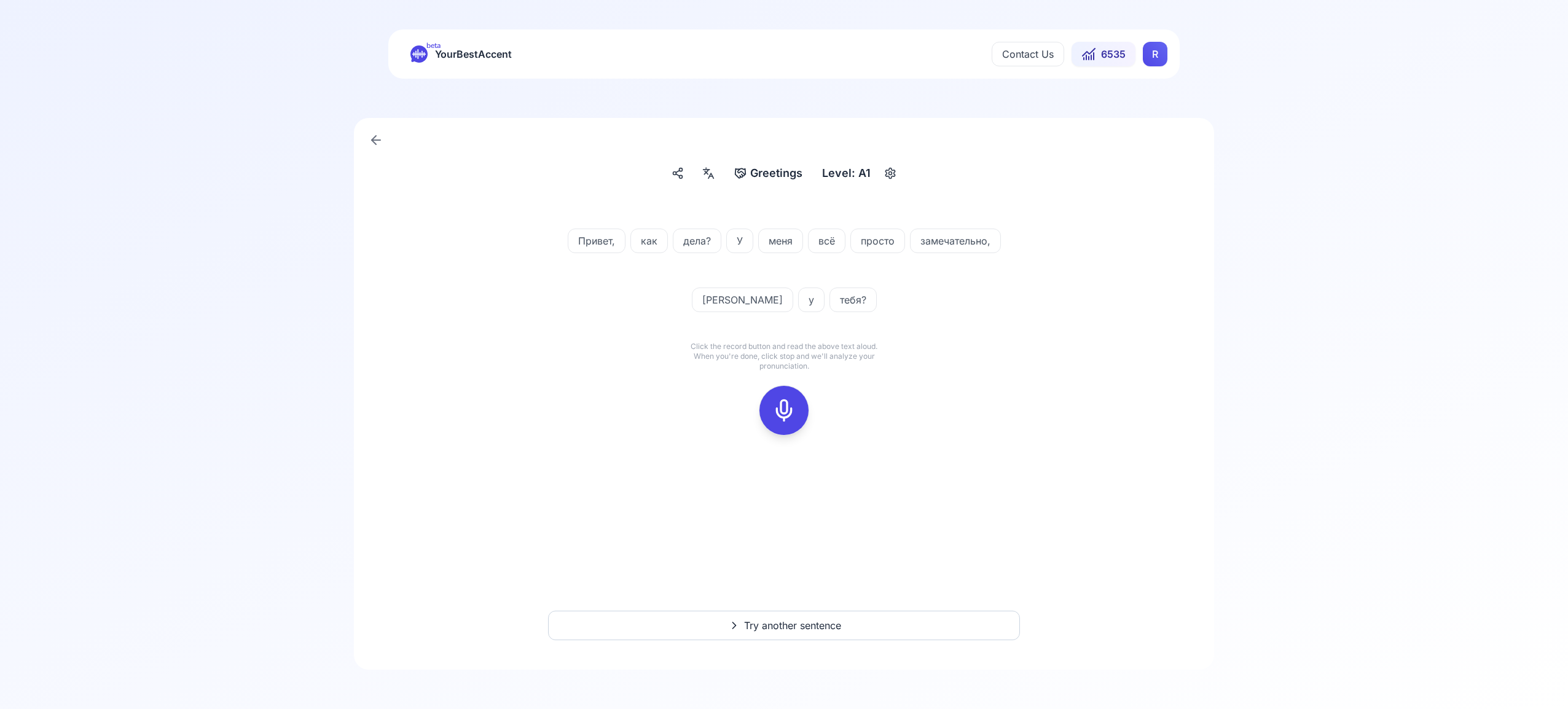
click at [781, 402] on rect at bounding box center [784, 411] width 18 height 18
click at [782, 406] on icon at bounding box center [784, 411] width 25 height 25
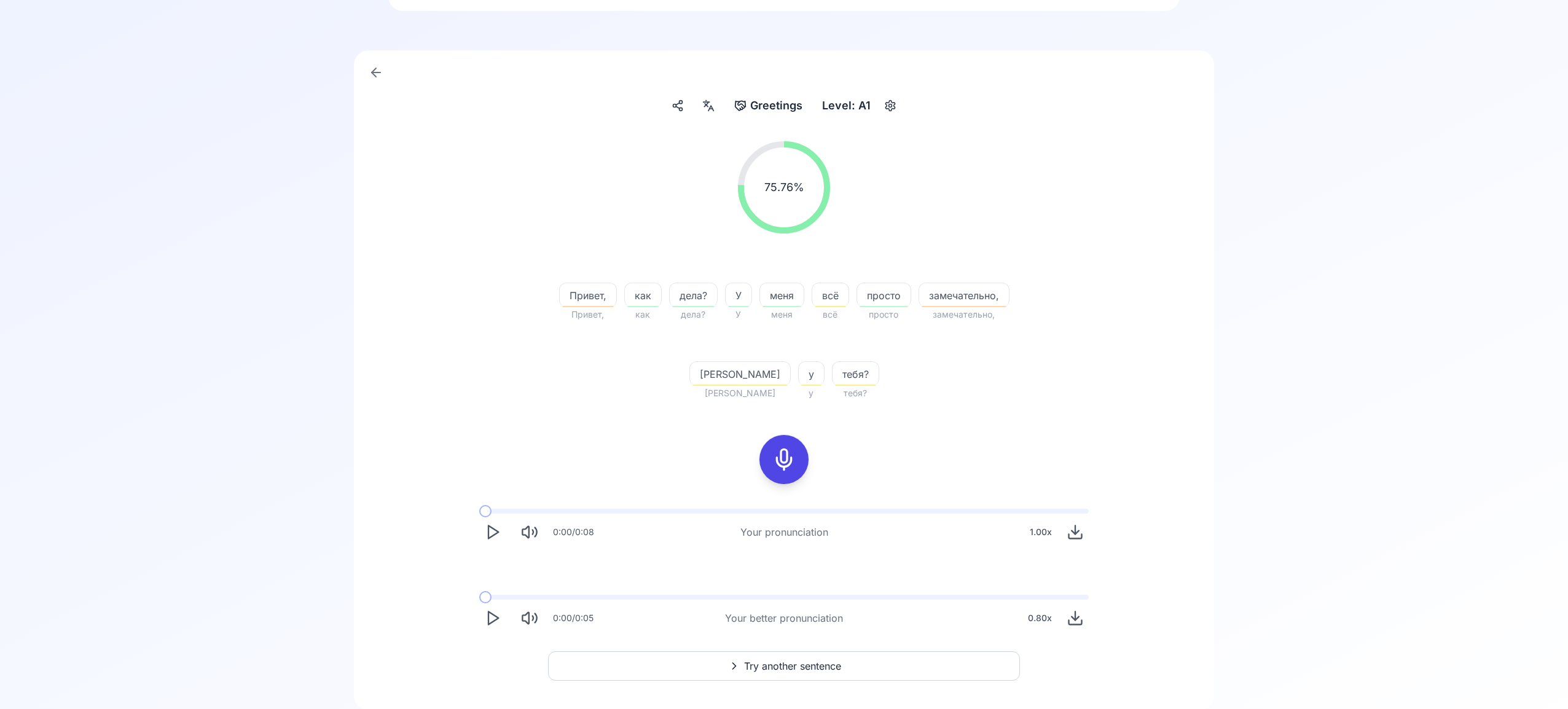
scroll to position [97, 0]
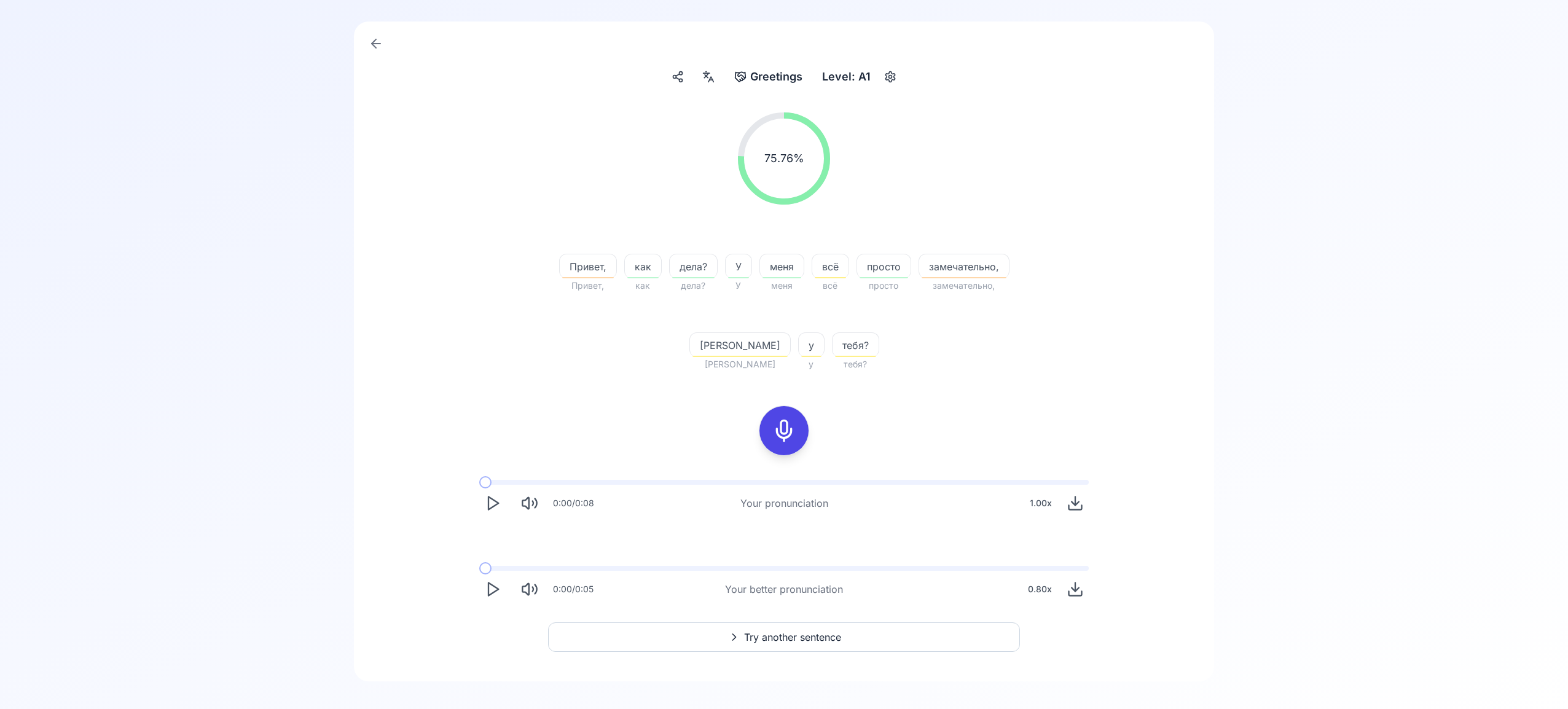
click at [810, 632] on span "Try another sentence" at bounding box center [792, 637] width 97 height 15
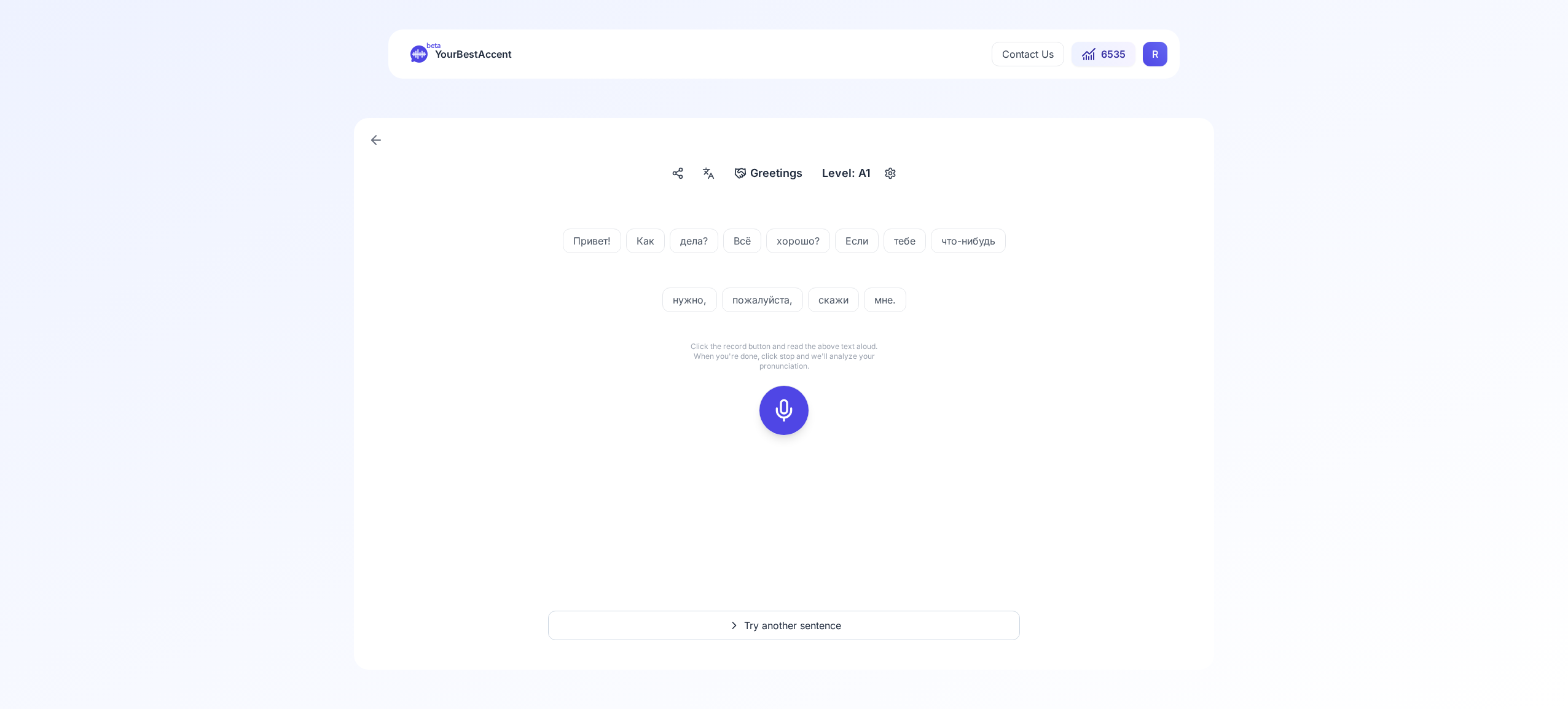
click at [789, 403] on icon at bounding box center [784, 411] width 25 height 25
click at [790, 419] on rect at bounding box center [784, 411] width 18 height 18
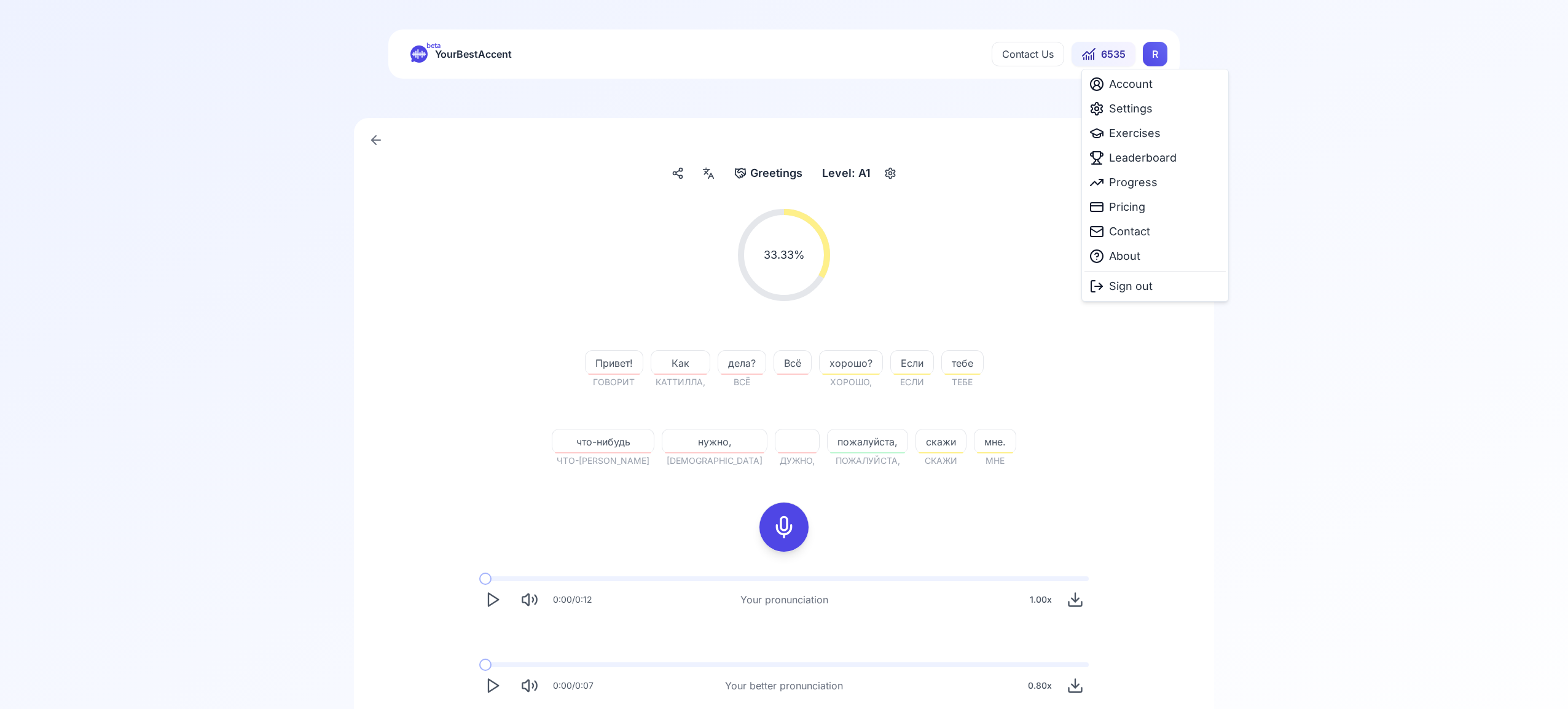
click at [1157, 61] on html "beta YourBestAccent Contact Us 6535 R Greetings Greetings Level: A1 33.33 % 33.…" at bounding box center [784, 354] width 1568 height 709
click at [1135, 105] on span "Settings" at bounding box center [1130, 109] width 44 height 17
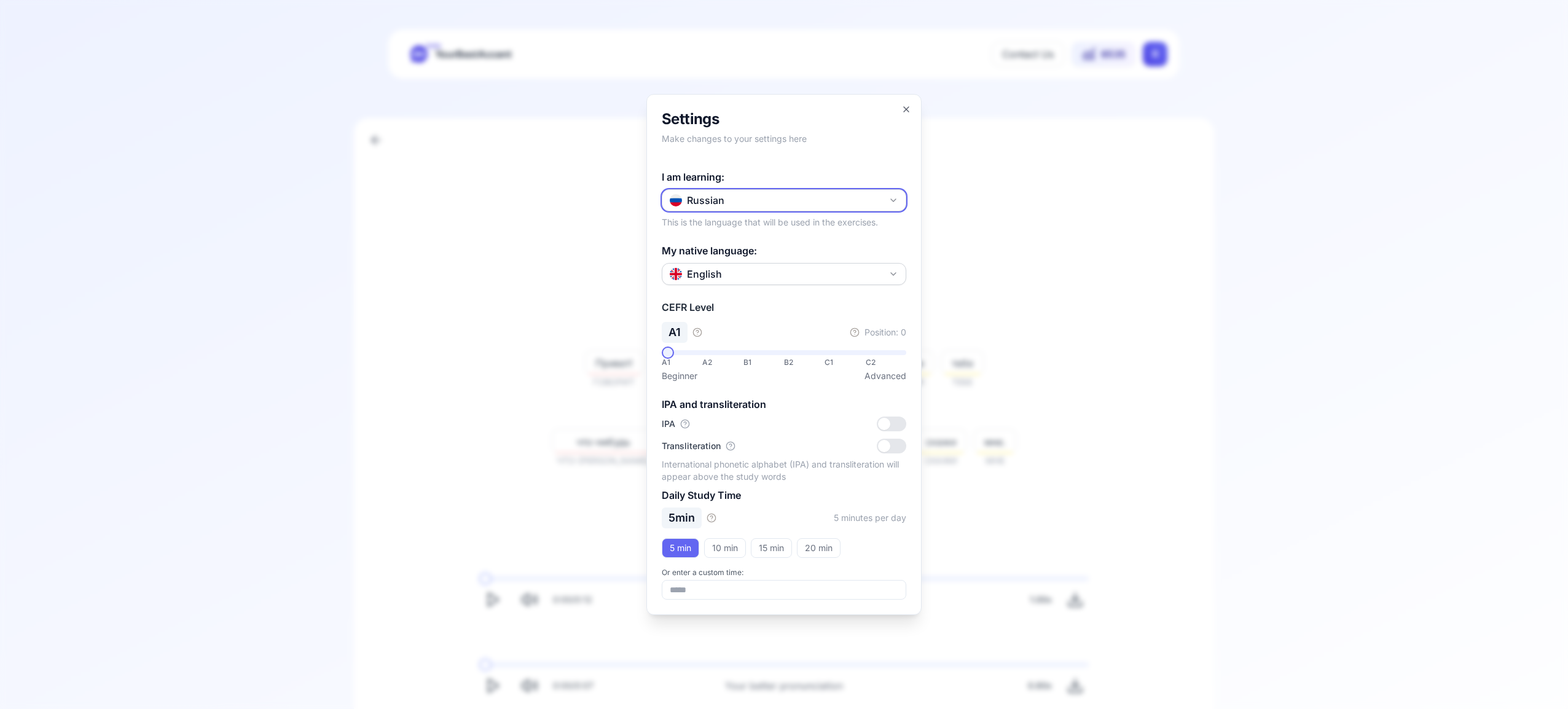
click at [894, 199] on icon "button" at bounding box center [893, 200] width 10 height 10
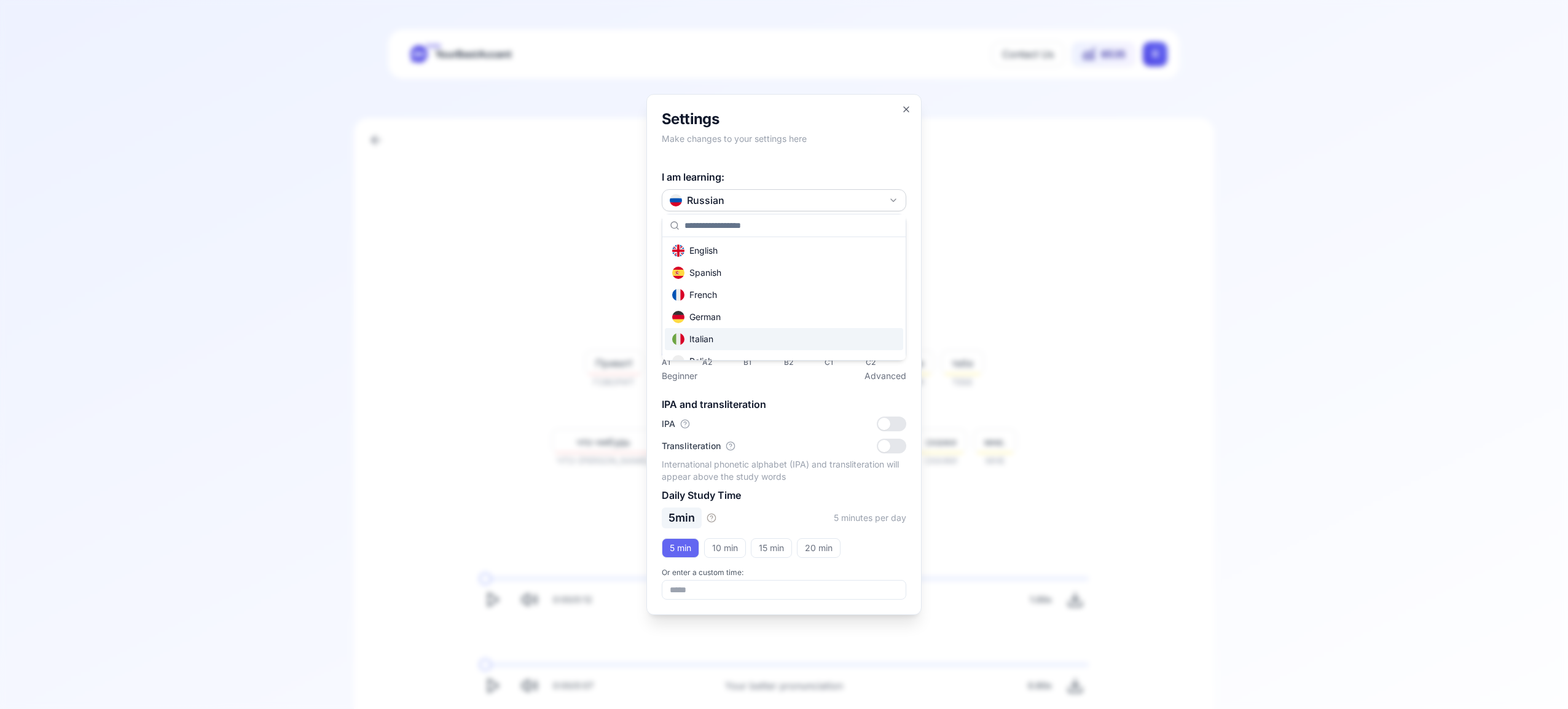
click at [778, 341] on div "Italian" at bounding box center [784, 339] width 238 height 22
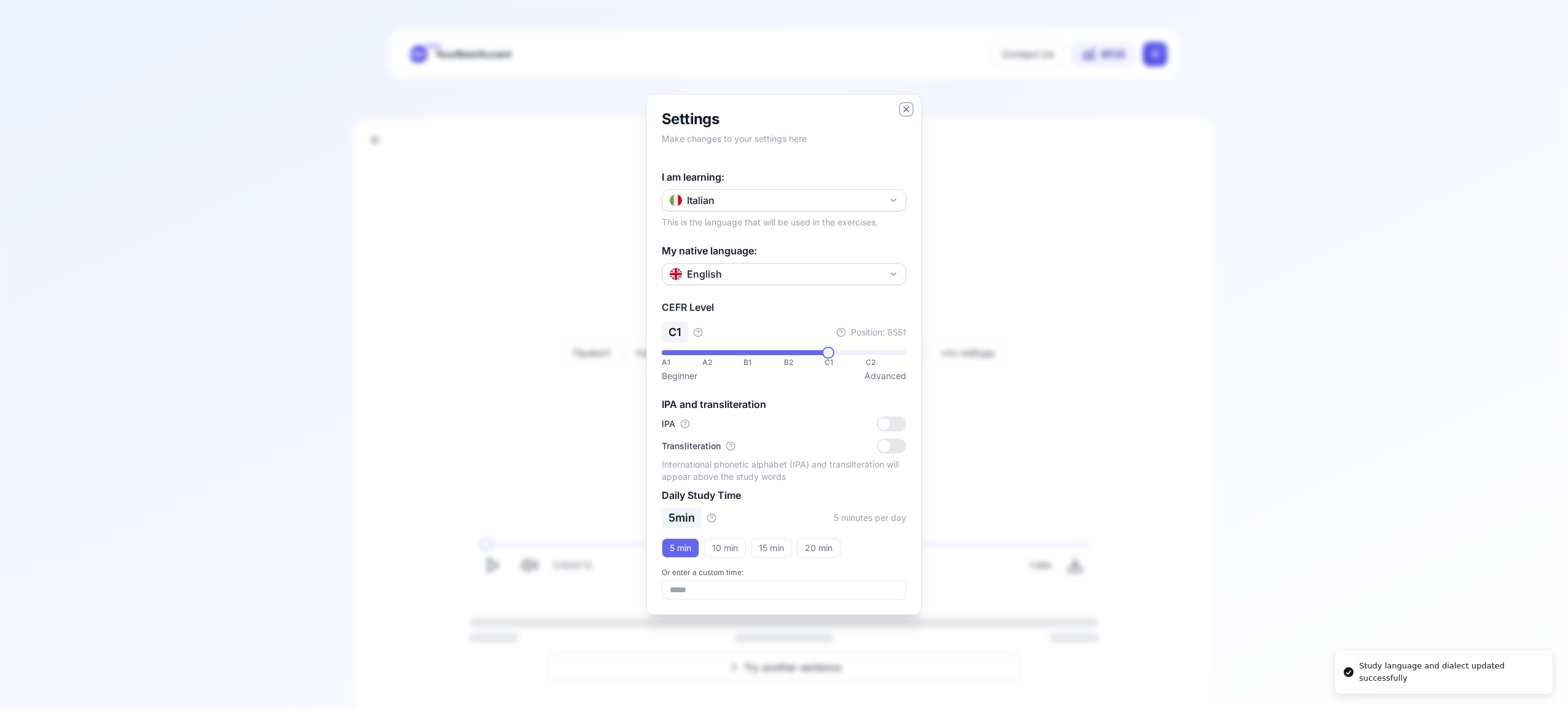
click at [908, 106] on icon "button" at bounding box center [906, 109] width 10 height 10
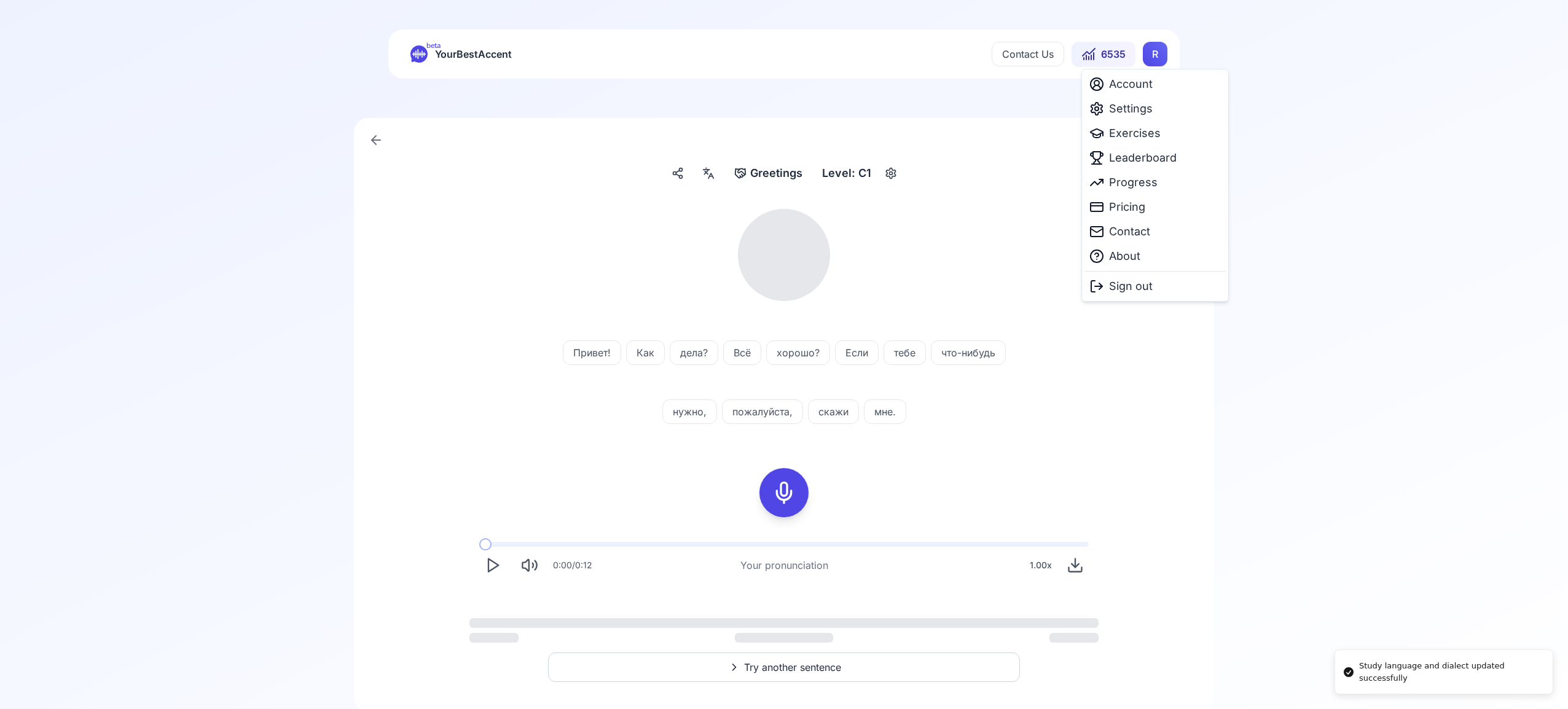
click at [1145, 55] on html "Study language and dialect updated successfully beta YourBestAccent Contact Us …" at bounding box center [784, 354] width 1568 height 709
click at [1137, 135] on span "Exercises" at bounding box center [1135, 133] width 52 height 17
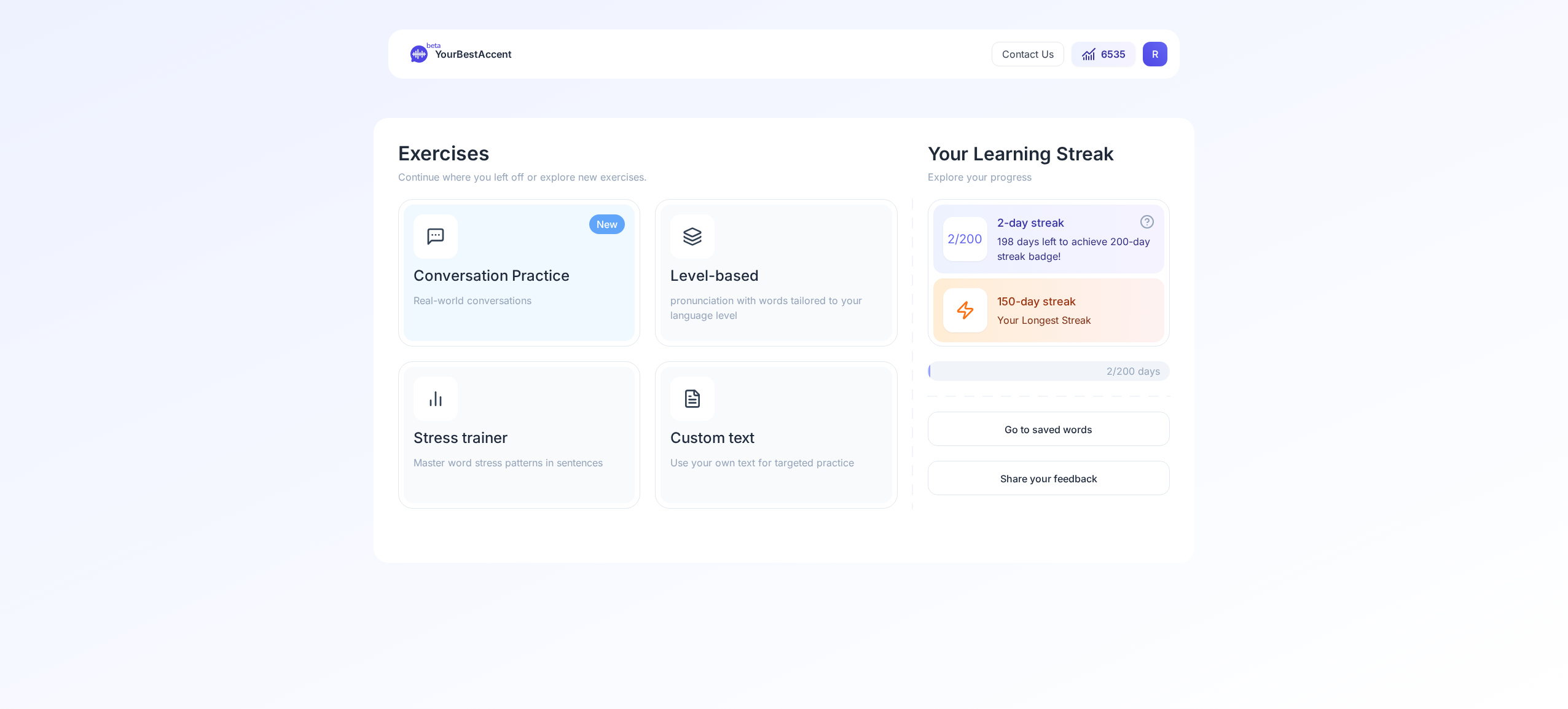
click at [706, 244] on div at bounding box center [692, 237] width 44 height 44
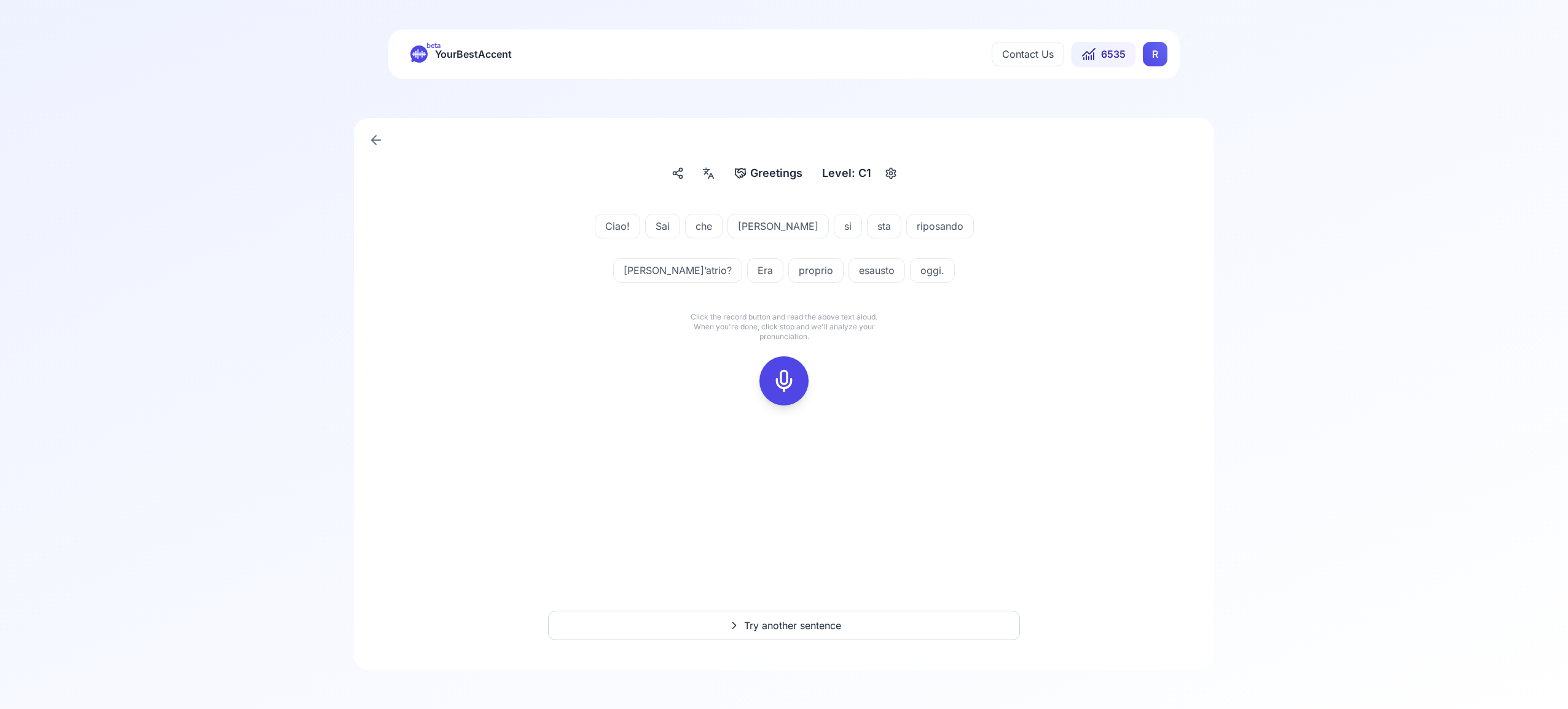
click at [786, 370] on icon at bounding box center [784, 381] width 25 height 25
click at [787, 387] on icon at bounding box center [784, 381] width 25 height 25
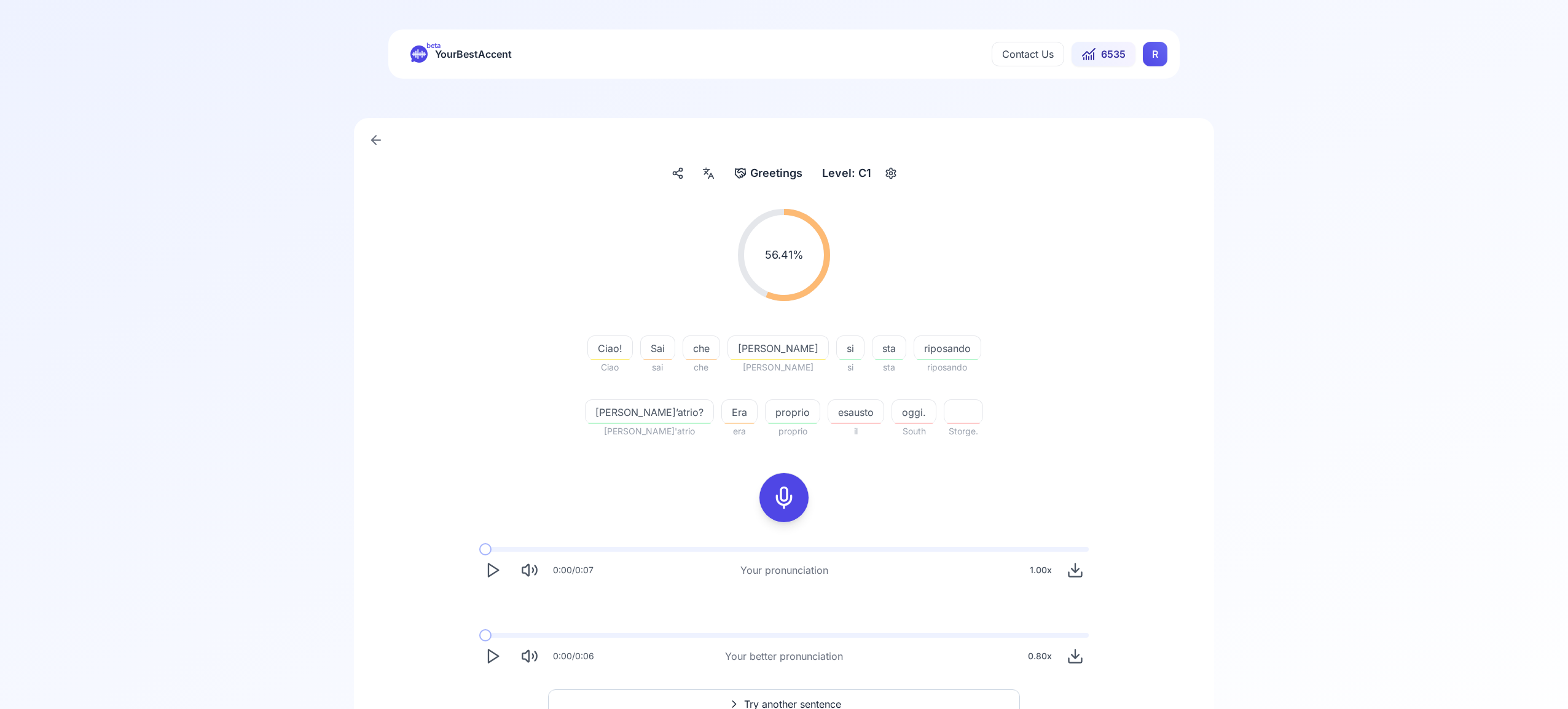
click at [799, 704] on span "Try another sentence" at bounding box center [792, 704] width 97 height 15
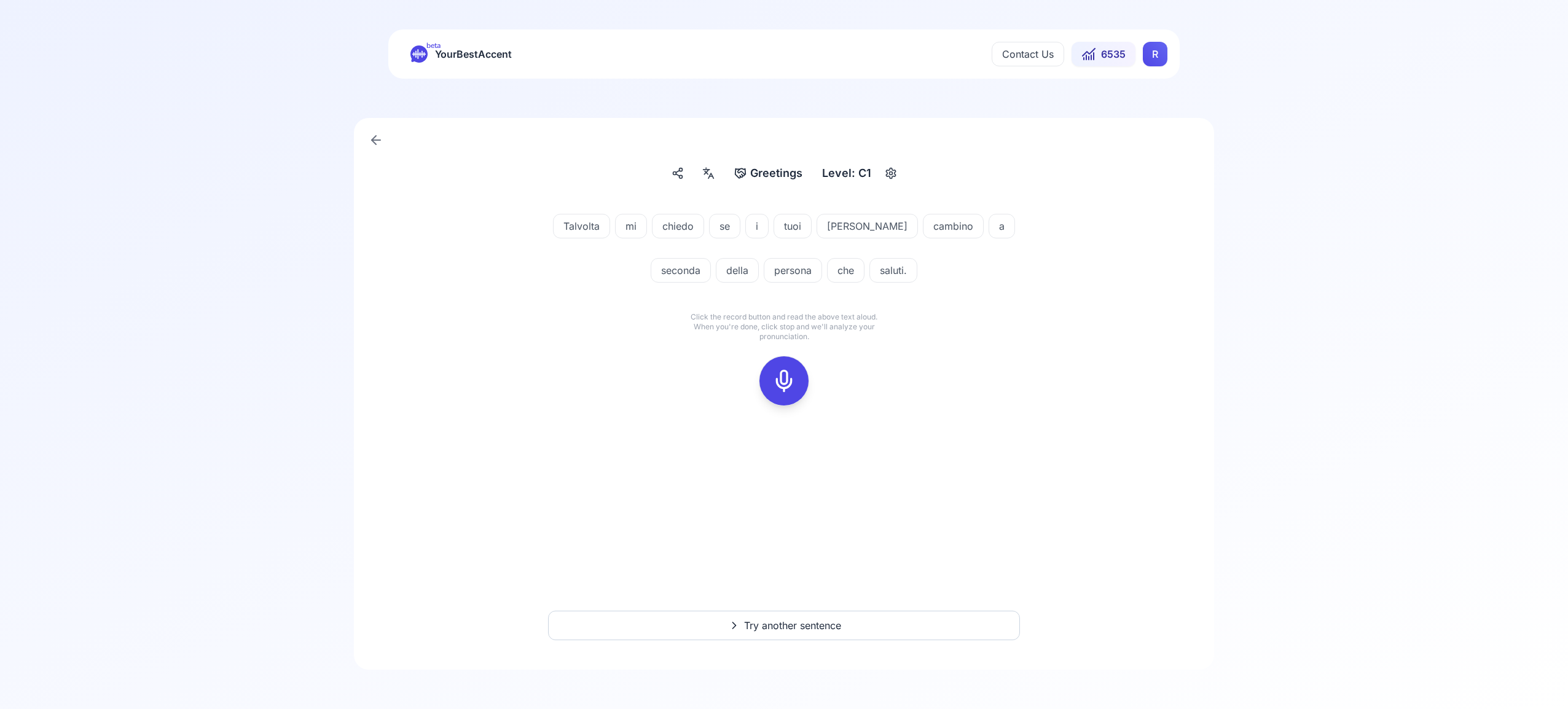
click at [784, 384] on icon at bounding box center [784, 381] width 25 height 25
click at [789, 380] on icon at bounding box center [784, 381] width 25 height 25
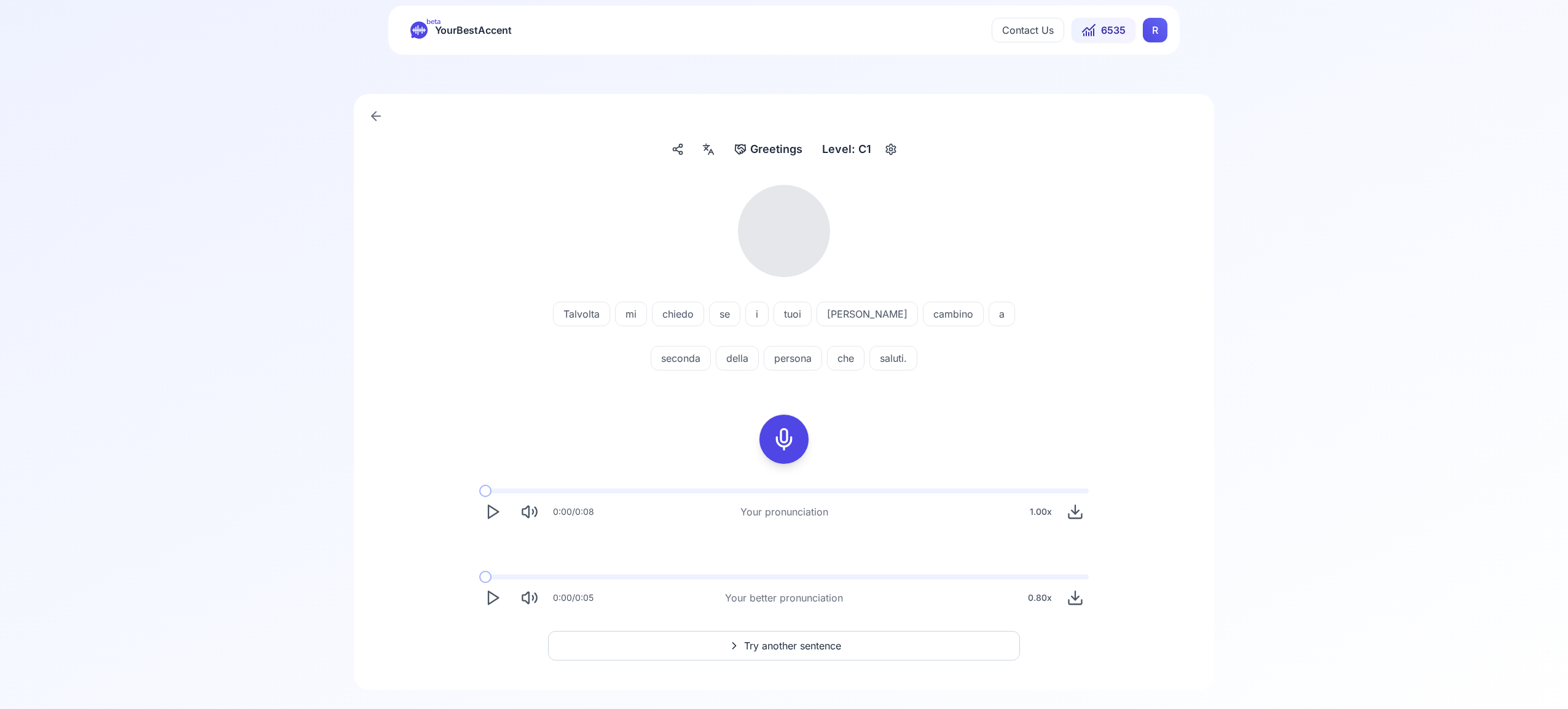
scroll to position [44, 0]
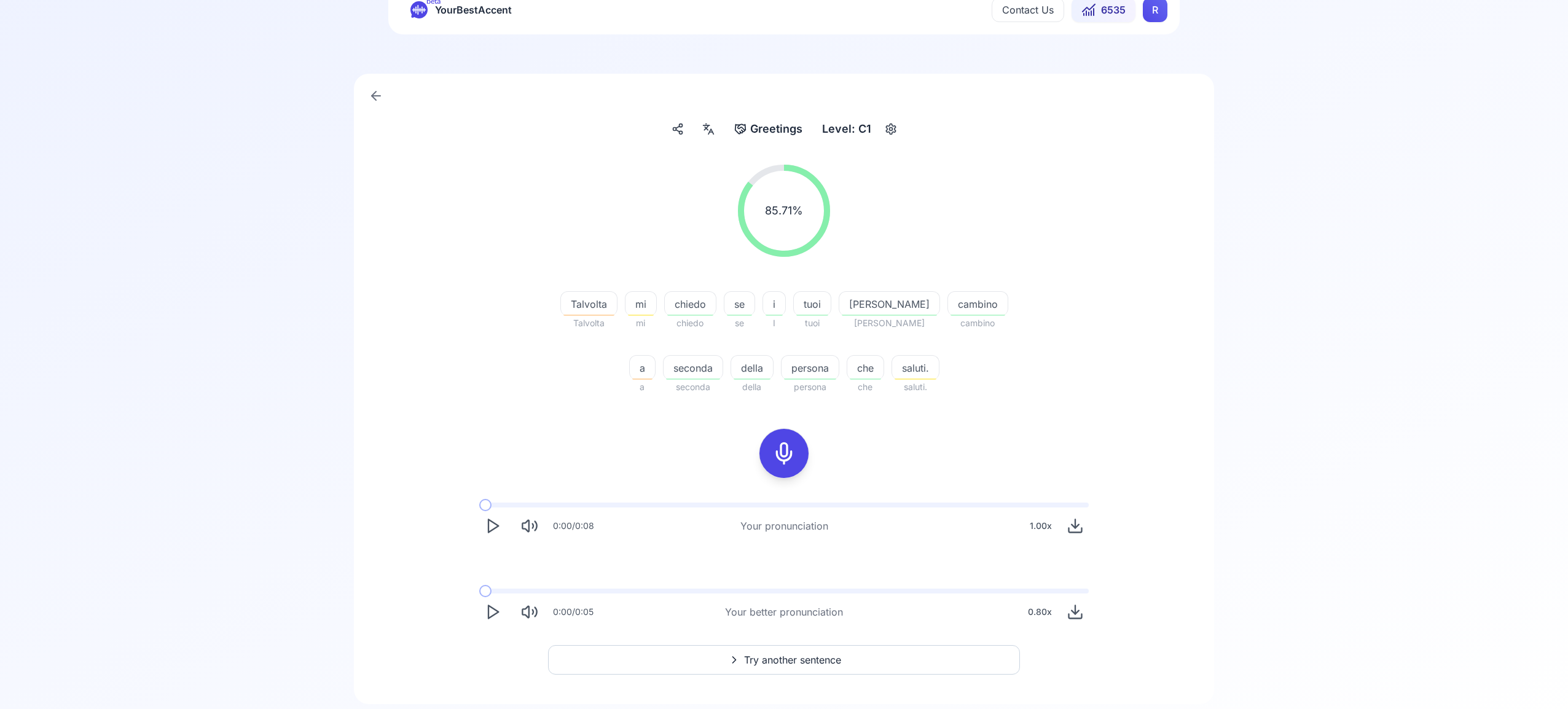
click at [824, 655] on span "Try another sentence" at bounding box center [792, 660] width 97 height 15
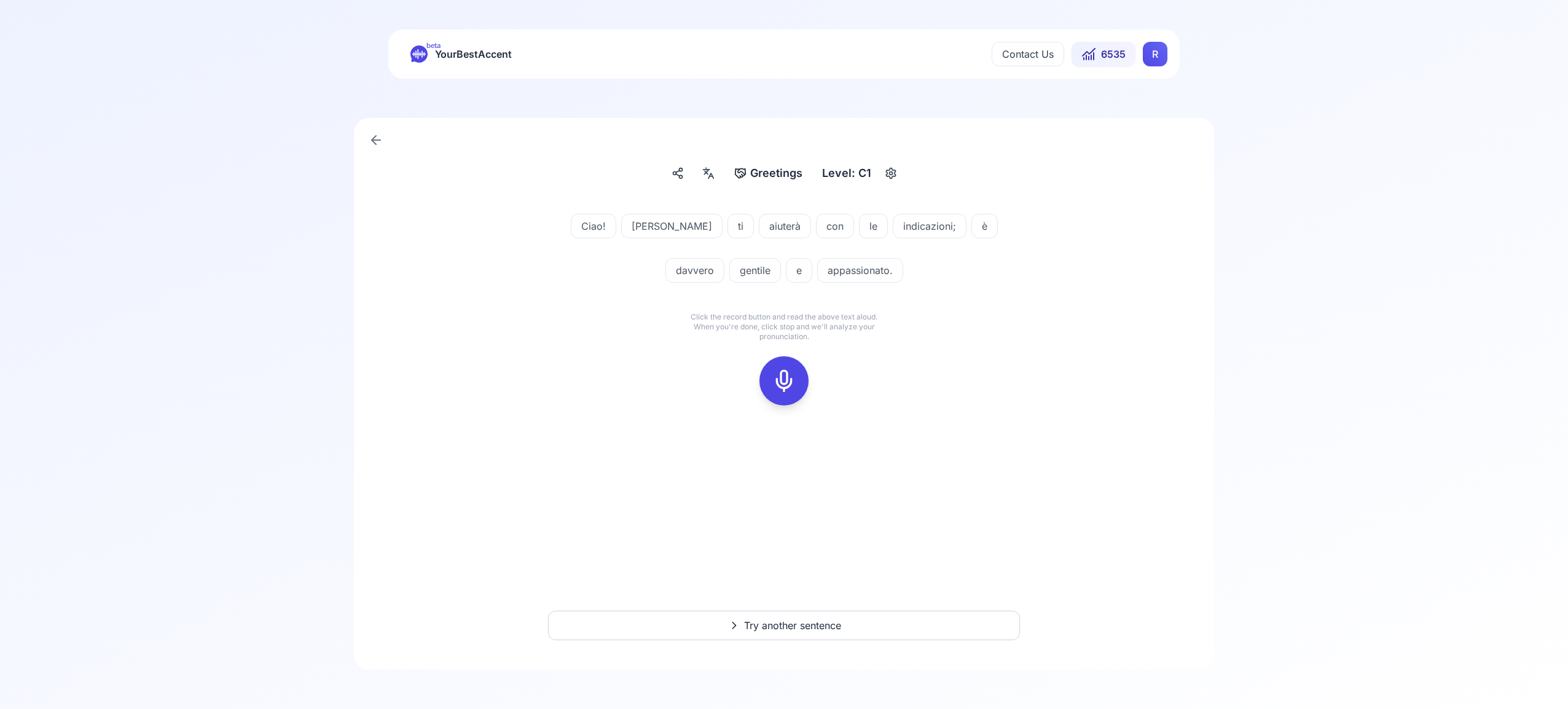
click at [781, 384] on icon at bounding box center [784, 381] width 25 height 25
click at [783, 378] on icon at bounding box center [784, 381] width 25 height 25
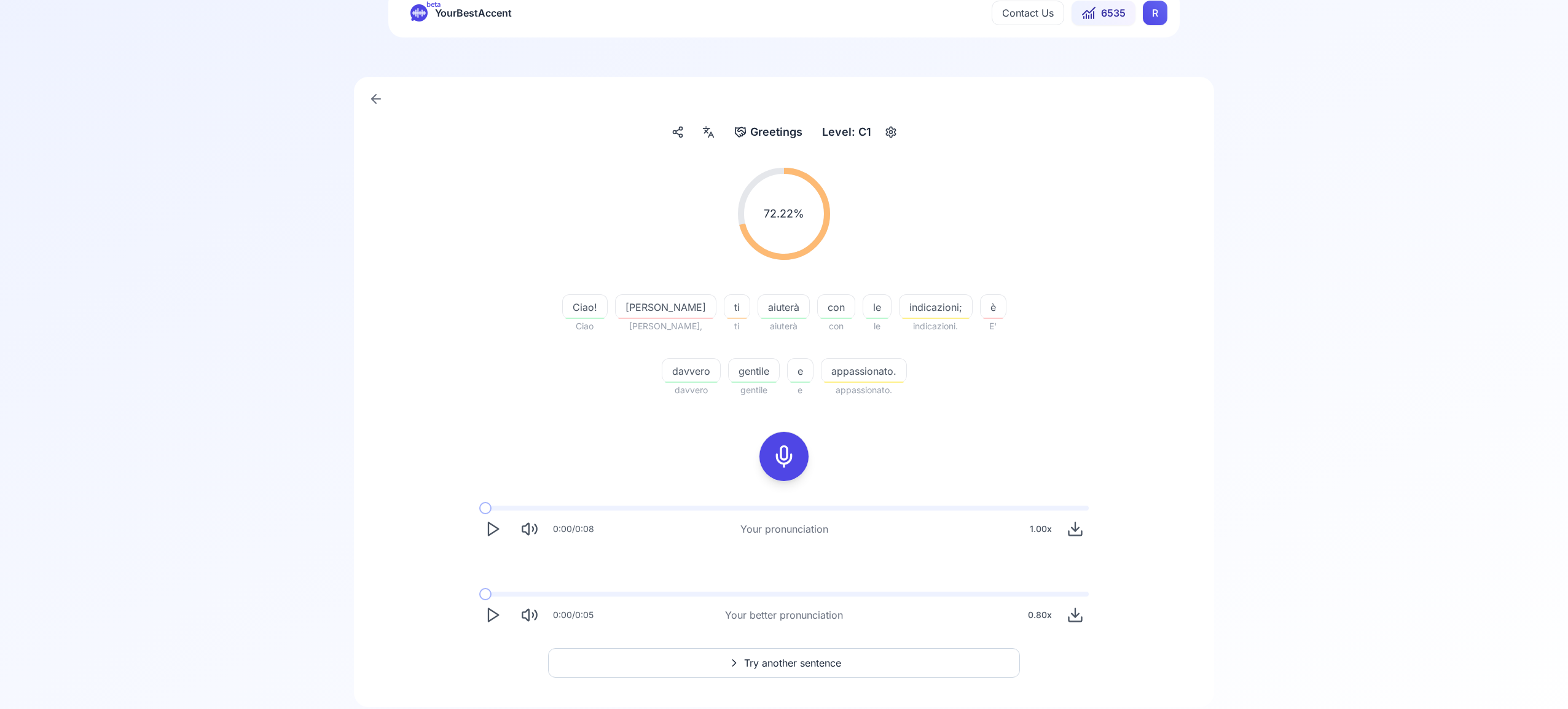
scroll to position [79, 0]
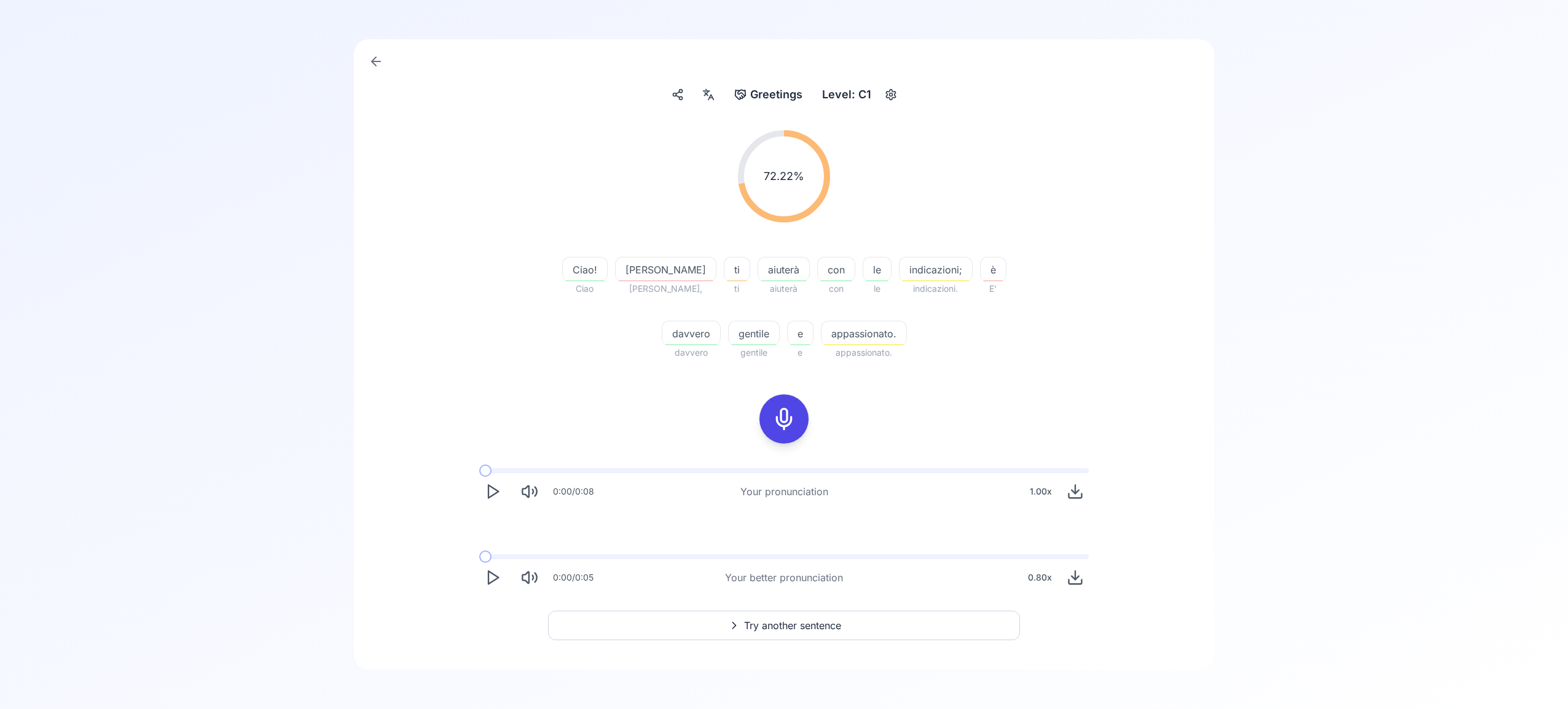
click at [802, 629] on span "Try another sentence" at bounding box center [792, 625] width 97 height 15
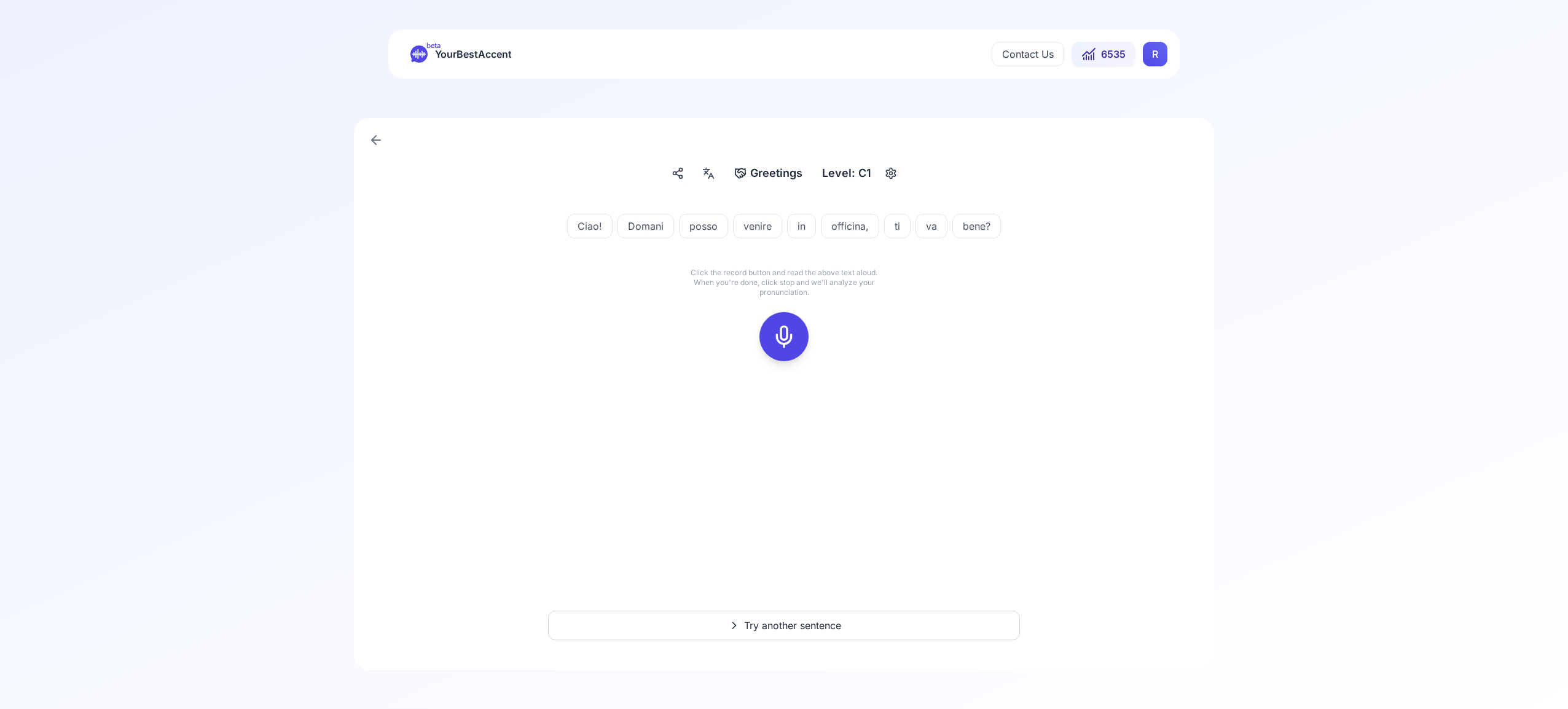
click at [792, 342] on icon at bounding box center [784, 337] width 25 height 25
click at [788, 336] on icon at bounding box center [784, 337] width 25 height 25
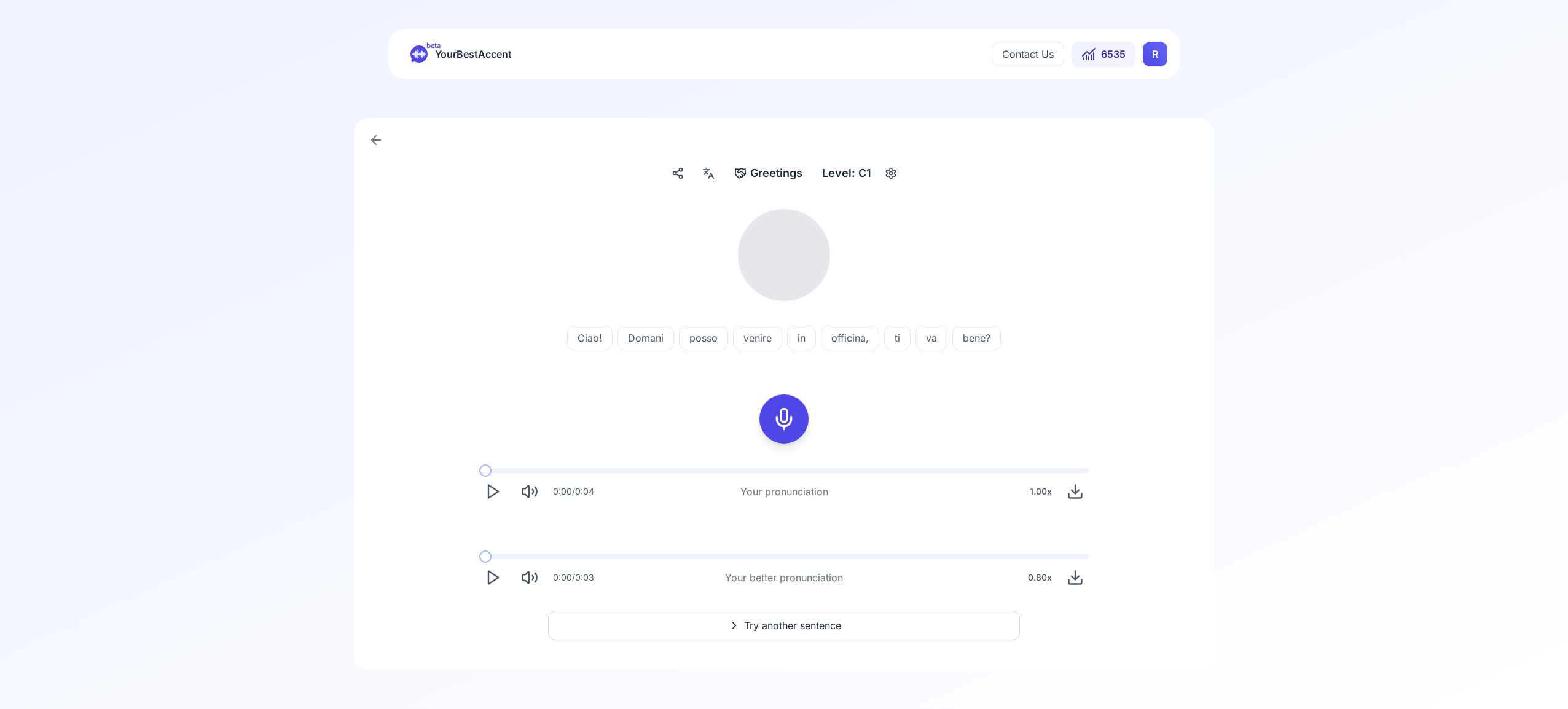
click at [705, 175] on icon at bounding box center [708, 173] width 15 height 12
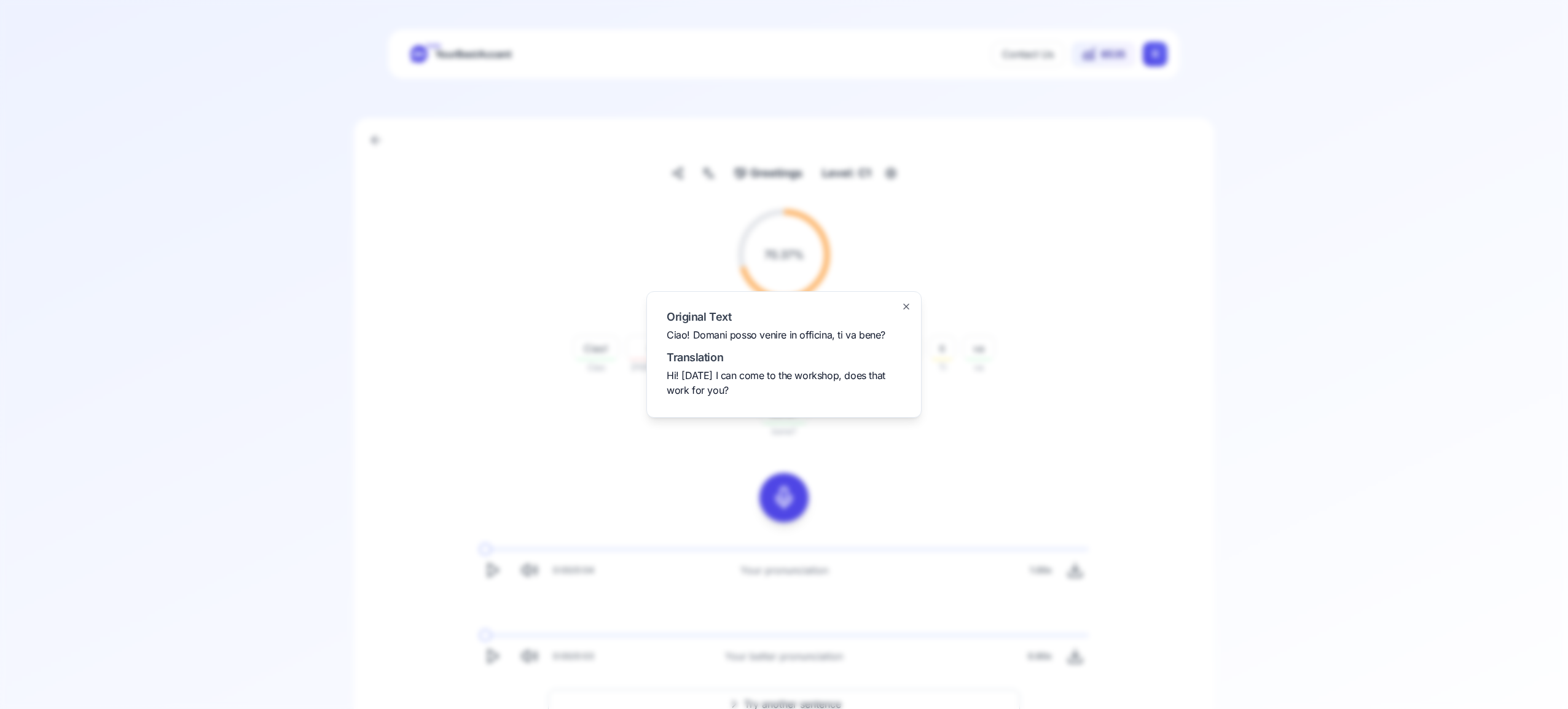
click at [912, 308] on div "Original Text Ciao! Domani posso venire in officina, ti va bene? Translation Hi…" at bounding box center [784, 355] width 275 height 127
click at [904, 308] on icon "button" at bounding box center [906, 307] width 5 height 5
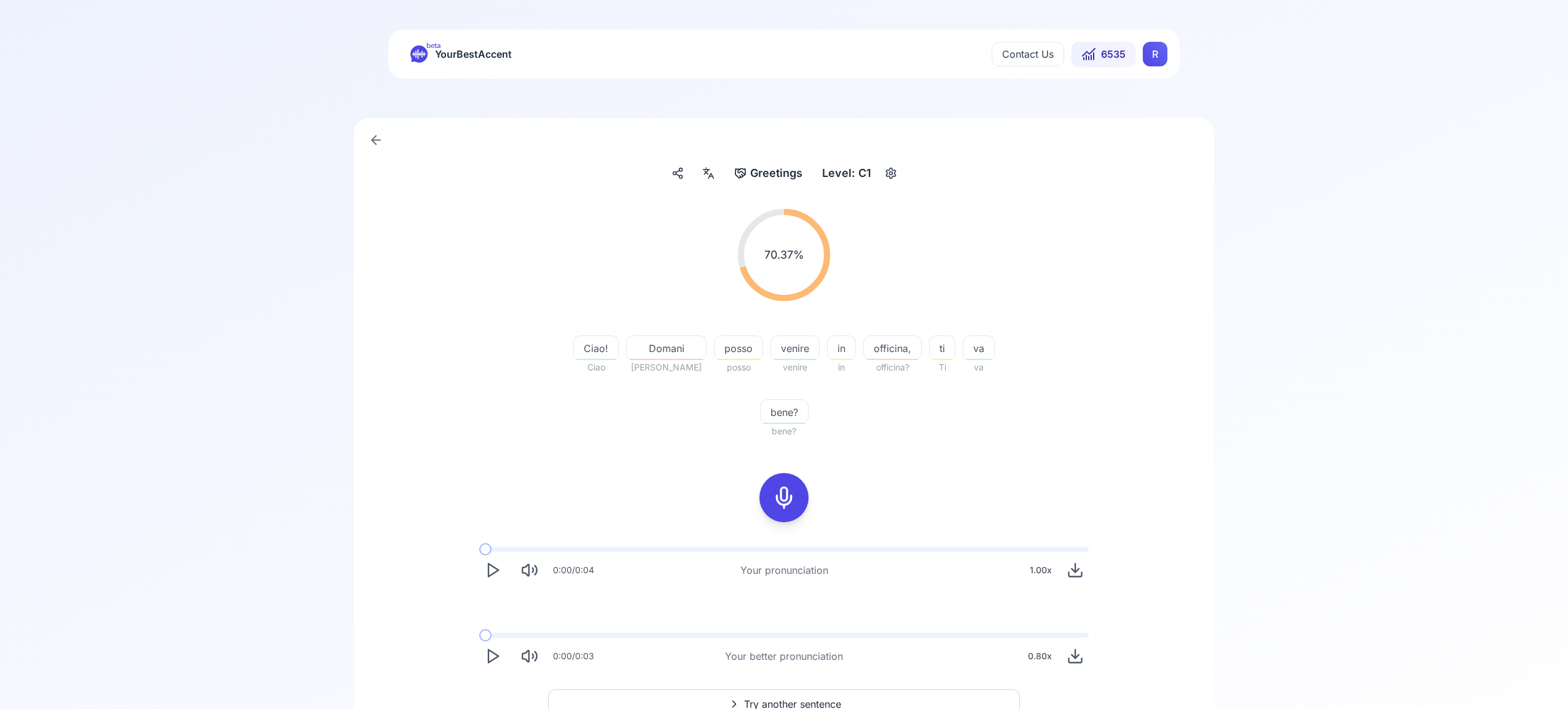
scroll to position [15, 0]
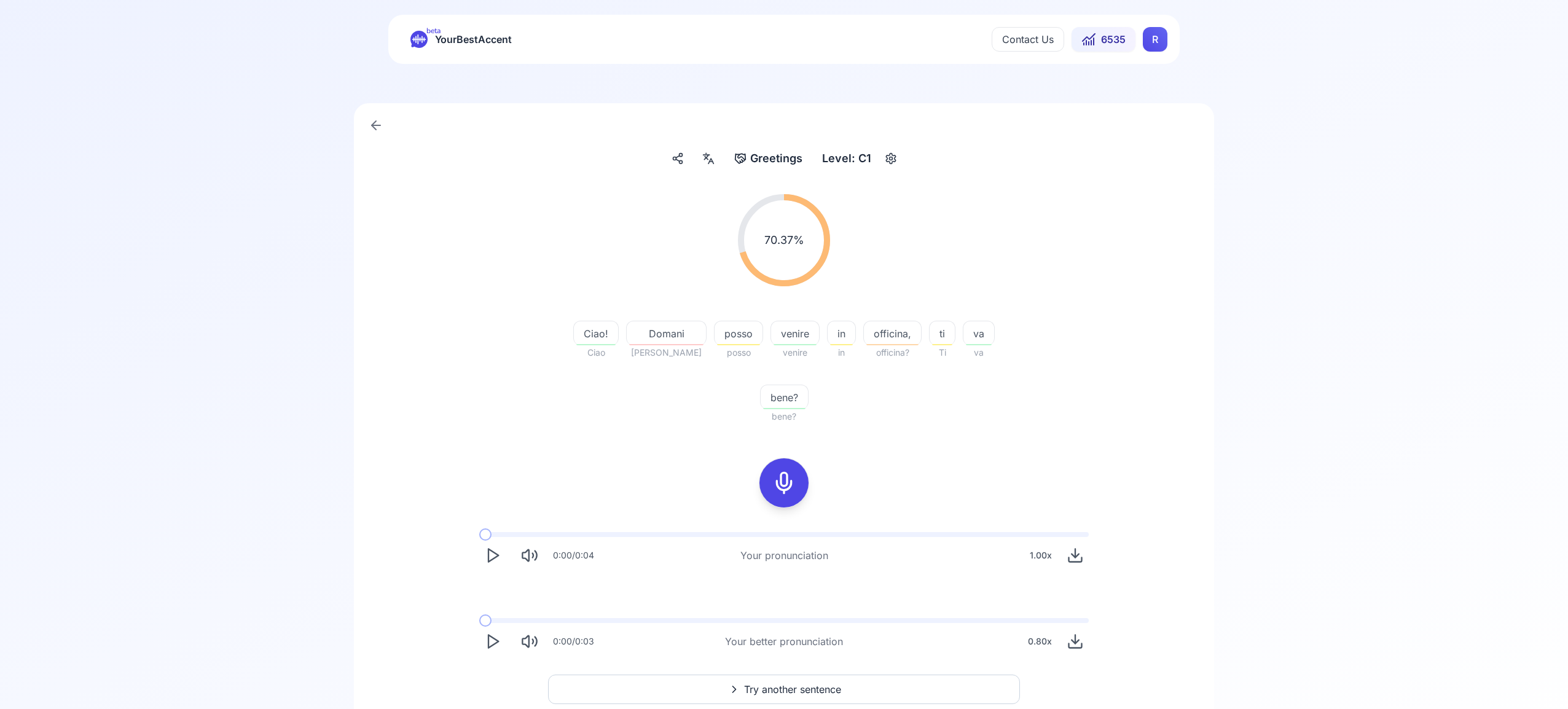
click at [806, 682] on span "Try another sentence" at bounding box center [792, 689] width 97 height 15
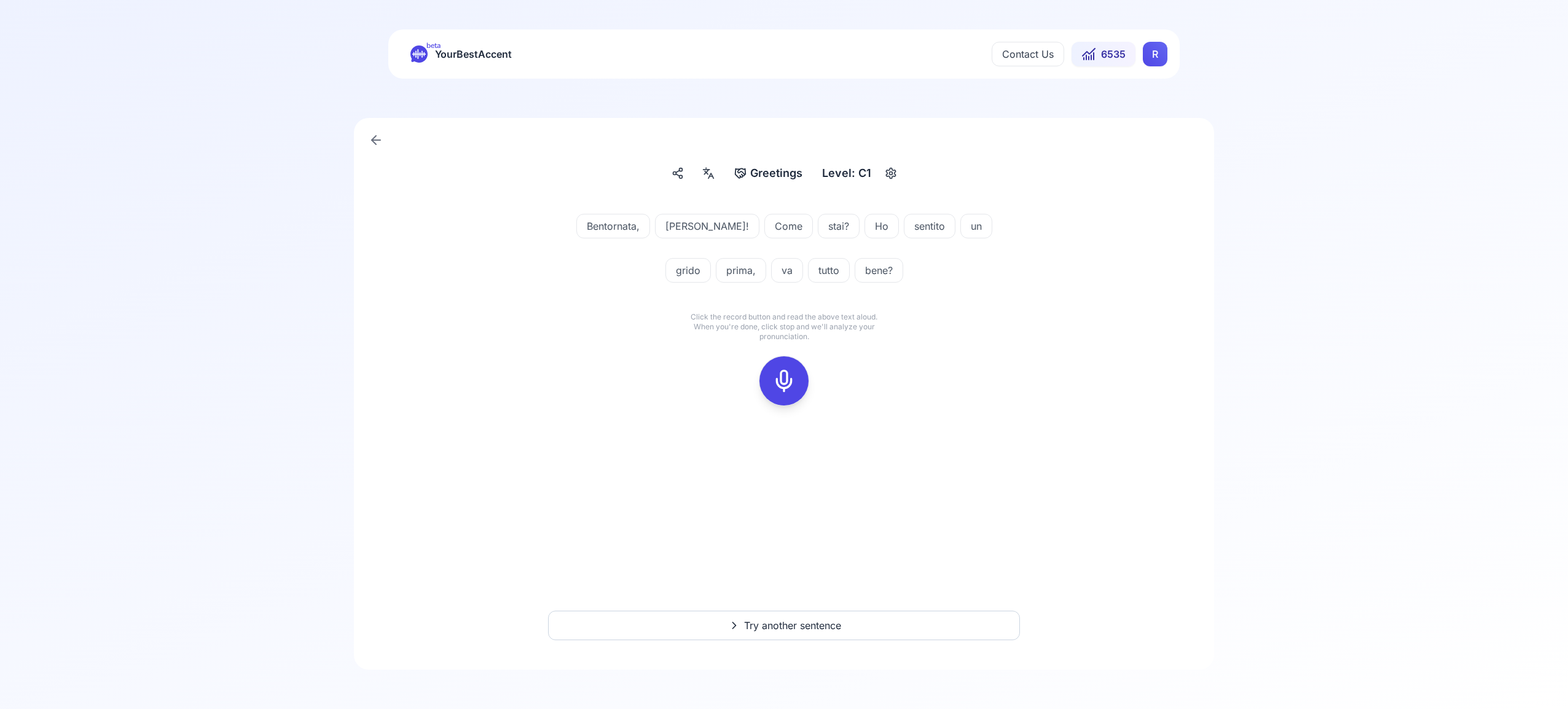
click at [789, 385] on icon at bounding box center [784, 381] width 25 height 25
click at [784, 378] on icon at bounding box center [784, 381] width 25 height 25
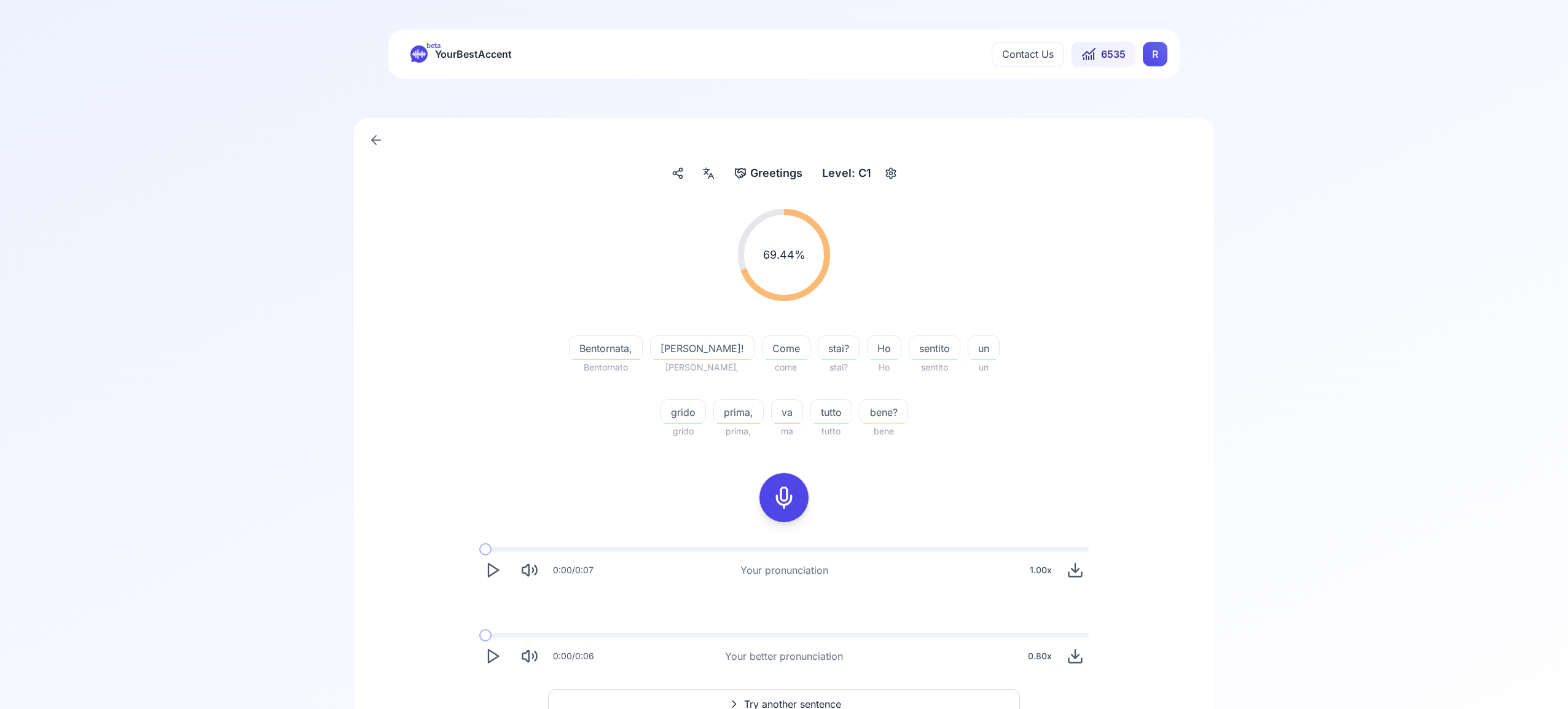
scroll to position [41, 0]
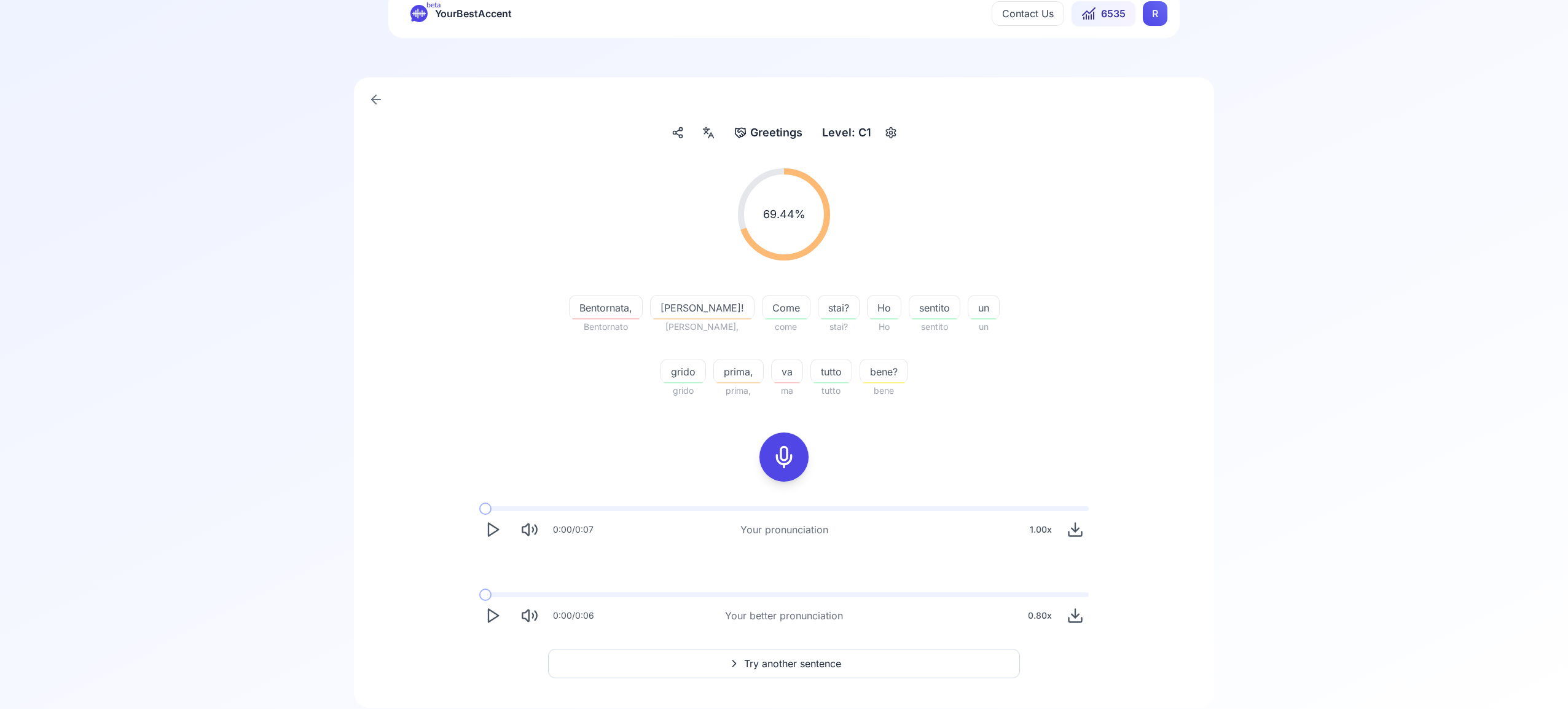
click at [825, 661] on span "Try another sentence" at bounding box center [792, 663] width 97 height 15
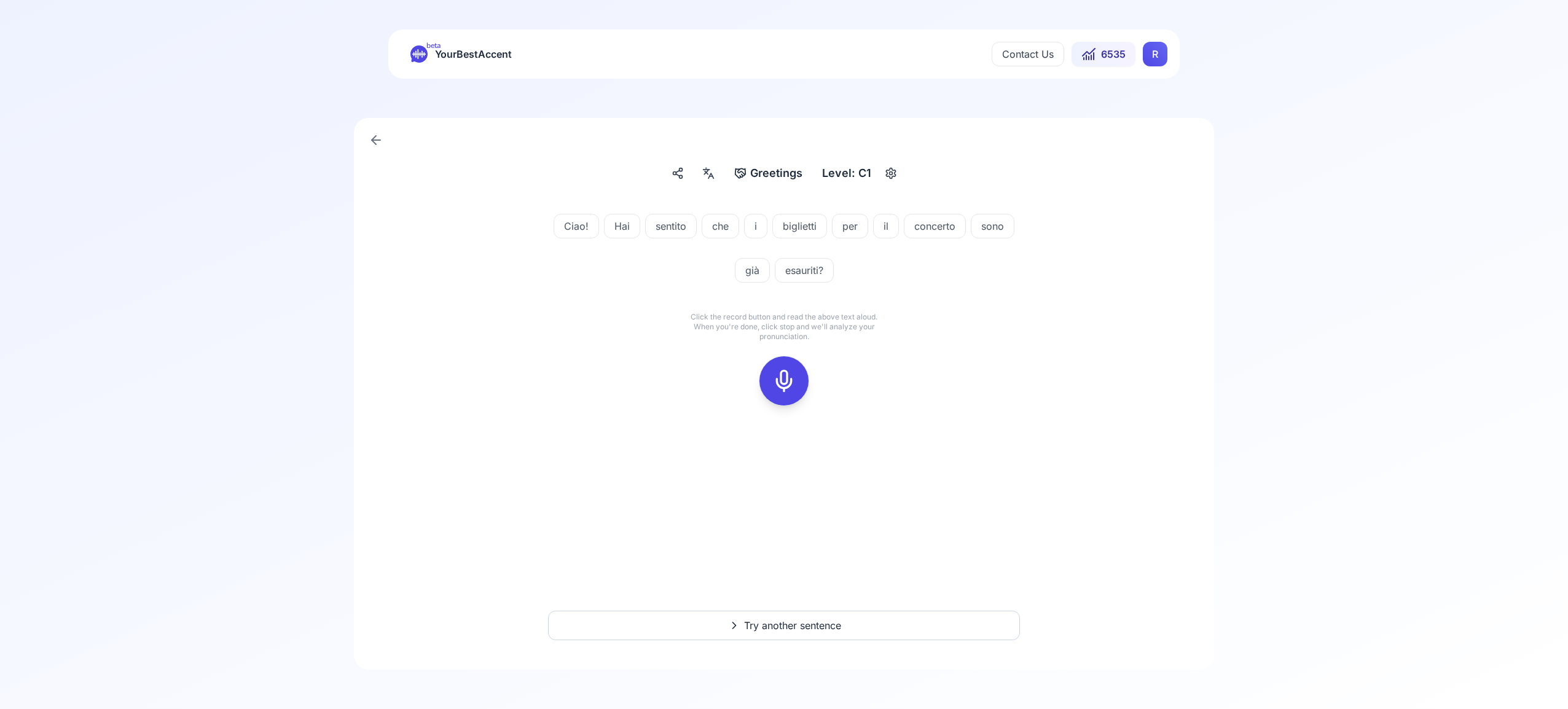
click at [783, 374] on icon at bounding box center [784, 381] width 25 height 25
click at [779, 378] on icon at bounding box center [784, 381] width 25 height 25
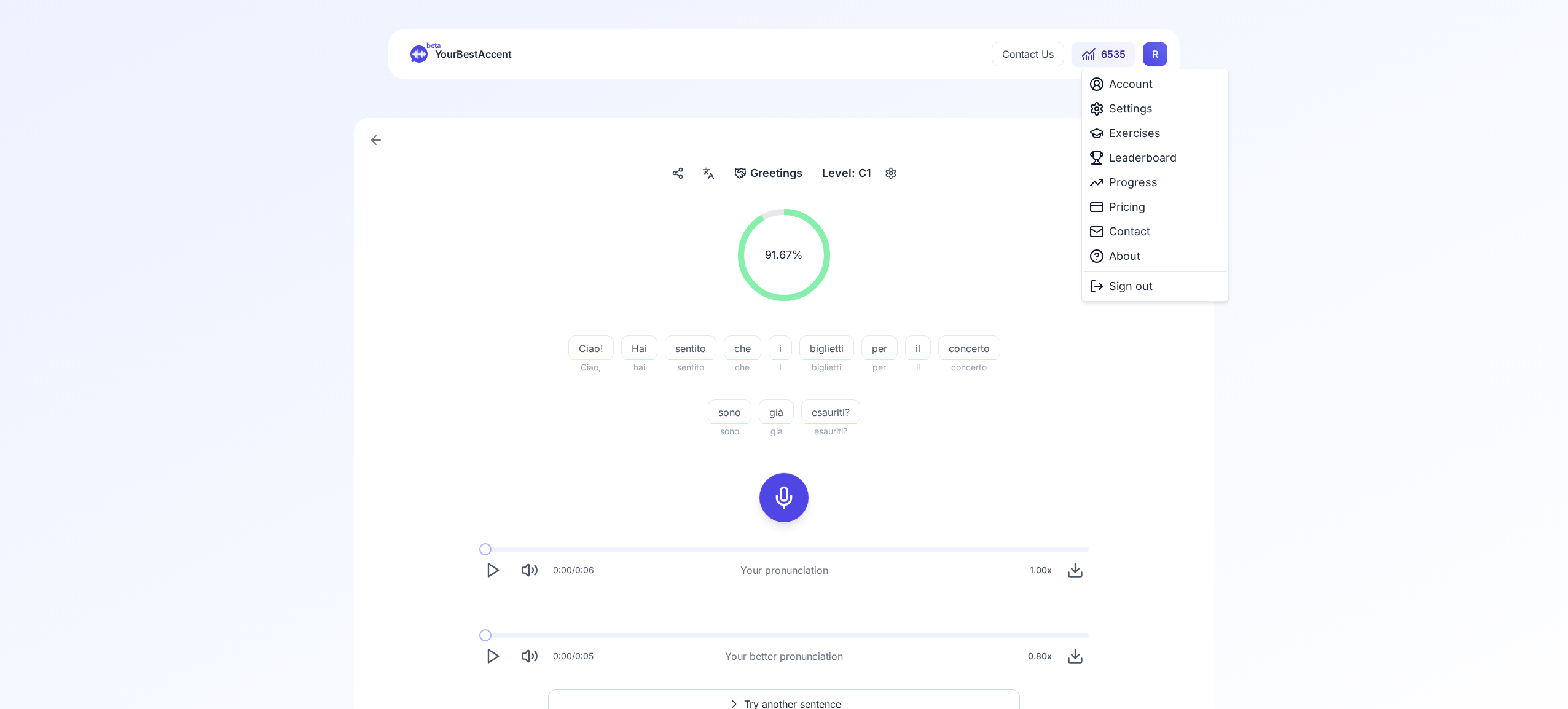
click at [1151, 57] on html "beta YourBestAccent Contact Us 6535 R Greetings Greetings Level: C1 91.67 % 91.…" at bounding box center [784, 354] width 1568 height 709
click at [1131, 162] on span "Leaderboard" at bounding box center [1143, 158] width 68 height 17
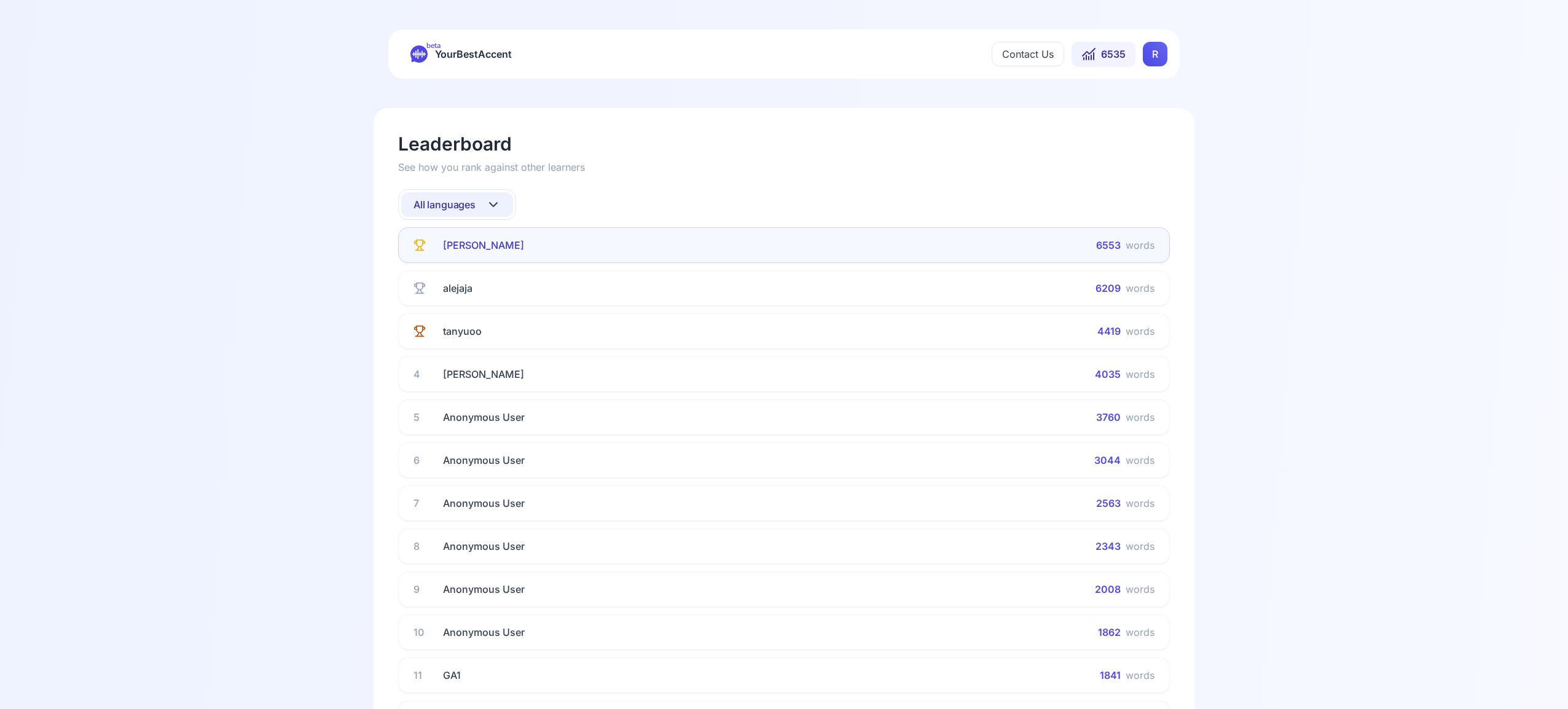
click at [493, 208] on icon at bounding box center [494, 205] width 15 height 15
click at [475, 304] on div "Spanish" at bounding box center [457, 304] width 112 height 22
click at [490, 198] on icon at bounding box center [494, 205] width 15 height 15
click at [472, 328] on div "French" at bounding box center [457, 326] width 112 height 22
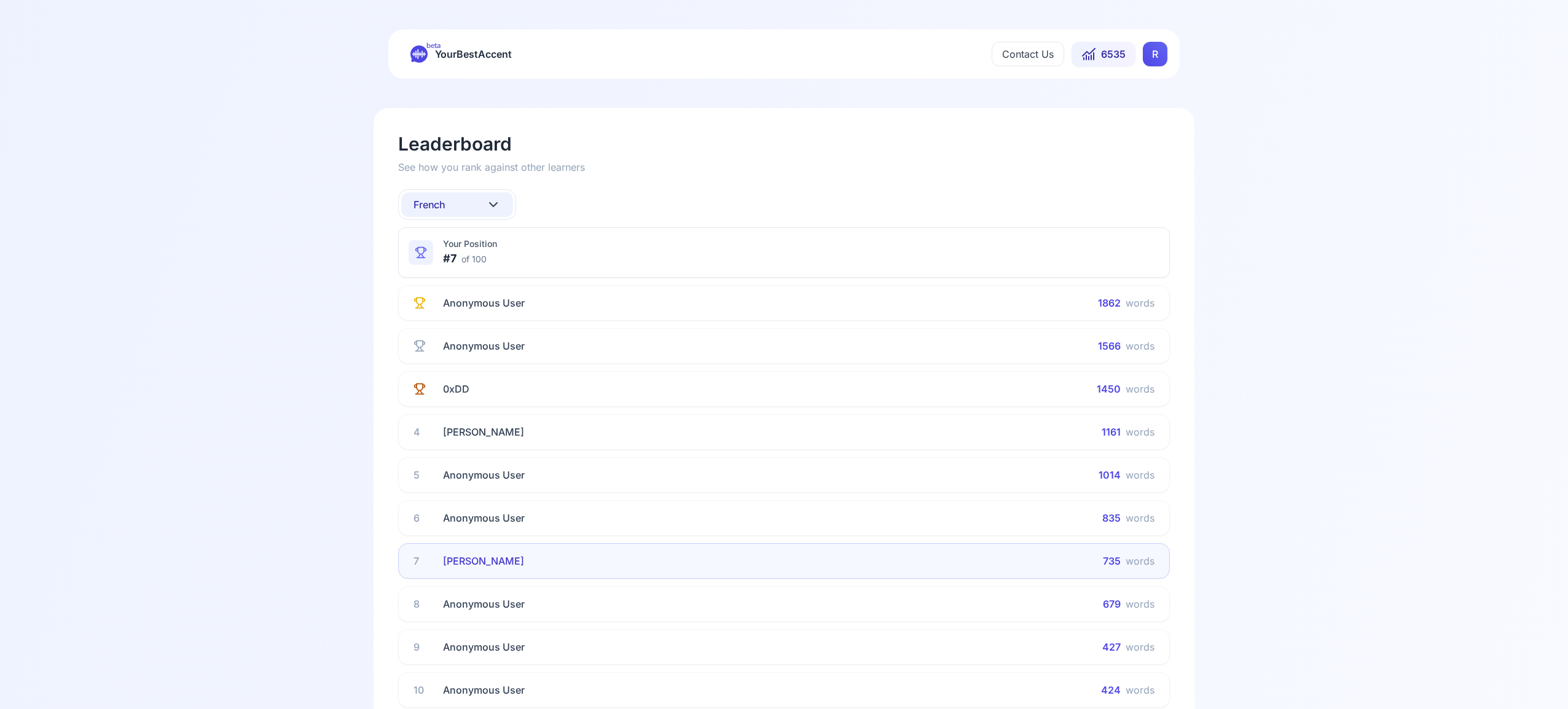
click at [495, 204] on icon at bounding box center [494, 205] width 7 height 4
click at [485, 330] on div "Italian" at bounding box center [457, 334] width 112 height 22
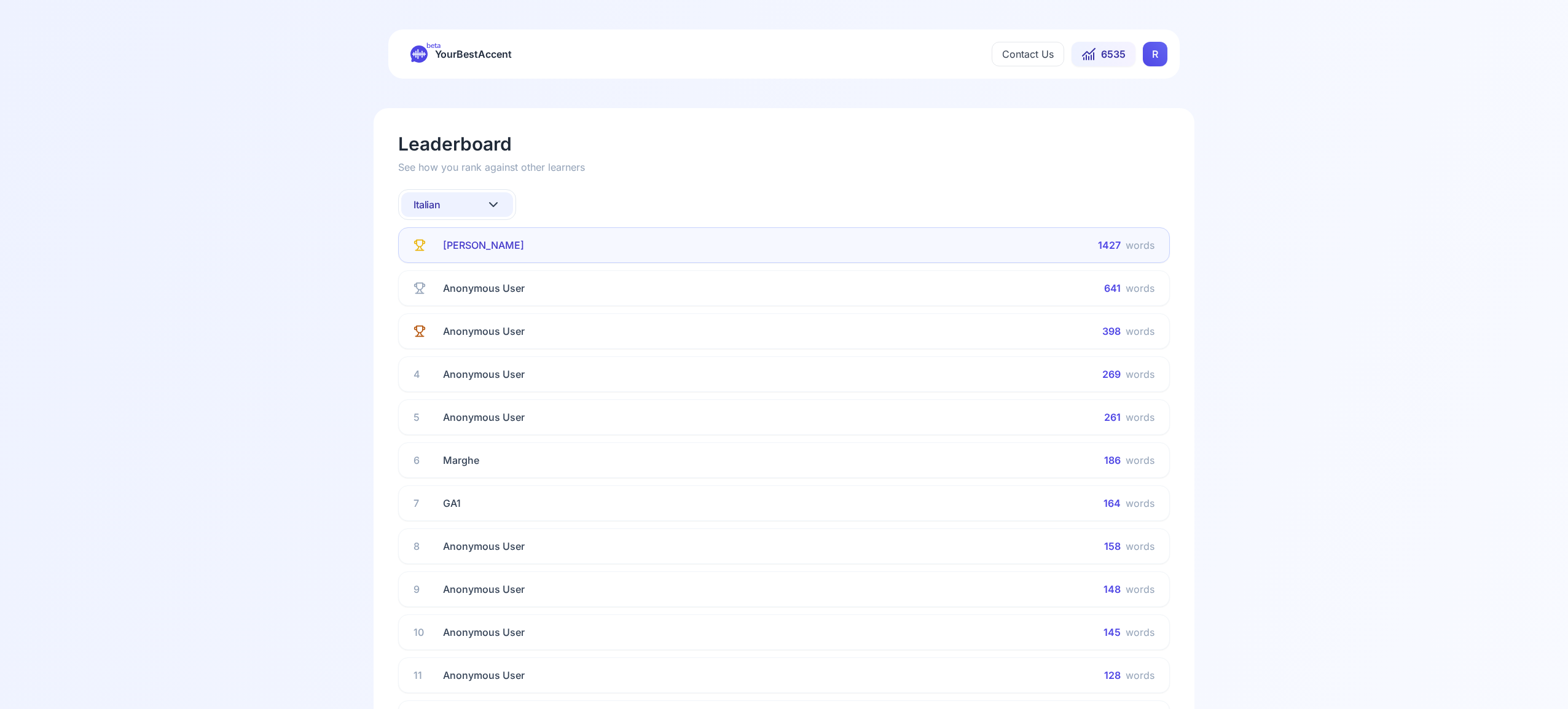
click at [490, 200] on icon at bounding box center [494, 205] width 15 height 15
click at [472, 354] on div "Portuguese" at bounding box center [440, 351] width 63 height 12
click at [495, 202] on icon at bounding box center [494, 205] width 15 height 15
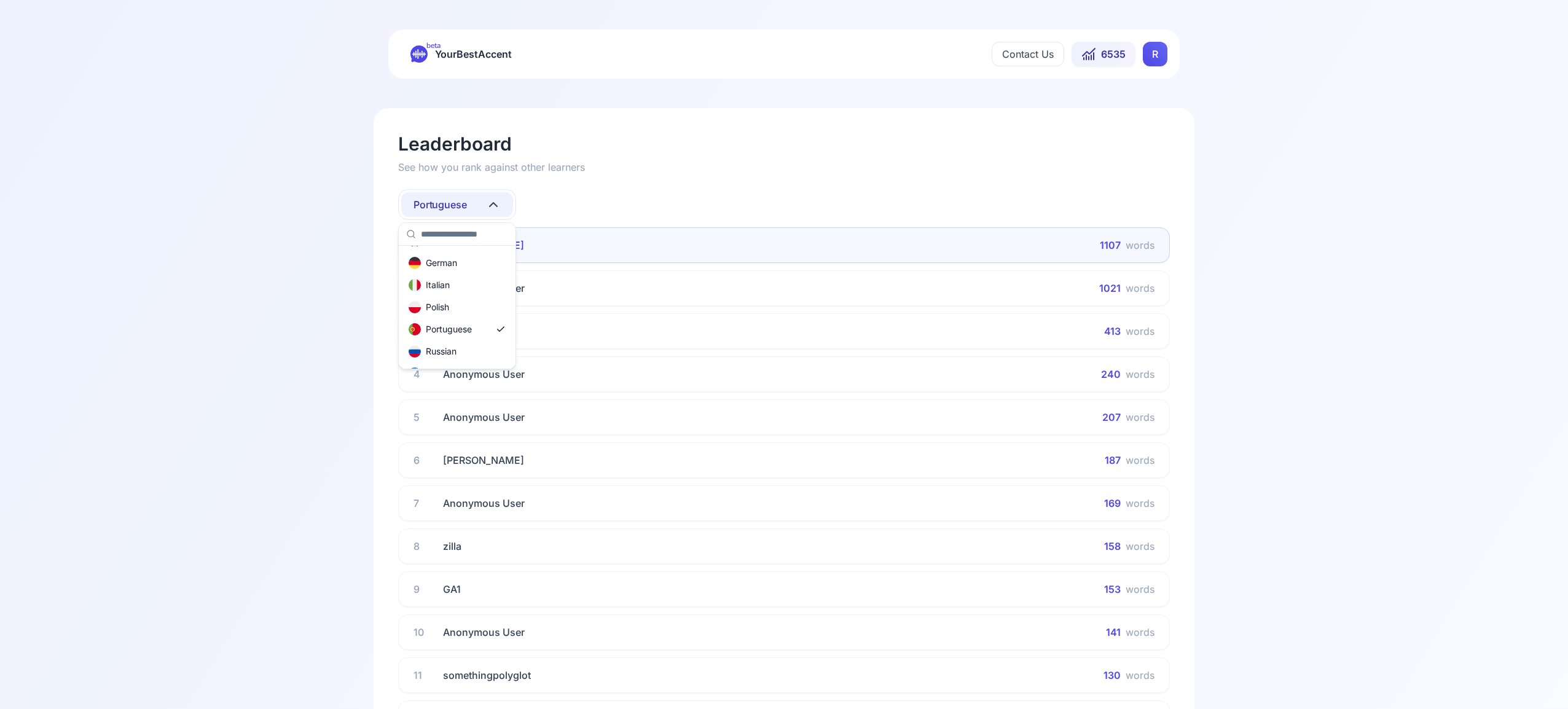
scroll to position [110, 0]
click at [471, 324] on div "Russian" at bounding box center [457, 327] width 112 height 22
